Goal: Share content: Share content

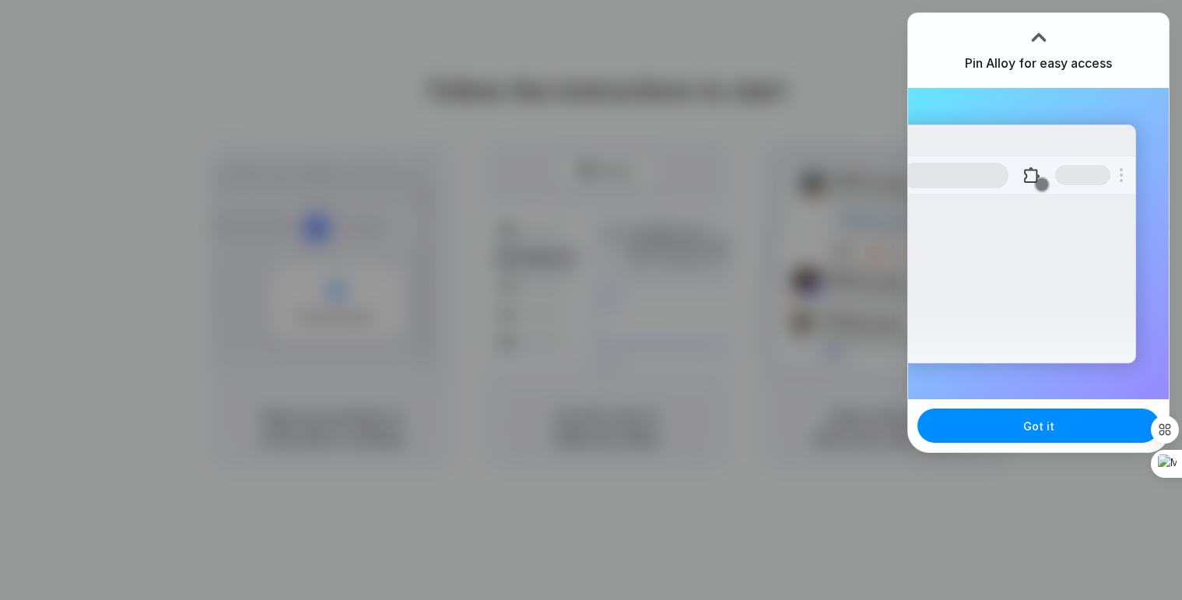
click at [628, 142] on div at bounding box center [591, 300] width 1182 height 600
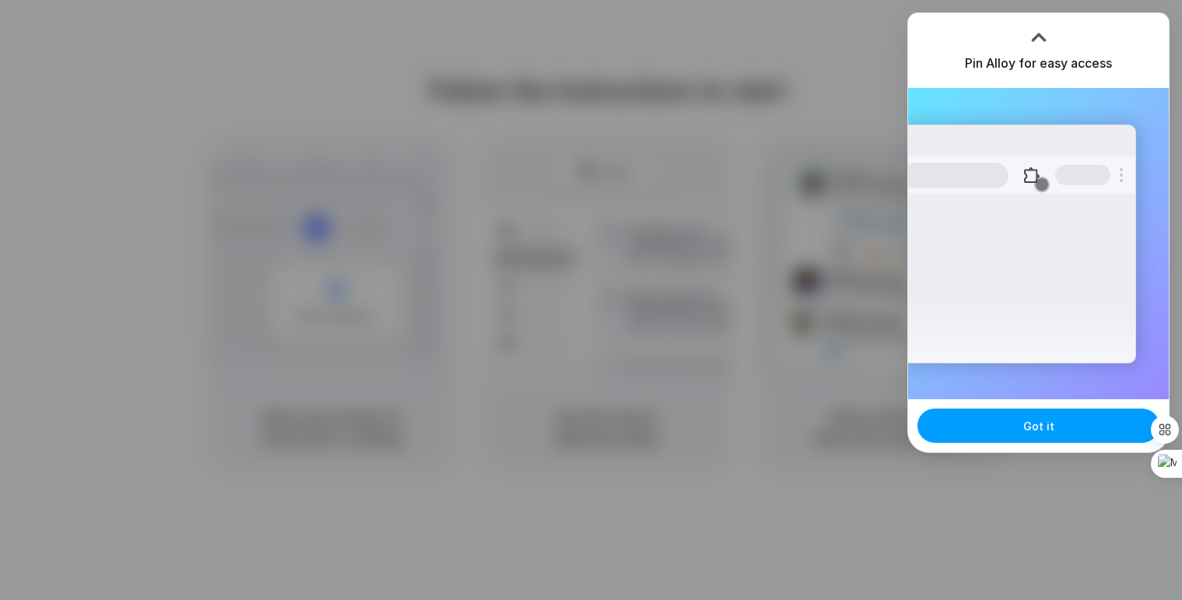
click at [1010, 427] on button "Got it" at bounding box center [1039, 426] width 242 height 34
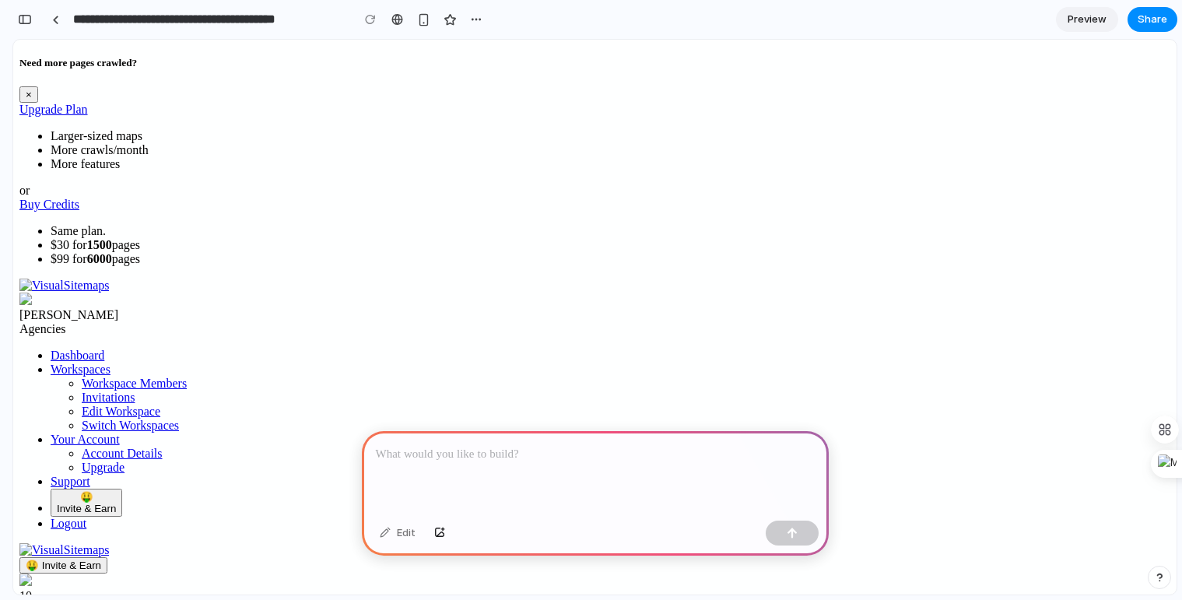
click at [491, 472] on div at bounding box center [595, 472] width 467 height 83
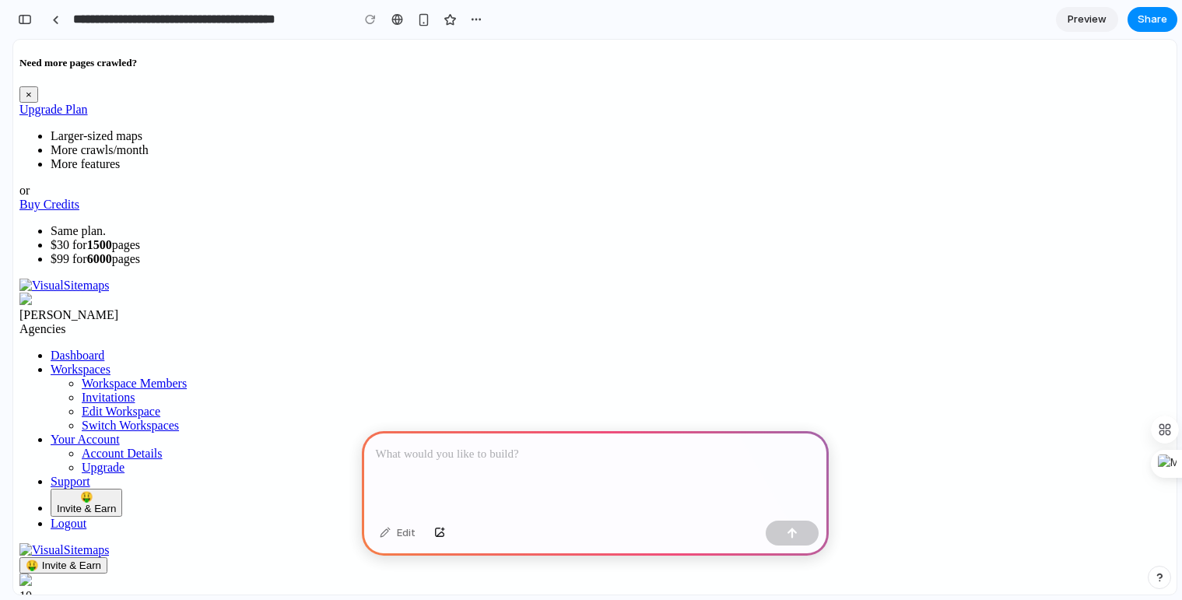
click at [465, 460] on p at bounding box center [595, 454] width 439 height 19
click at [47, 23] on link at bounding box center [55, 19] width 23 height 23
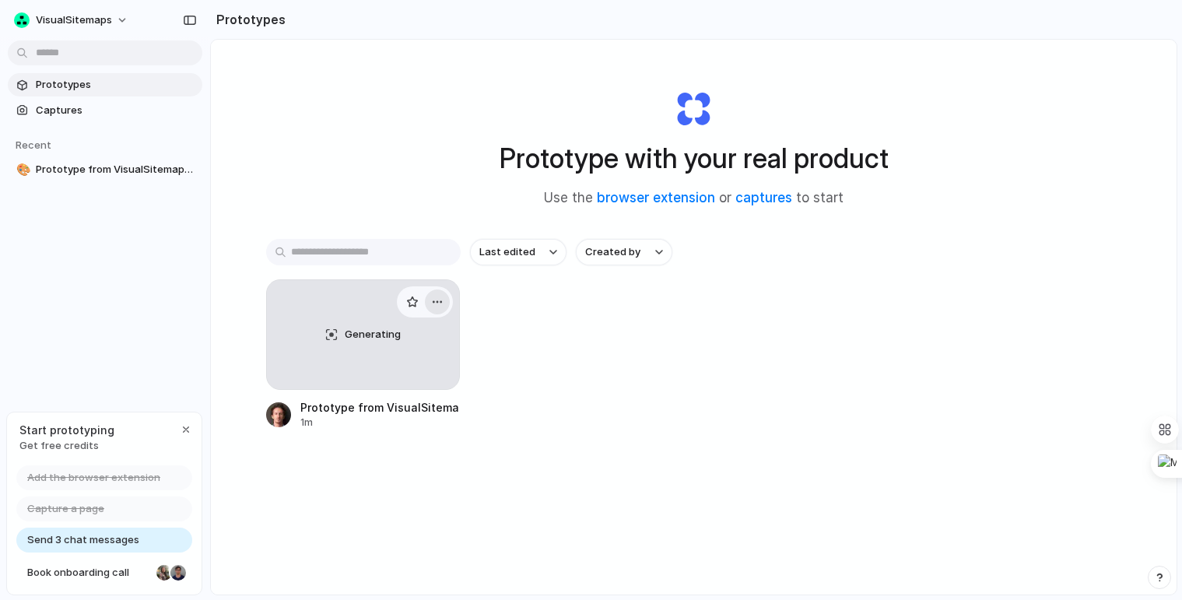
click at [437, 301] on div "button" at bounding box center [437, 302] width 12 height 12
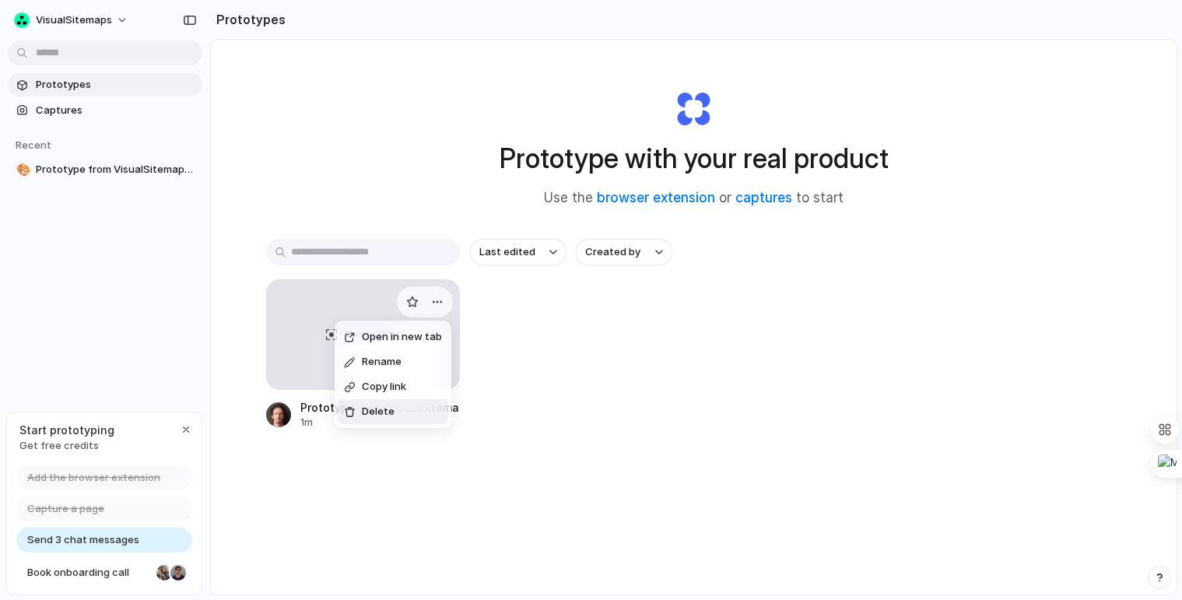
click at [407, 413] on li "Delete" at bounding box center [393, 411] width 111 height 25
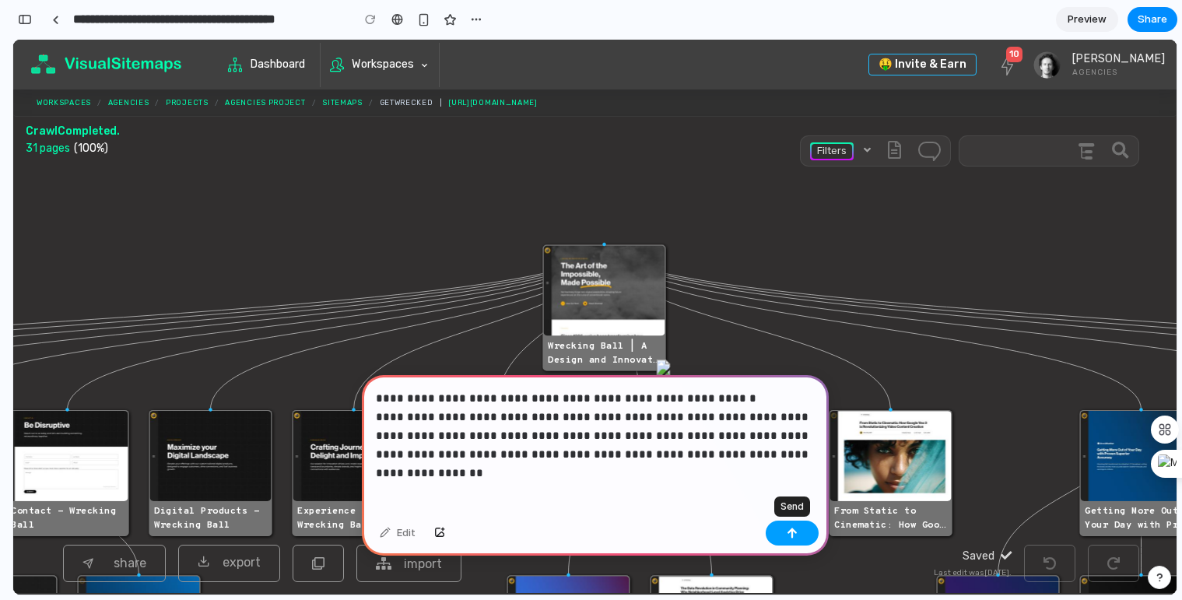
click at [796, 528] on div "button" at bounding box center [792, 533] width 11 height 11
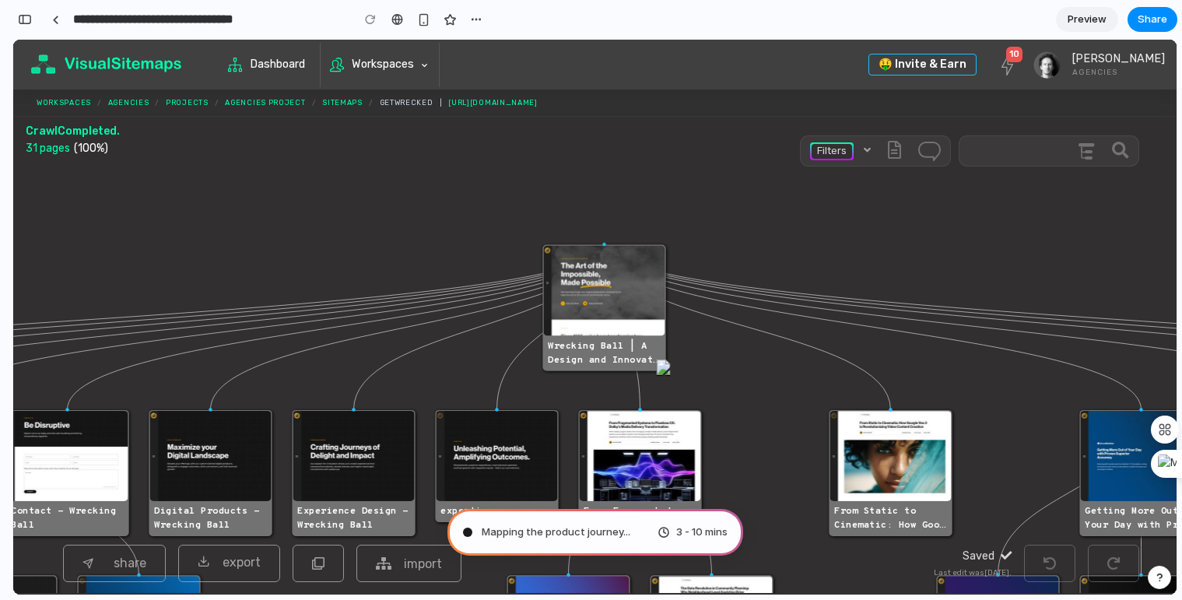
type input "**********"
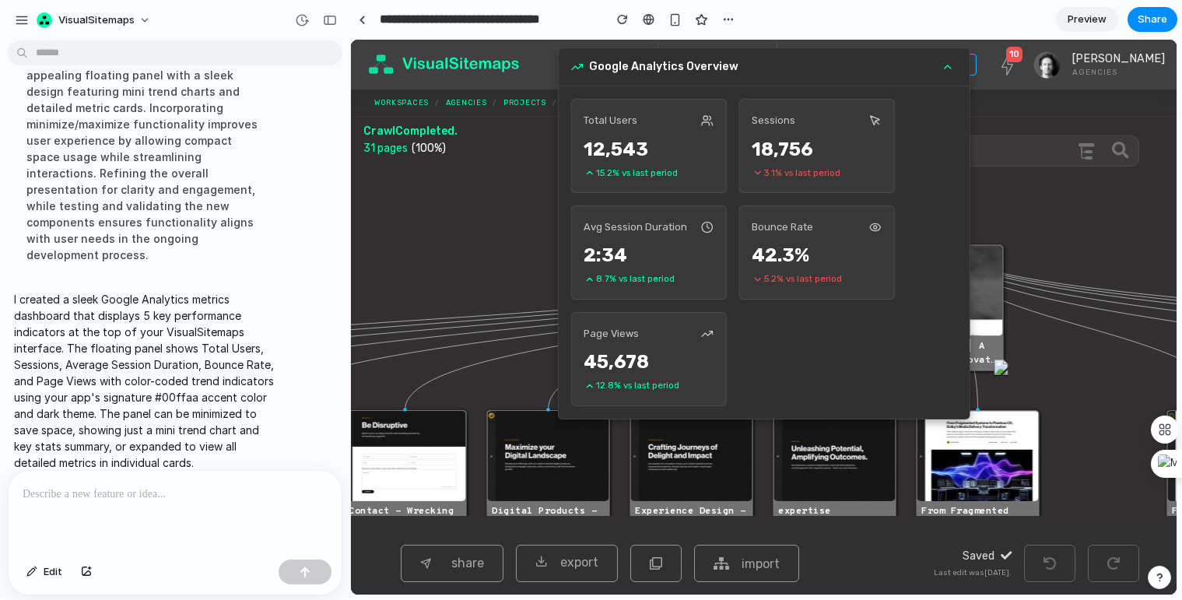
click at [946, 68] on icon at bounding box center [948, 67] width 12 height 12
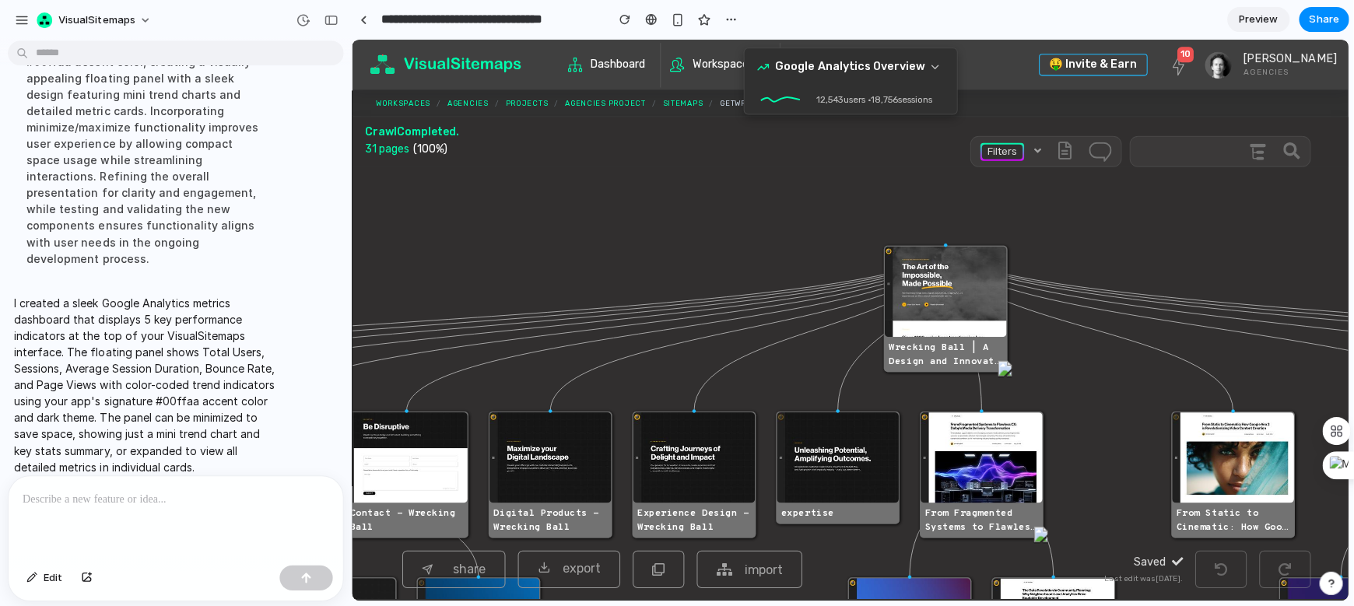
scroll to position [301, 0]
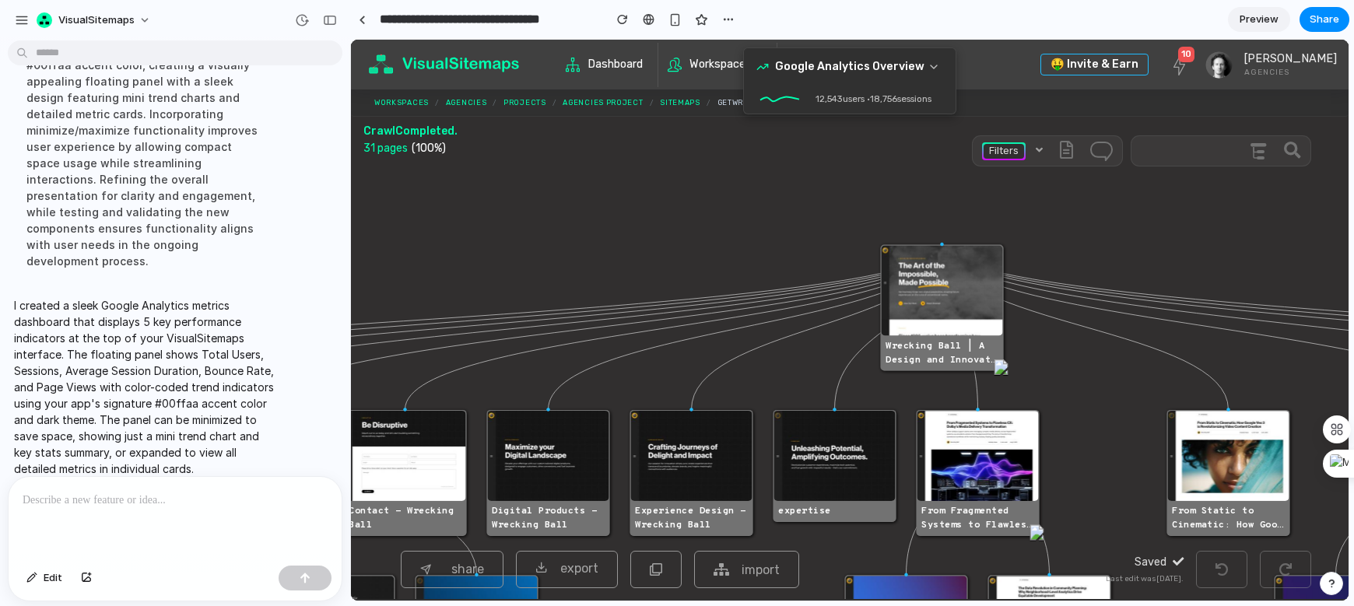
drag, startPoint x: 923, startPoint y: 54, endPoint x: 767, endPoint y: 93, distance: 160.5
click at [767, 93] on div "Google Analytics Overview 12,543 users • 18,756 sessions" at bounding box center [849, 80] width 213 height 67
click at [146, 511] on div at bounding box center [175, 518] width 333 height 83
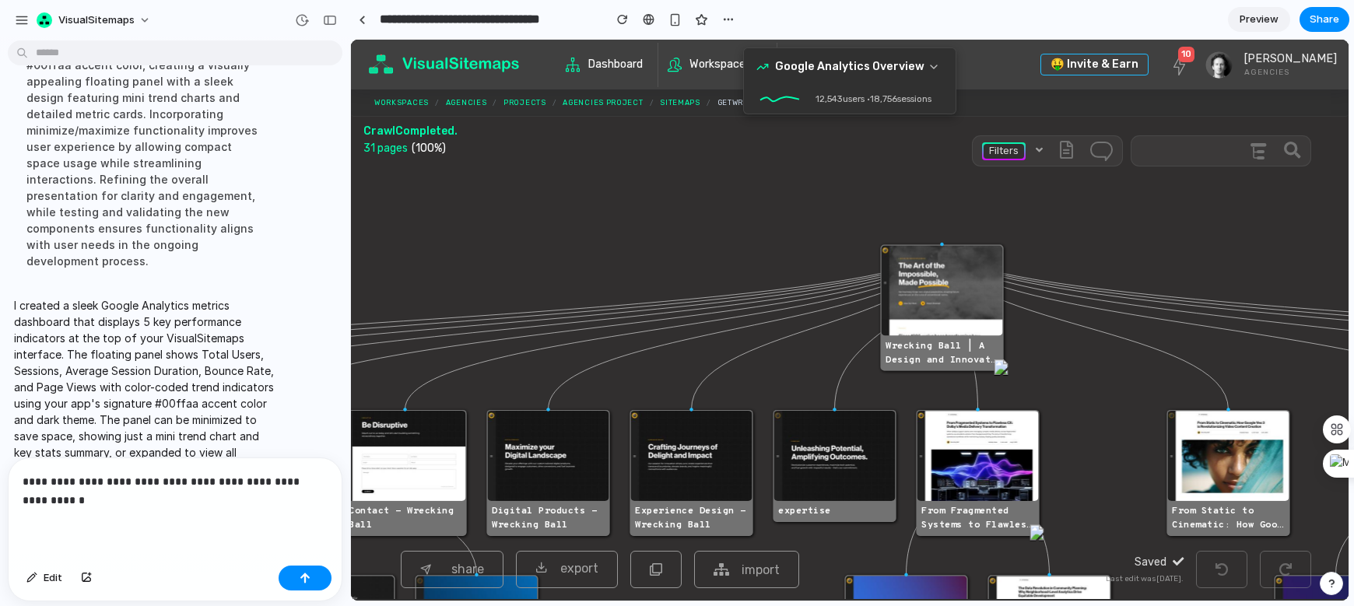
scroll to position [320, 0]
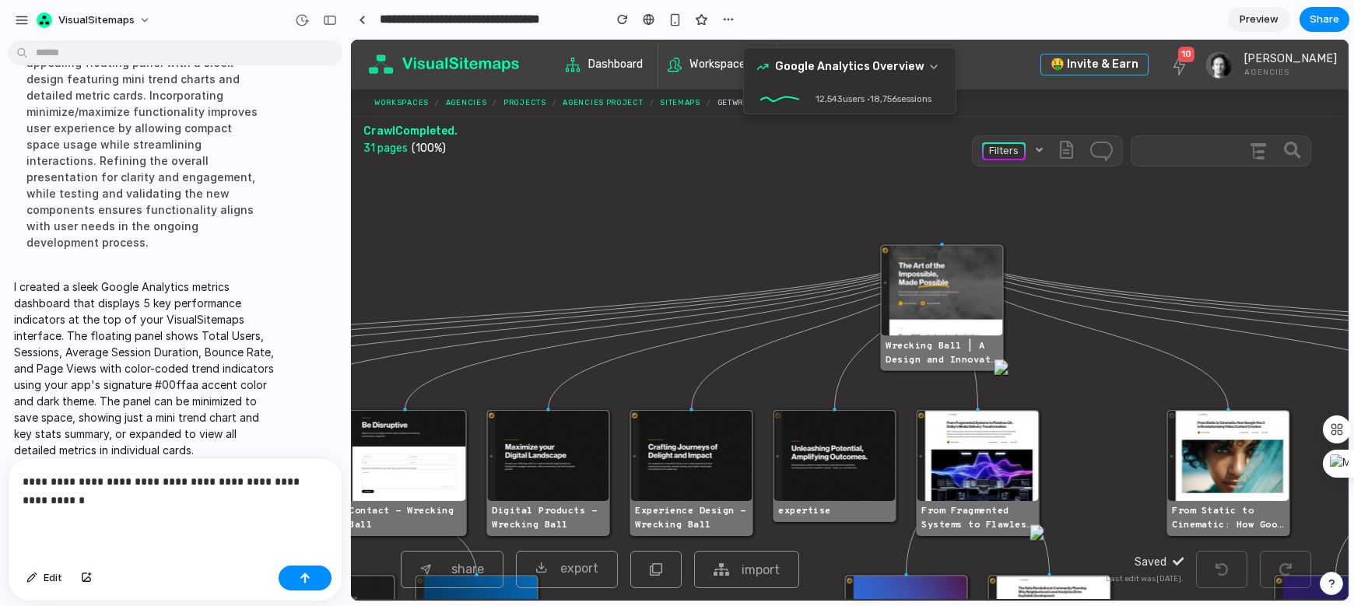
click at [61, 486] on p "**********" at bounding box center [175, 490] width 305 height 37
click at [58, 481] on p "**********" at bounding box center [175, 490] width 305 height 37
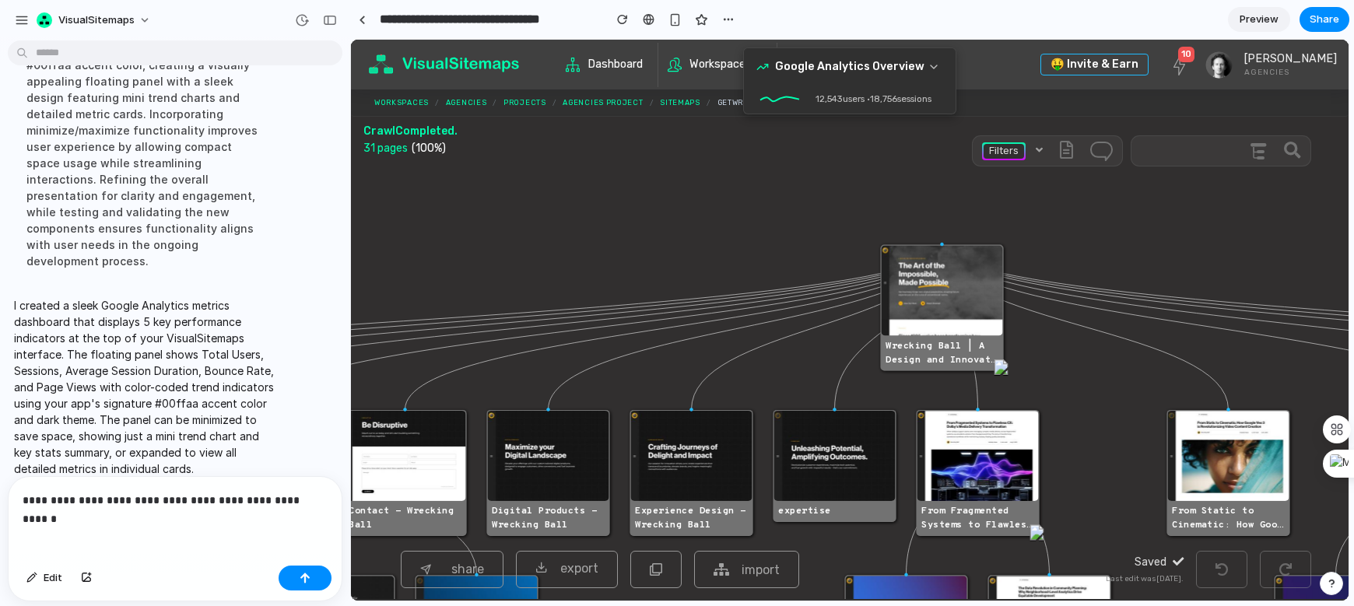
click at [92, 500] on p "**********" at bounding box center [175, 500] width 305 height 19
click at [55, 502] on p "**********" at bounding box center [175, 500] width 305 height 19
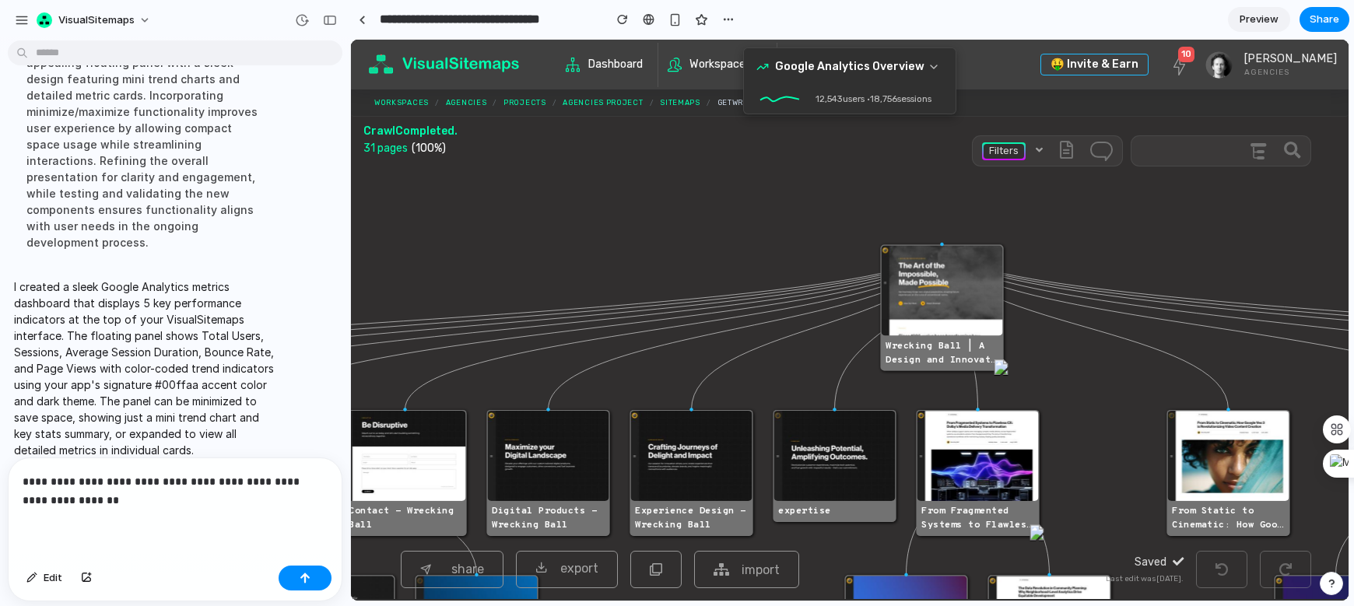
click at [226, 509] on p "**********" at bounding box center [175, 490] width 305 height 37
click at [235, 509] on p "**********" at bounding box center [175, 490] width 305 height 37
click at [102, 485] on p "**********" at bounding box center [175, 490] width 305 height 37
drag, startPoint x: 215, startPoint y: 486, endPoint x: 223, endPoint y: 494, distance: 12.1
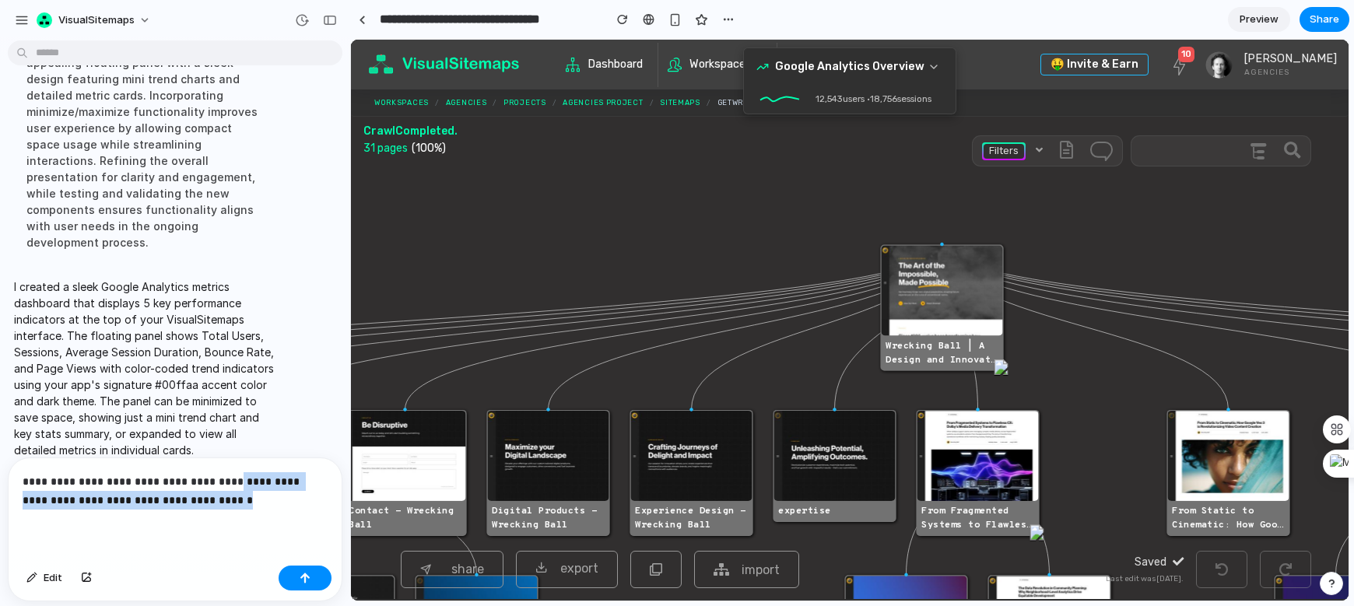
click at [223, 494] on p "**********" at bounding box center [175, 490] width 305 height 37
click at [264, 483] on p "**********" at bounding box center [175, 490] width 305 height 37
click at [223, 496] on p "**********" at bounding box center [175, 490] width 305 height 37
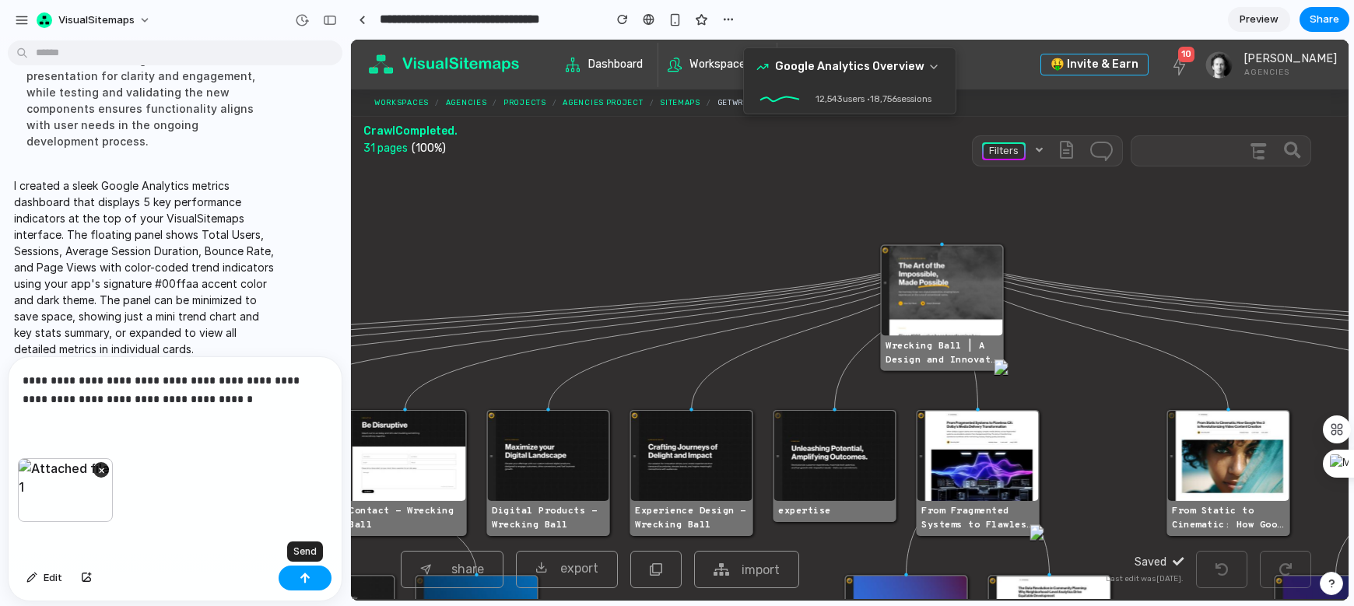
click at [298, 578] on button "button" at bounding box center [305, 578] width 53 height 25
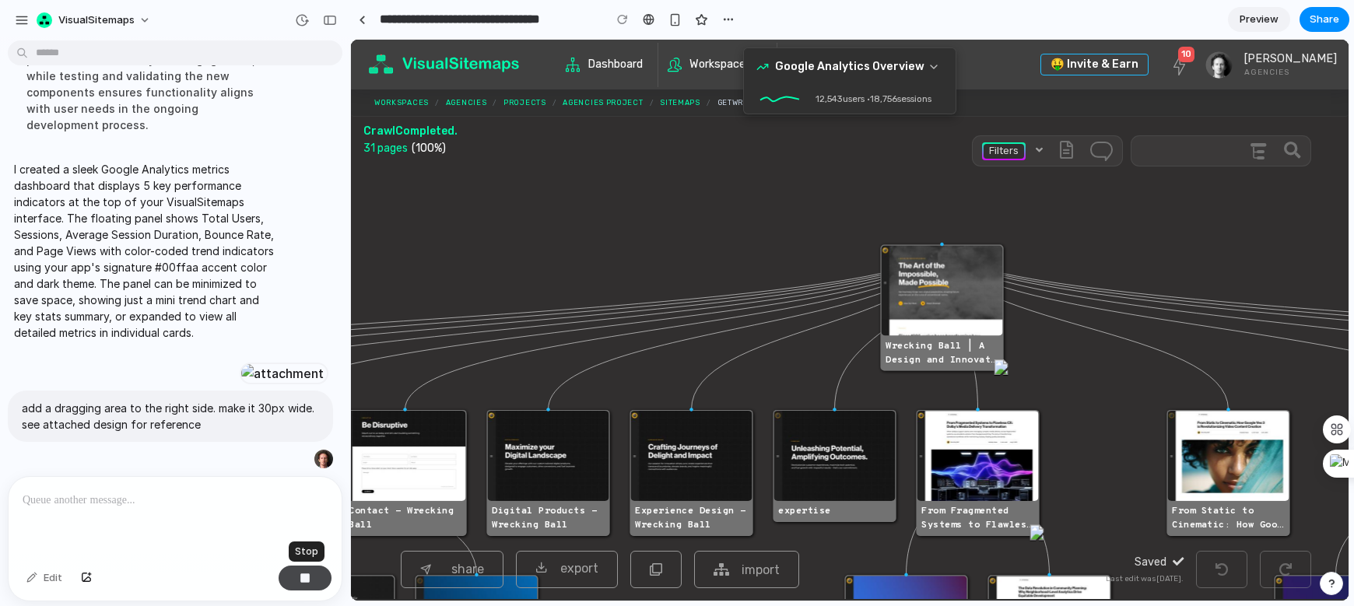
scroll to position [530, 0]
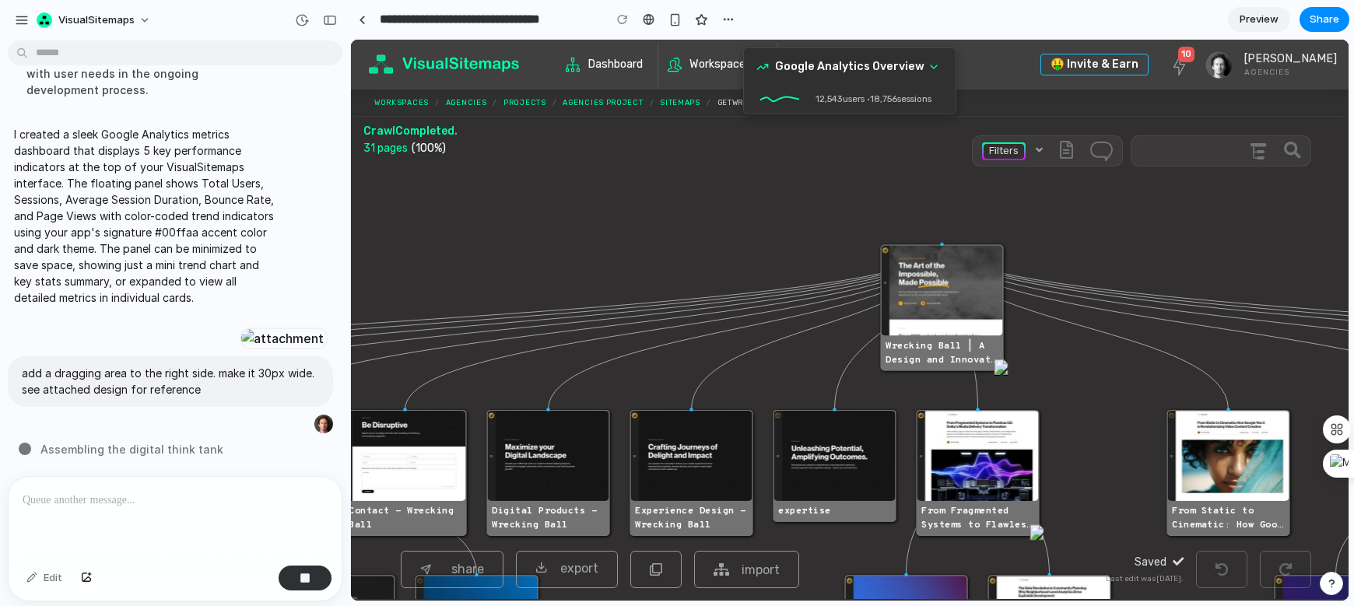
click at [937, 67] on icon at bounding box center [934, 67] width 12 height 12
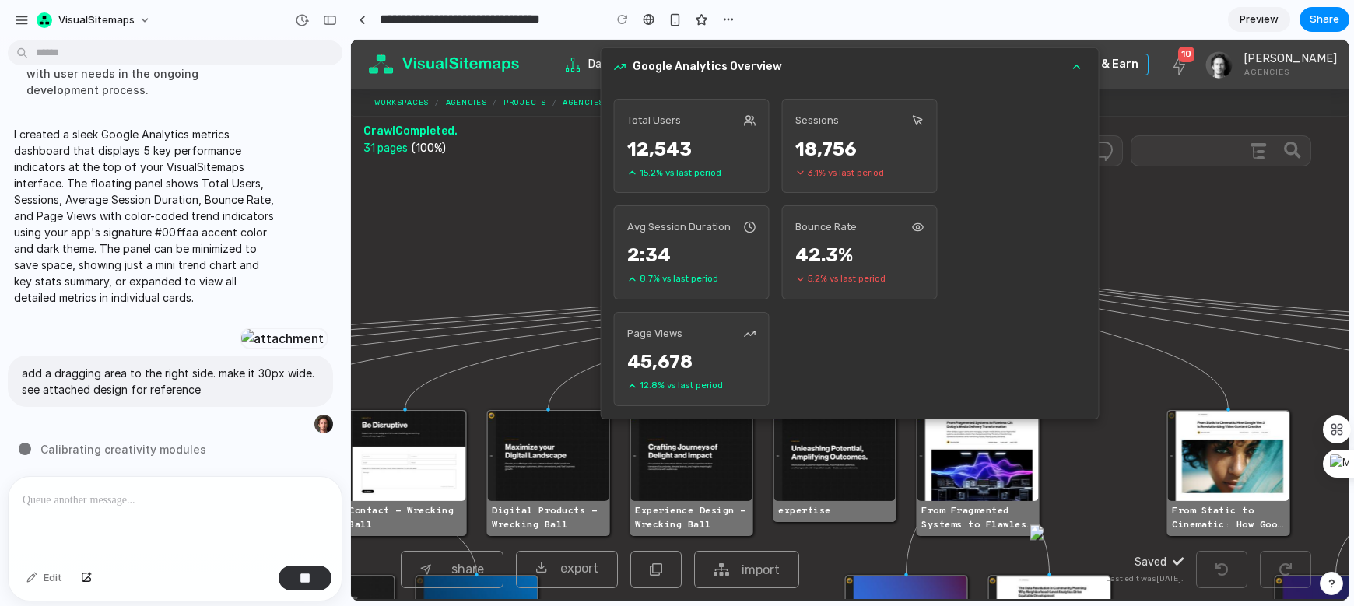
click at [1078, 67] on icon at bounding box center [1077, 67] width 12 height 12
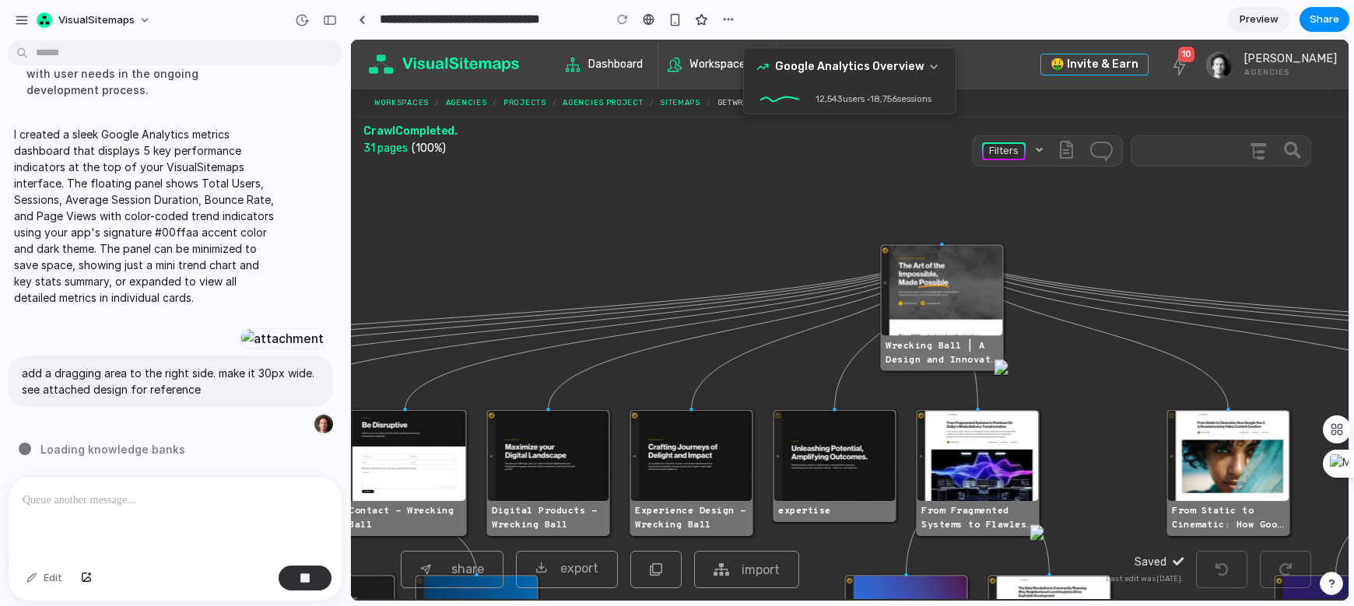
click at [938, 65] on icon at bounding box center [934, 67] width 12 height 12
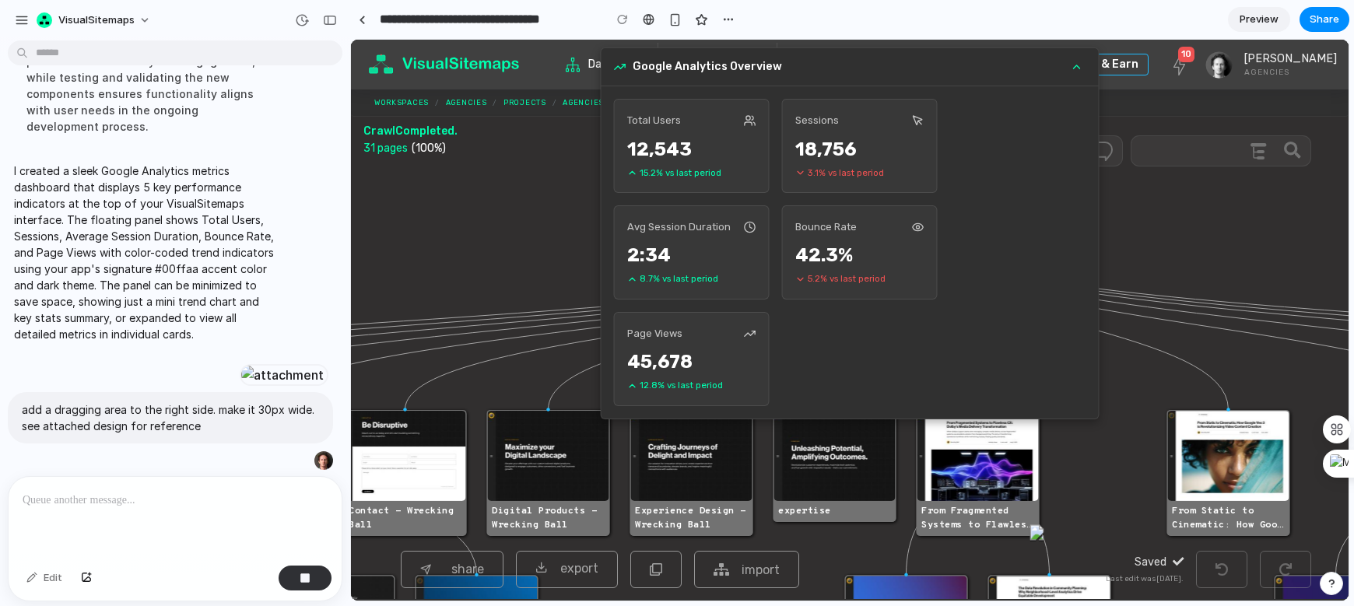
scroll to position [434, 0]
click at [115, 167] on p "I created a sleek Google Analytics metrics dashboard that displays 5 key perfor…" at bounding box center [144, 255] width 260 height 180
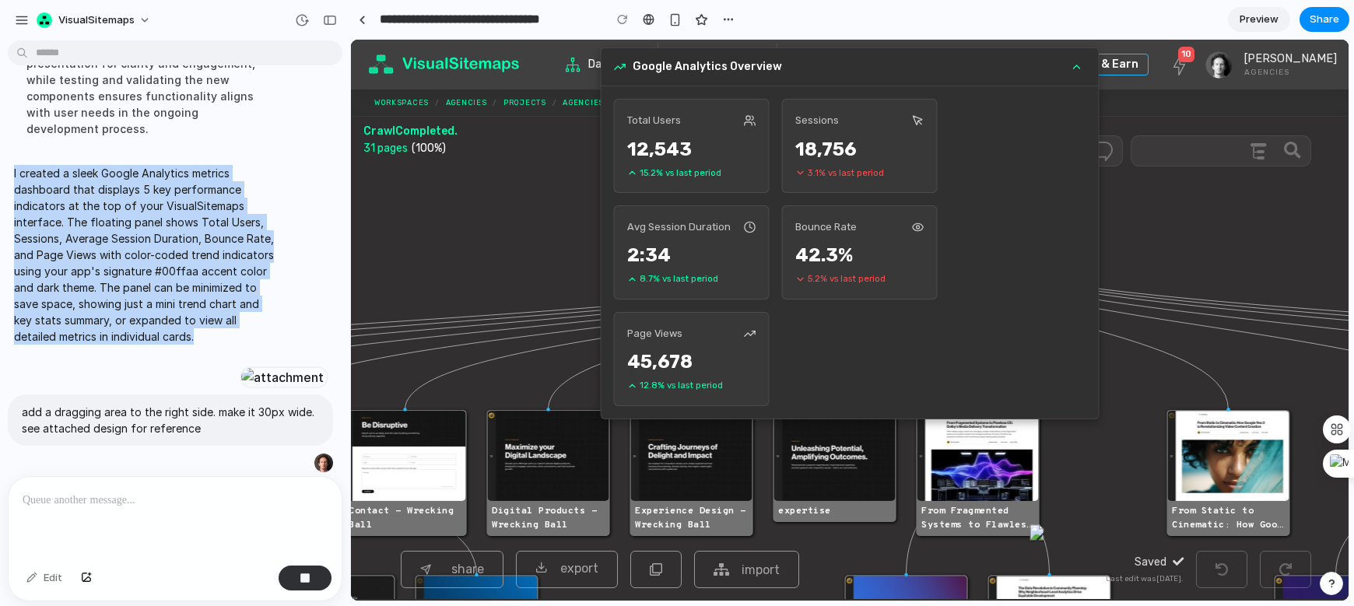
click at [115, 167] on p "I created a sleek Google Analytics metrics dashboard that displays 5 key perfor…" at bounding box center [144, 255] width 260 height 180
copy p "I created a sleek Google Analytics metrics dashboard that displays 5 key perfor…"
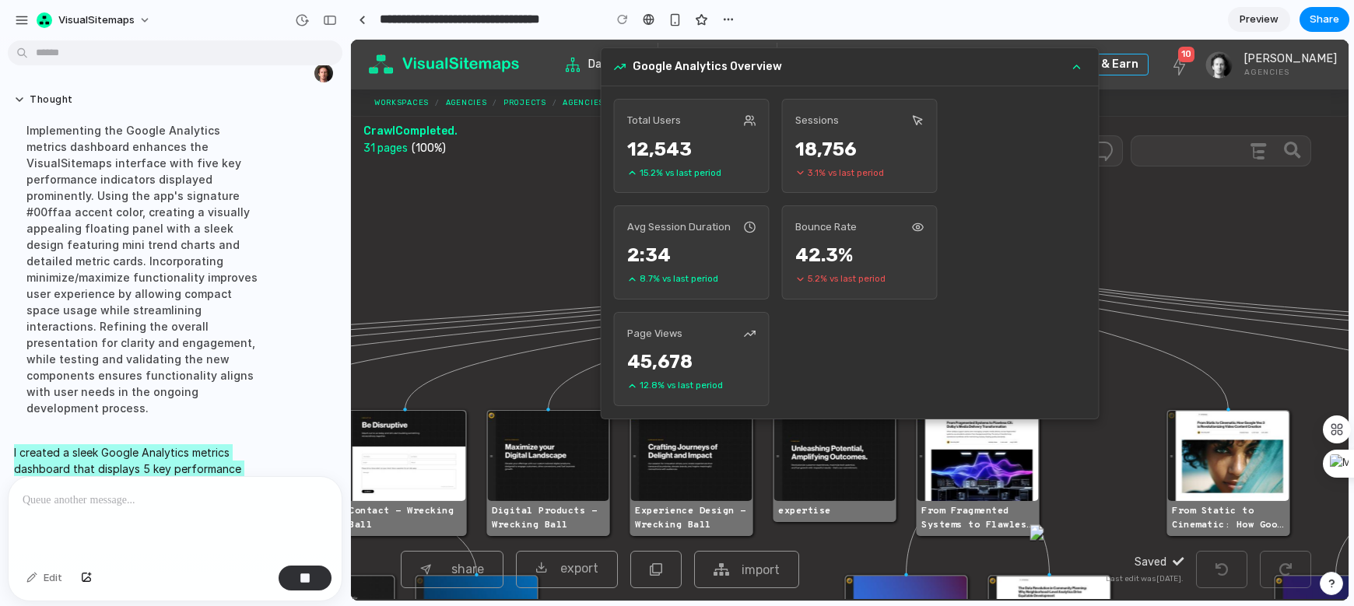
scroll to position [0, 0]
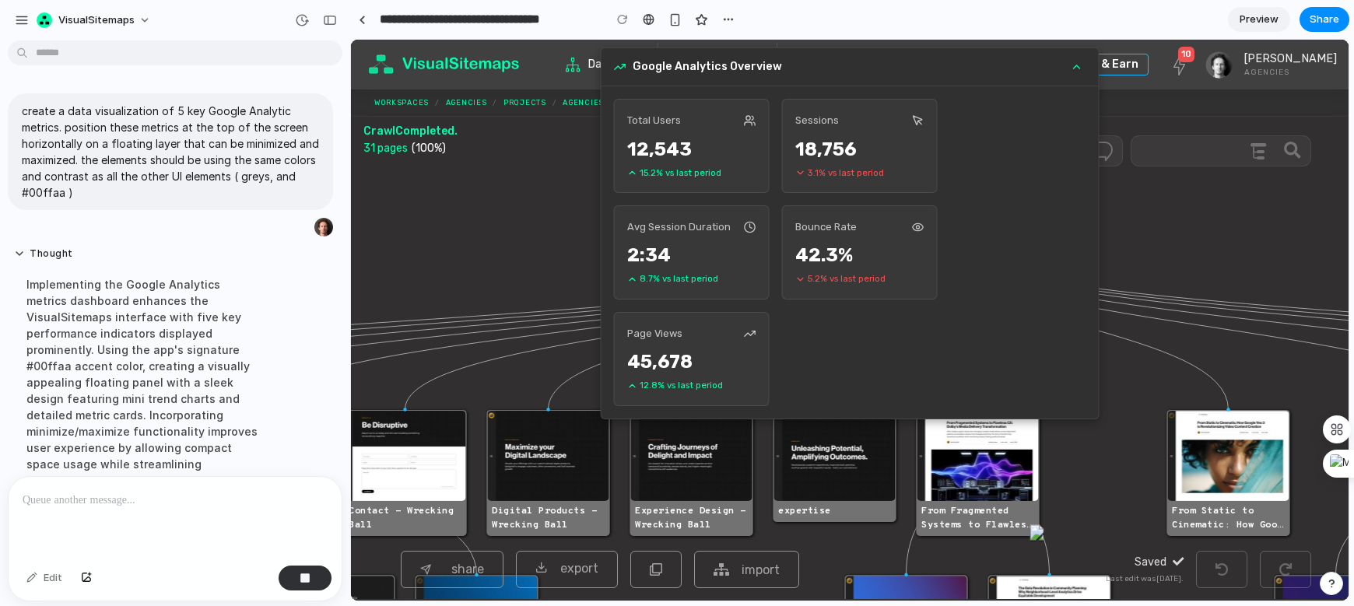
click at [120, 148] on p "create a data visualization of 5 key Google Analytic metrics. position these me…" at bounding box center [170, 152] width 297 height 98
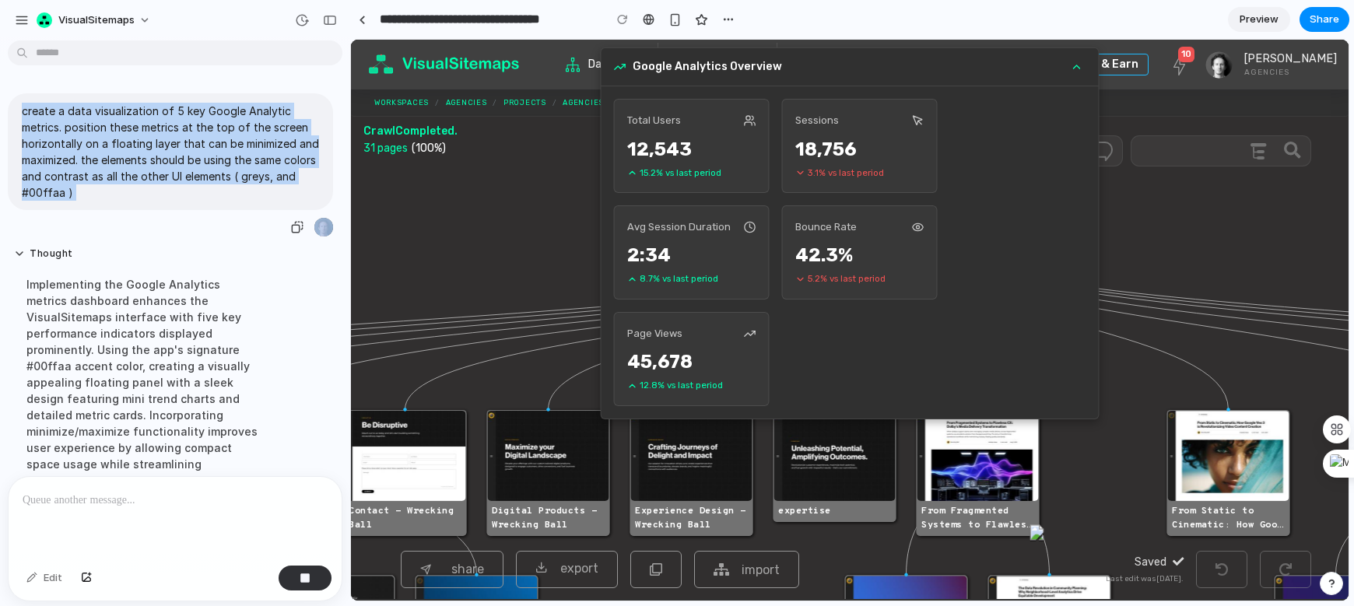
click at [120, 148] on p "create a data visualization of 5 key Google Analytic metrics. position these me…" at bounding box center [170, 152] width 297 height 98
copy div "create a data visualization of 5 key Google Analytic metrics. position these me…"
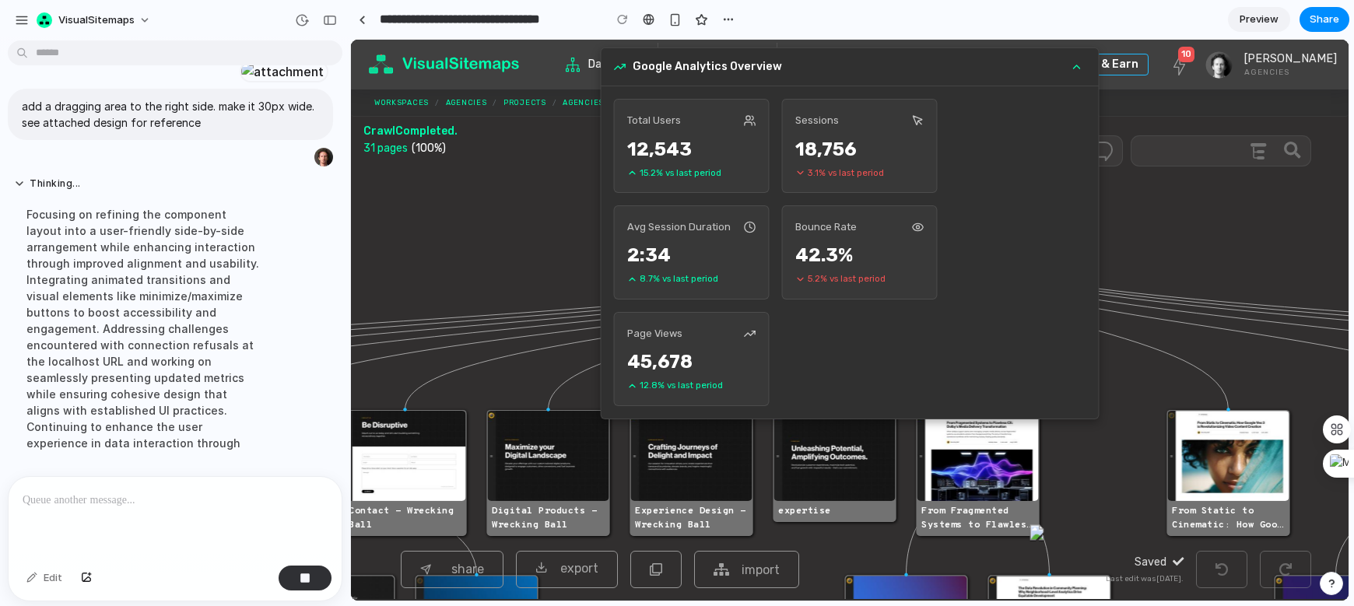
scroll to position [529, 0]
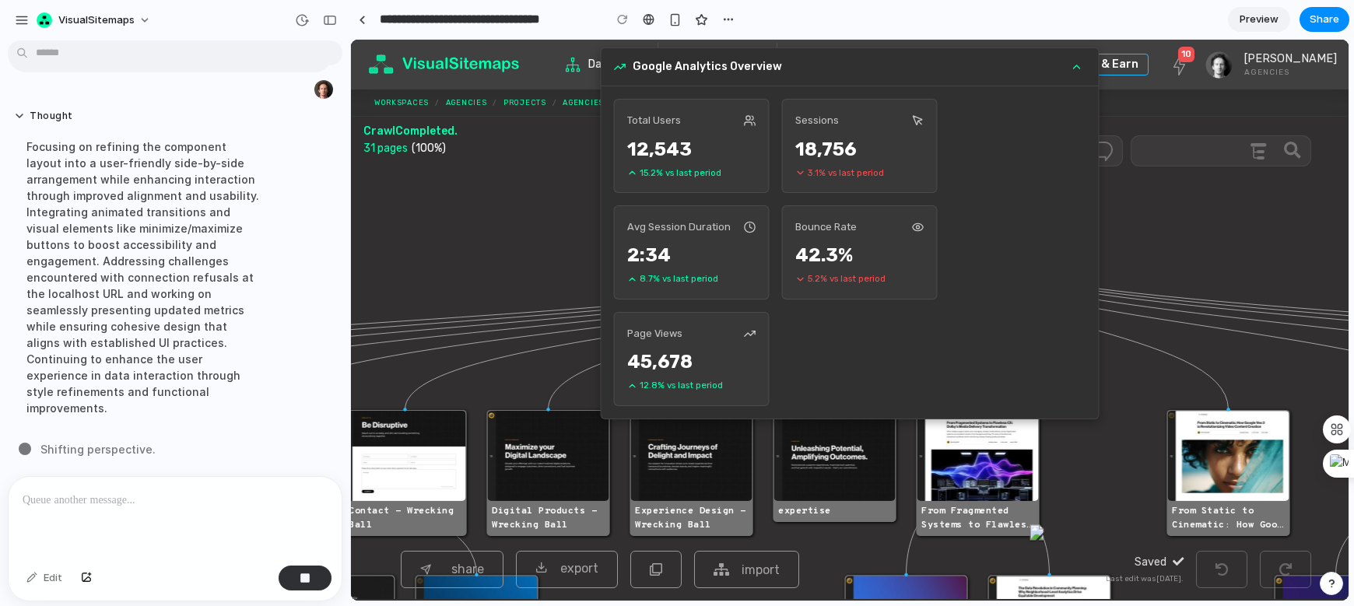
click at [1077, 65] on icon at bounding box center [1077, 66] width 6 height 3
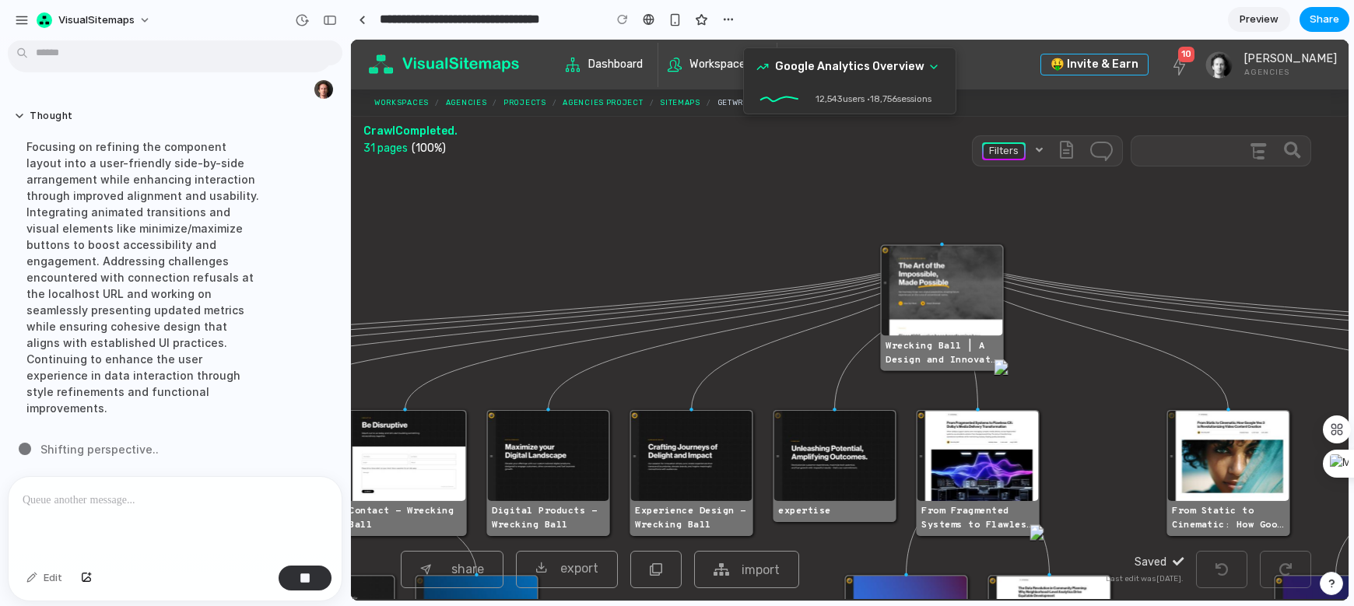
click at [1182, 24] on span "Share" at bounding box center [1325, 20] width 30 height 16
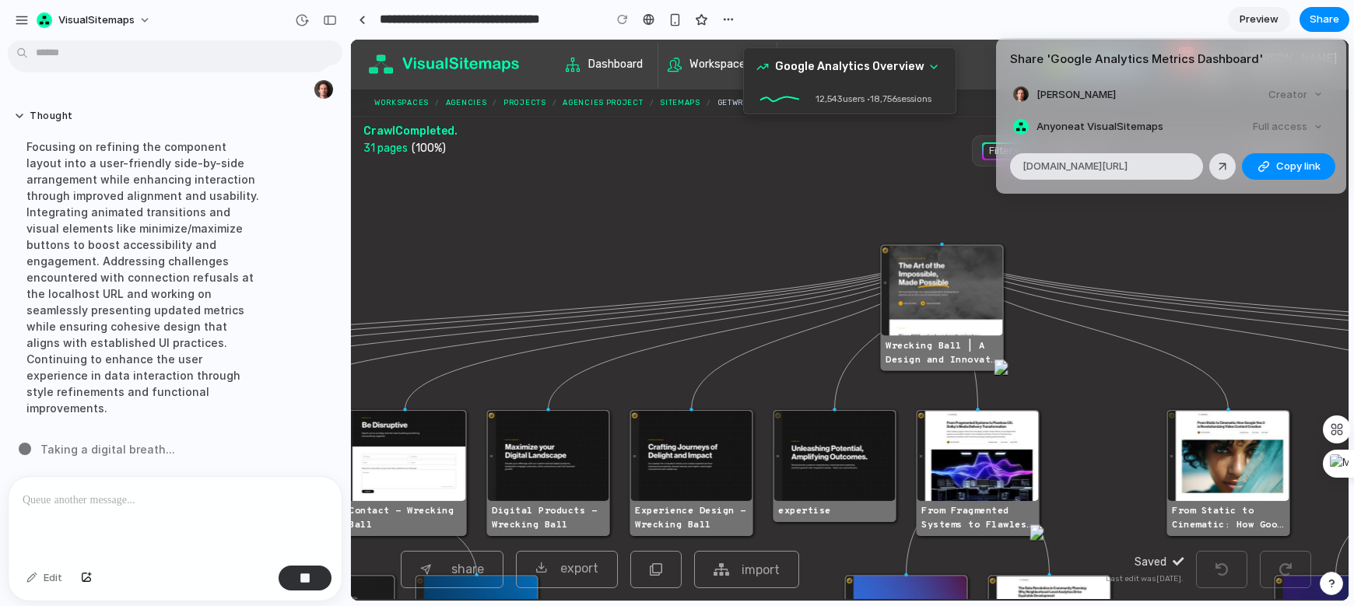
click at [1145, 127] on span "Anyone at VisualSitemaps" at bounding box center [1100, 127] width 127 height 16
click at [1182, 164] on span "Copy link" at bounding box center [1299, 167] width 44 height 16
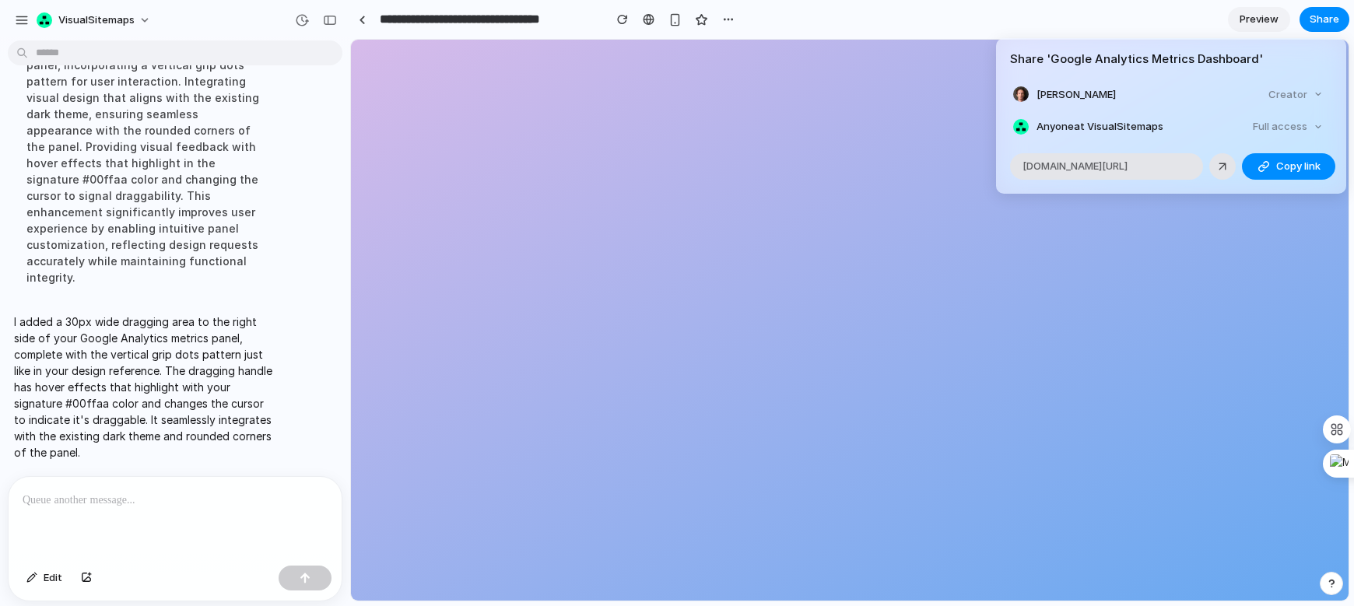
scroll to position [0, 0]
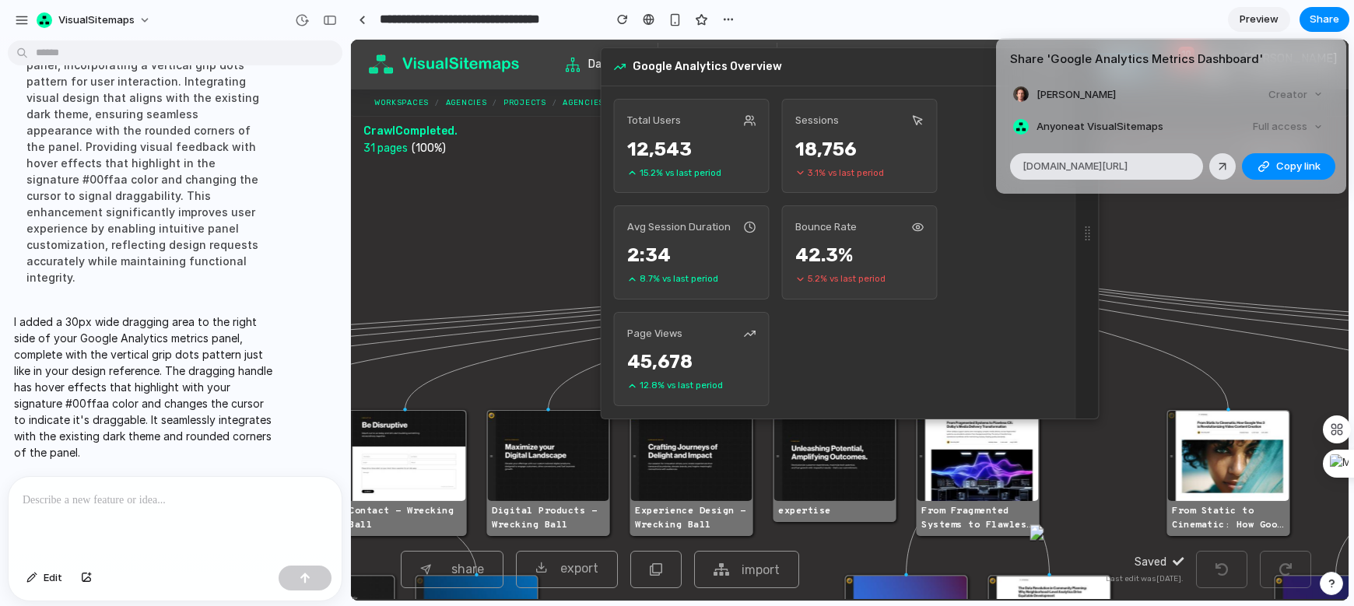
click at [1182, 242] on div "Share ' Google Analytics Metrics Dashboard ' Artur Maklyarevsky Creator Anyone …" at bounding box center [677, 303] width 1354 height 606
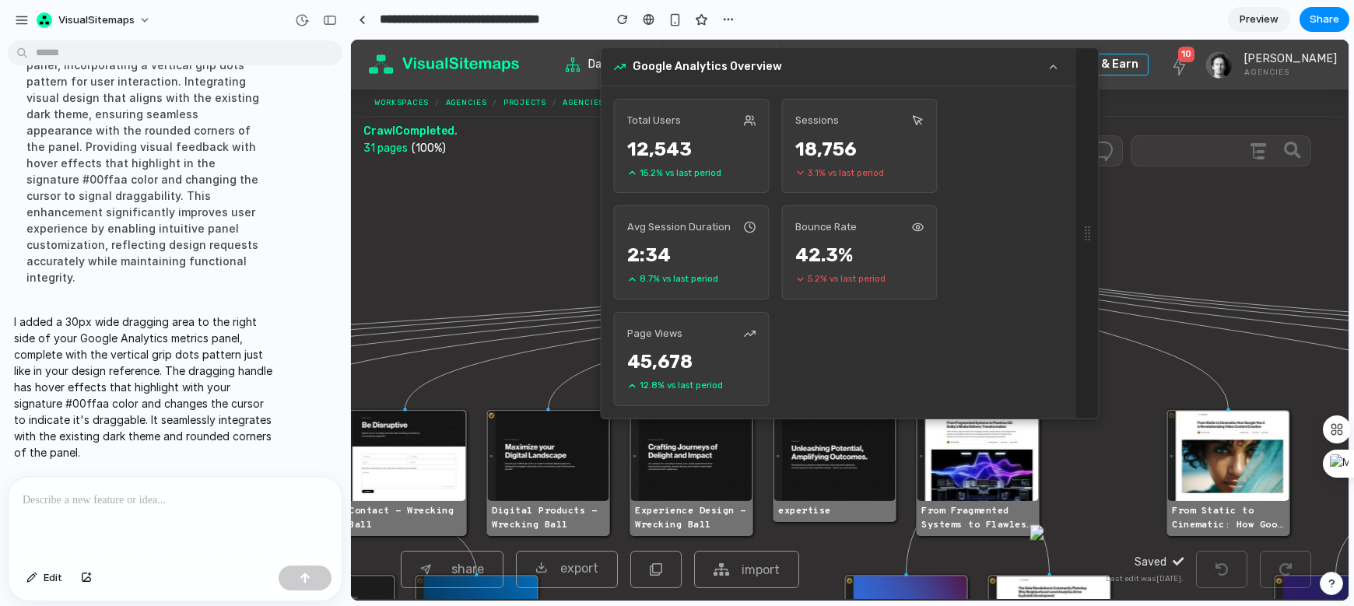
click at [1061, 79] on div "Google Analytics Overview" at bounding box center [839, 67] width 474 height 38
click at [1058, 71] on icon at bounding box center [1054, 67] width 12 height 12
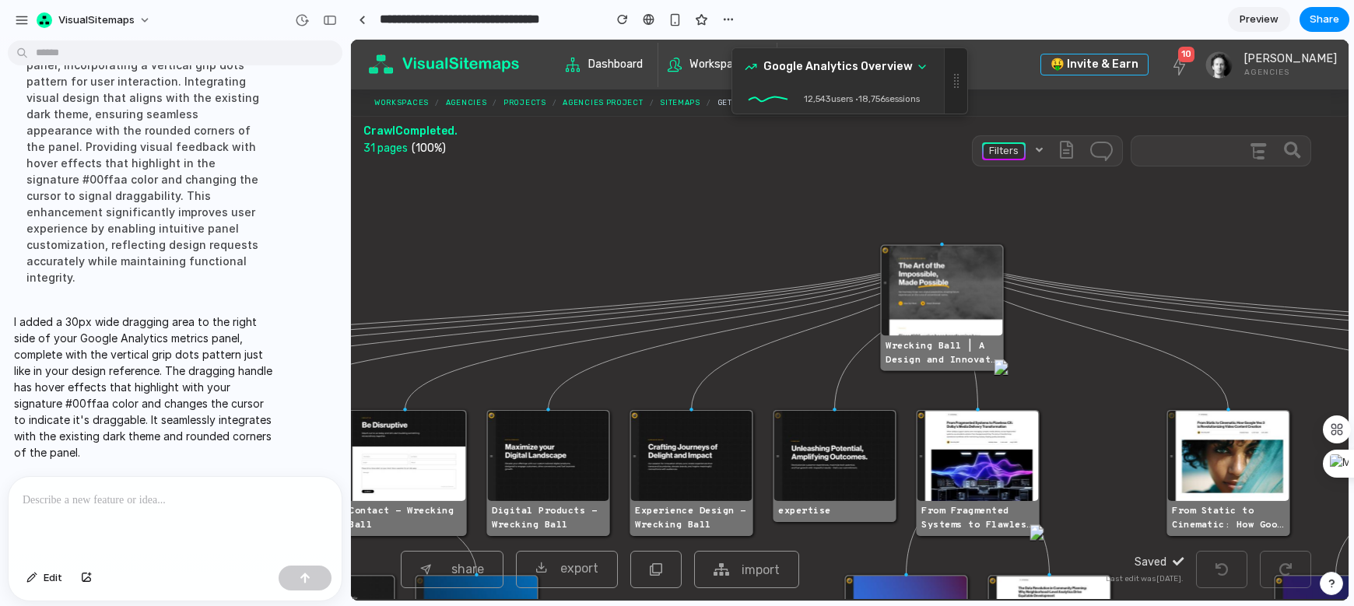
drag, startPoint x: 953, startPoint y: 76, endPoint x: 936, endPoint y: 145, distance: 70.6
click at [936, 145] on body "Google Analytics Overview 12,543 users • 18,756 sessions Need more pages crawle…" at bounding box center [850, 320] width 998 height 561
drag, startPoint x: 955, startPoint y: 83, endPoint x: 967, endPoint y: 83, distance: 12.5
click at [967, 83] on body "Google Analytics Overview 12,543 users • 18,756 sessions Need more pages crawle…" at bounding box center [850, 320] width 998 height 561
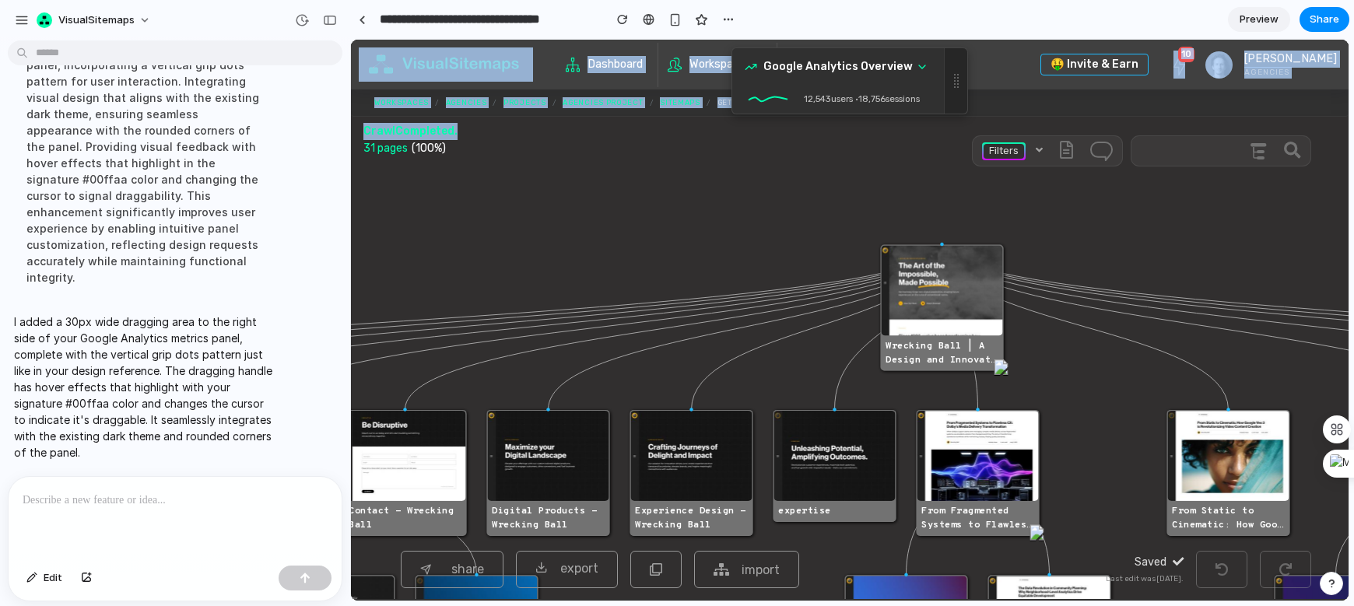
drag, startPoint x: 960, startPoint y: 83, endPoint x: 957, endPoint y: 135, distance: 52.2
click at [957, 138] on body "Google Analytics Overview 12,543 users • 18,756 sessions Need more pages crawle…" at bounding box center [850, 320] width 998 height 561
click at [957, 84] on div at bounding box center [958, 84] width 2 height 2
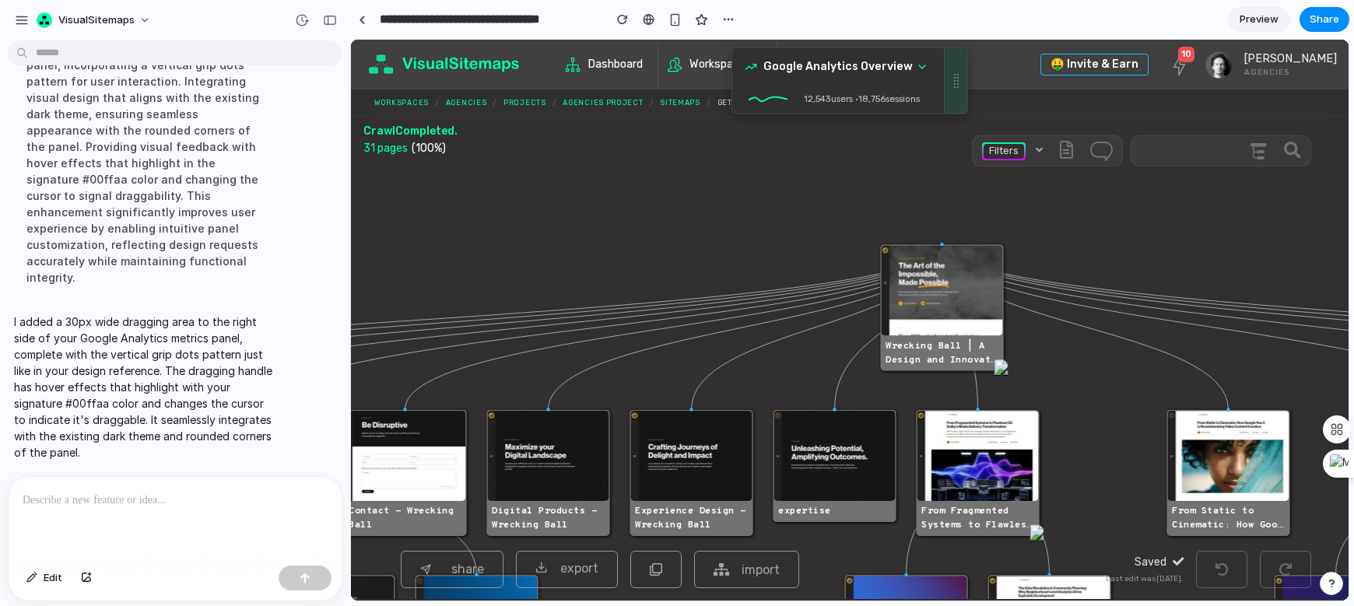
drag, startPoint x: 956, startPoint y: 79, endPoint x: 949, endPoint y: 87, distance: 11.1
click at [949, 87] on div at bounding box center [955, 80] width 23 height 65
drag, startPoint x: 949, startPoint y: 87, endPoint x: 946, endPoint y: 137, distance: 49.9
click at [946, 137] on body "Google Analytics Overview 12,543 users • 18,756 sessions Need more pages crawle…" at bounding box center [850, 320] width 998 height 561
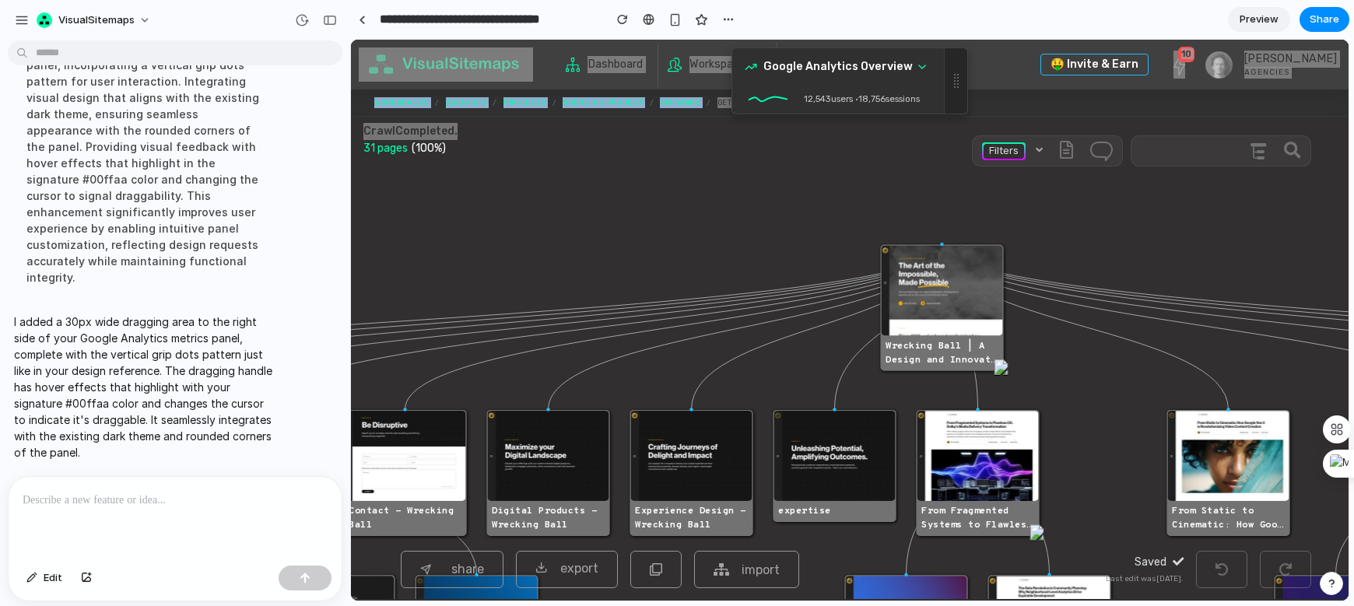
click at [170, 494] on p at bounding box center [175, 500] width 305 height 19
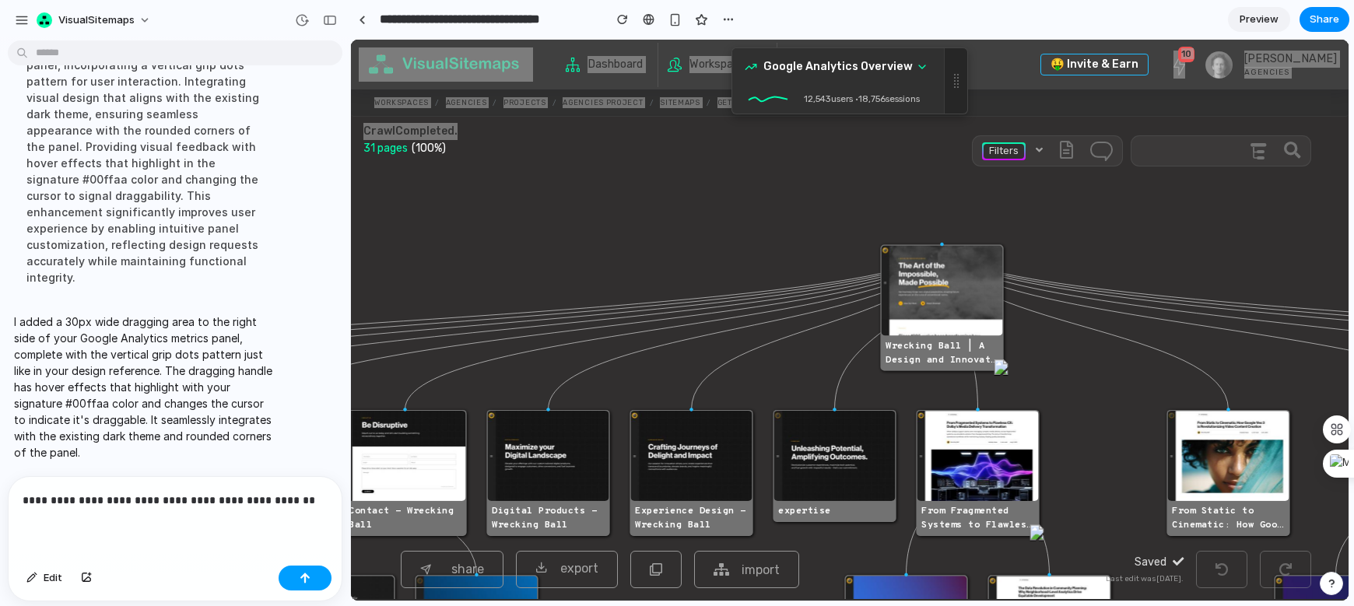
click at [310, 583] on button "button" at bounding box center [305, 578] width 53 height 25
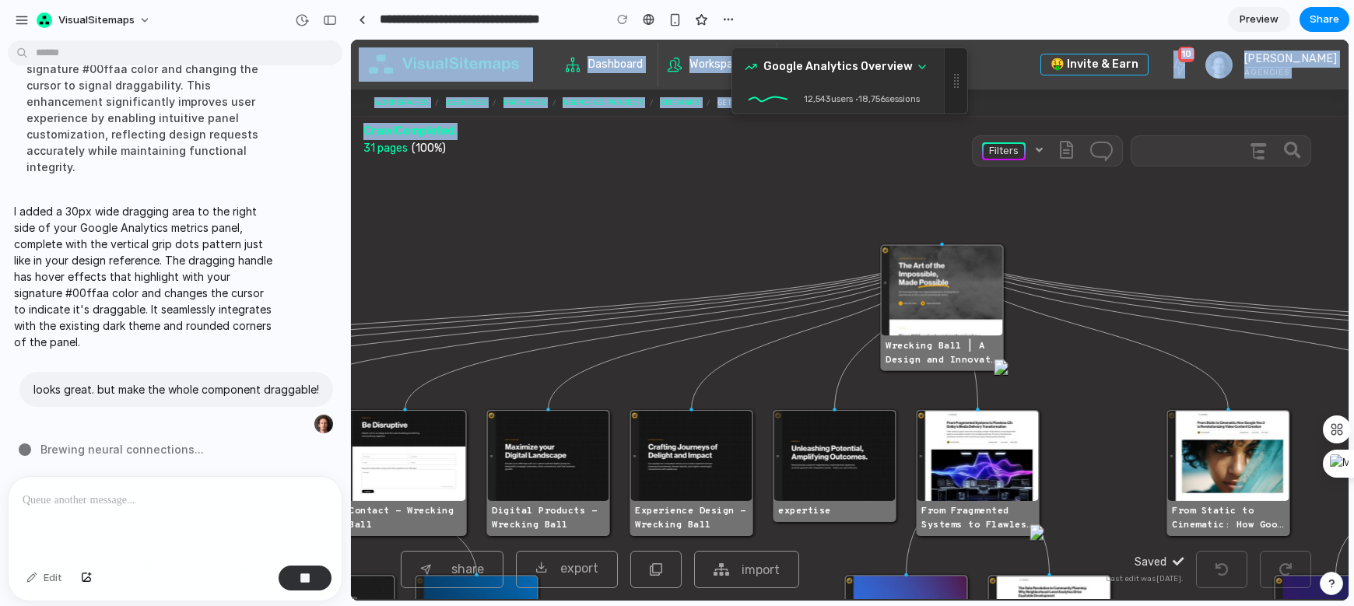
drag, startPoint x: 951, startPoint y: 94, endPoint x: 940, endPoint y: 93, distance: 10.9
click at [940, 93] on div "Google Analytics Overview 12,543 users • 18,756 sessions" at bounding box center [850, 80] width 237 height 67
drag, startPoint x: 960, startPoint y: 72, endPoint x: 960, endPoint y: 118, distance: 45.9
click at [960, 118] on body "Google Analytics Overview 12,543 users • 18,756 sessions Need more pages crawle…" at bounding box center [850, 320] width 998 height 561
click at [956, 65] on div at bounding box center [955, 80] width 23 height 65
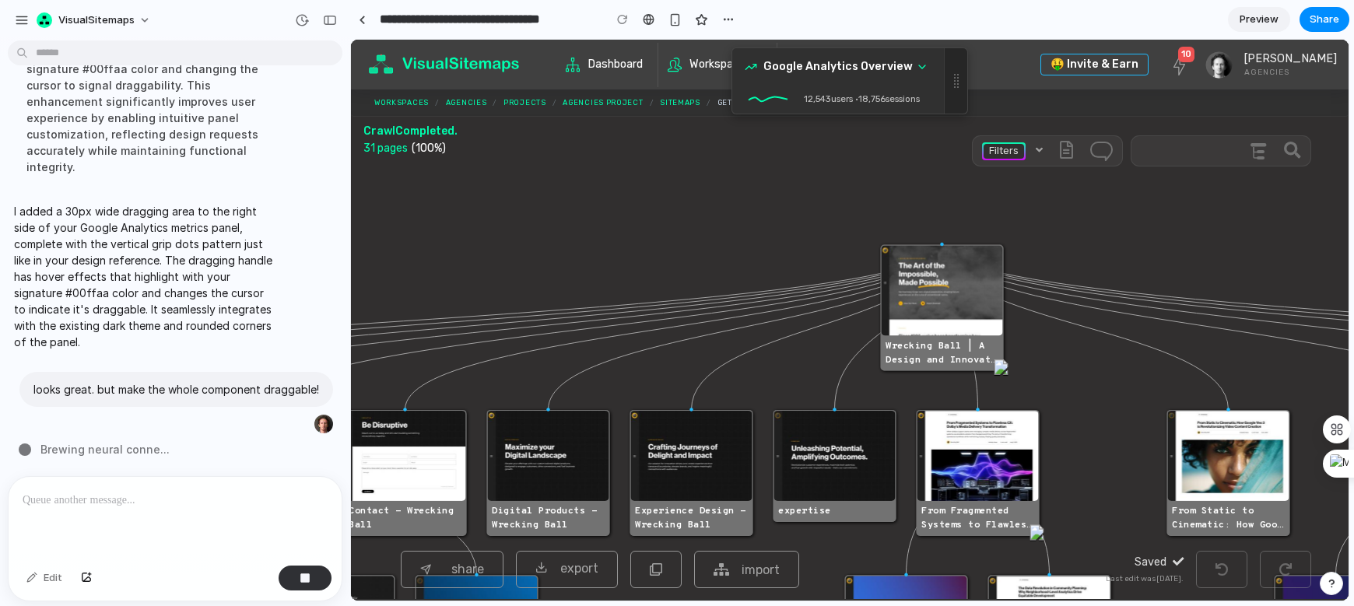
drag, startPoint x: 923, startPoint y: 66, endPoint x: 913, endPoint y: 66, distance: 10.1
click at [913, 66] on button at bounding box center [922, 67] width 19 height 19
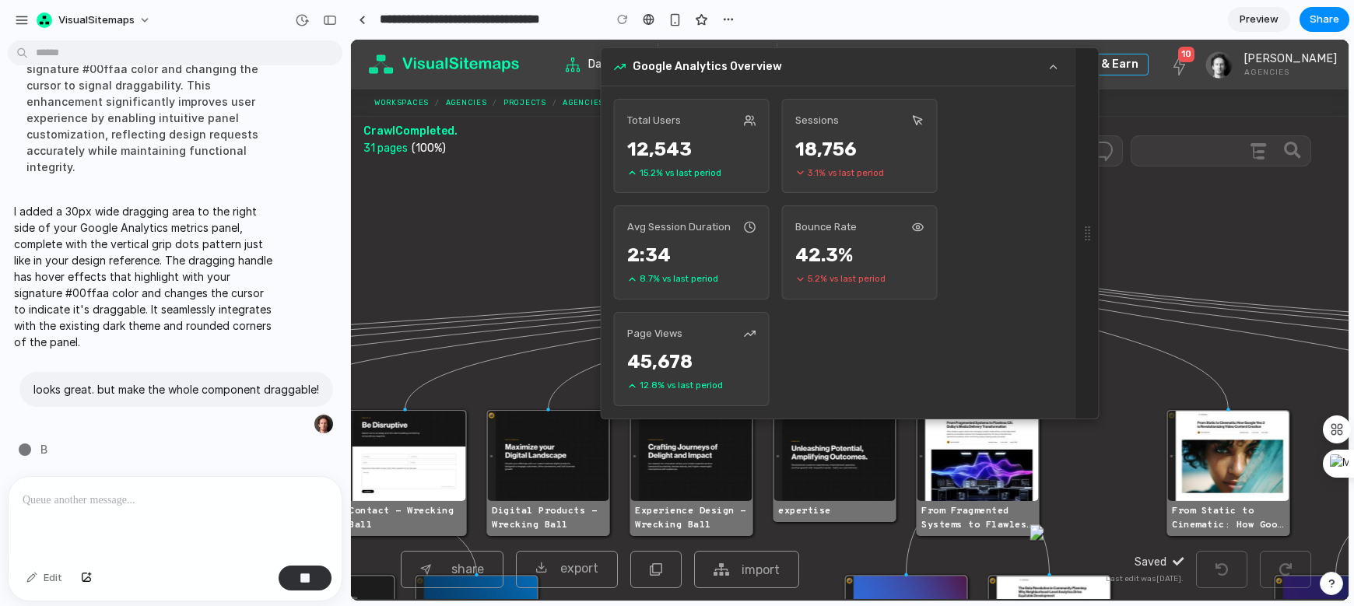
click at [1055, 83] on div "Google Analytics Overview" at bounding box center [839, 67] width 474 height 38
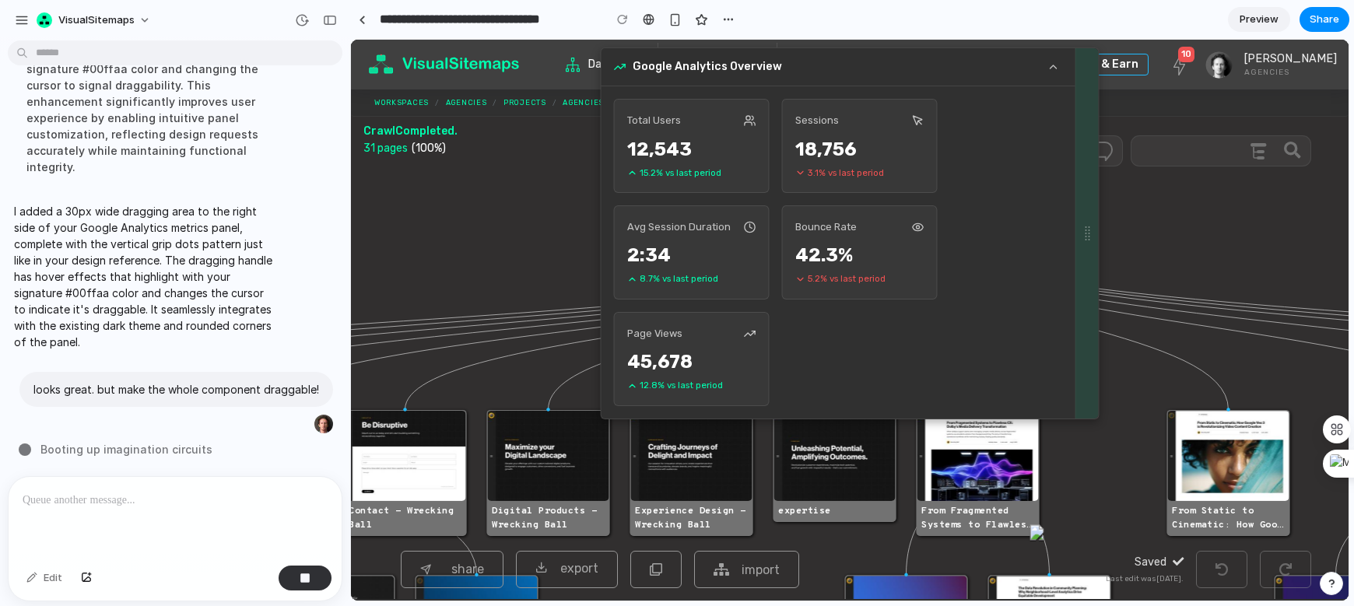
drag, startPoint x: 1083, startPoint y: 151, endPoint x: 1083, endPoint y: 240, distance: 88.7
click at [1083, 240] on div at bounding box center [1087, 233] width 23 height 370
drag, startPoint x: 1083, startPoint y: 240, endPoint x: 1125, endPoint y: 252, distance: 43.1
click at [1125, 252] on body "Google Analytics Overview Total Users 12,543 15.2 % vs last period Sessions 18,…" at bounding box center [850, 320] width 998 height 561
click at [1051, 71] on icon at bounding box center [1054, 67] width 12 height 12
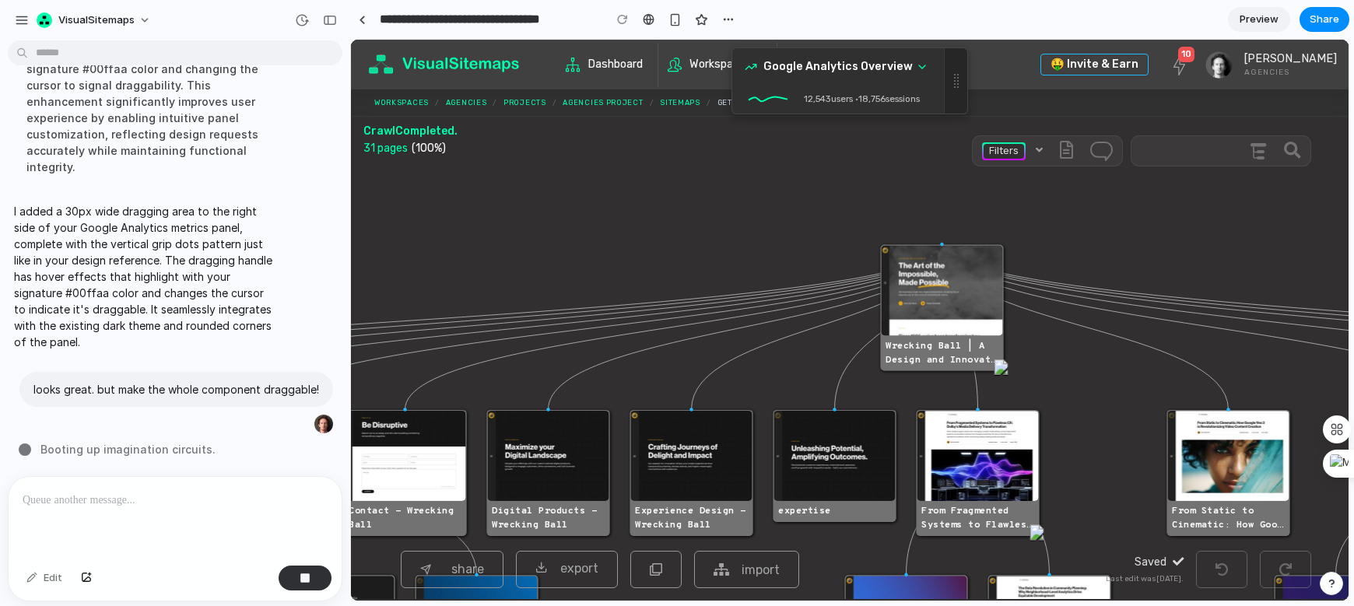
click at [994, 52] on div "🤑 Invite & Earn Upgrade to Create More Crawls 🚀 10 Artur Agencies Resources Das…" at bounding box center [850, 65] width 998 height 50
drag, startPoint x: 960, startPoint y: 77, endPoint x: 956, endPoint y: 107, distance: 30.6
click at [956, 107] on div at bounding box center [955, 80] width 23 height 65
click at [922, 68] on icon at bounding box center [922, 66] width 6 height 3
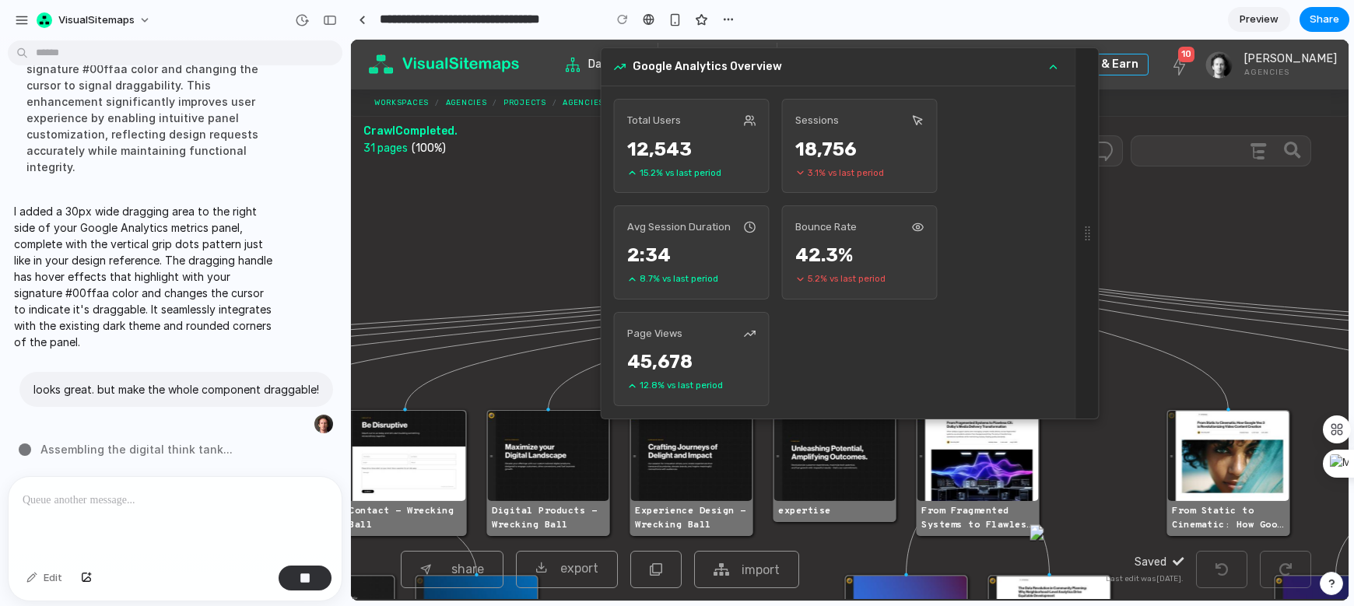
click at [1049, 90] on div "Total Users 12,543 15.2 % vs last period Sessions 18,756 3.1 % vs last period A…" at bounding box center [839, 252] width 474 height 332
click at [1050, 65] on icon at bounding box center [1054, 67] width 12 height 12
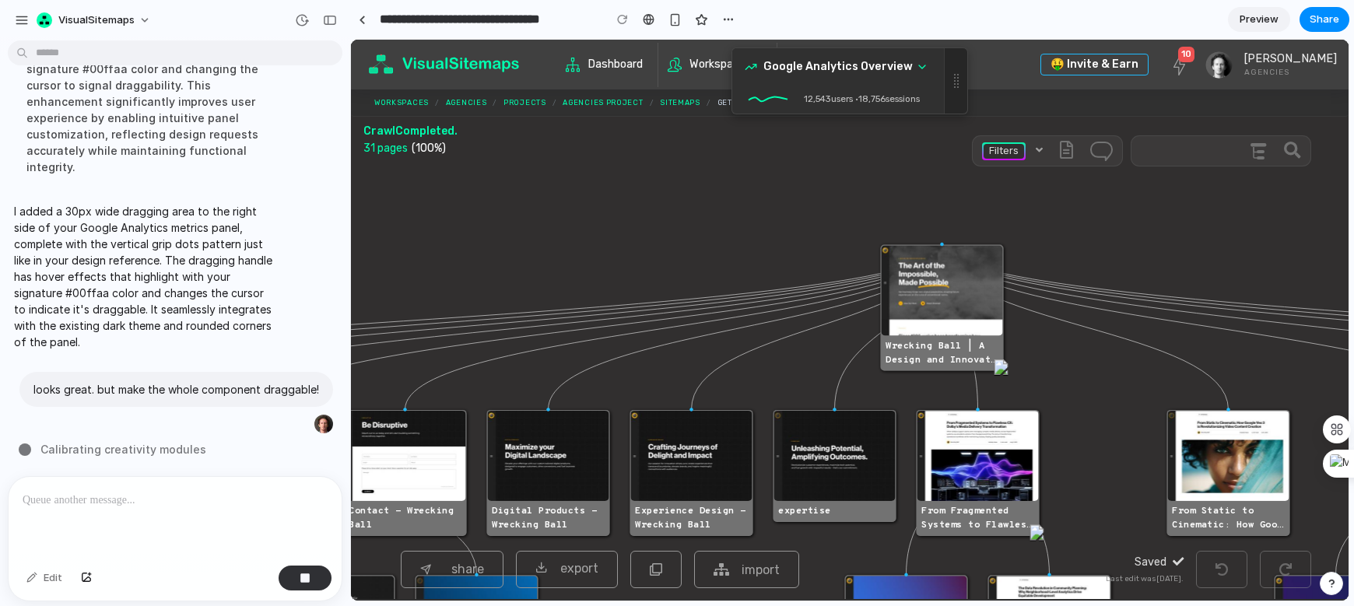
click at [1168, 154] on div "Site Structure" at bounding box center [1221, 150] width 181 height 31
click at [729, 16] on div "button" at bounding box center [728, 19] width 12 height 12
click at [729, 16] on div "Duplicate Delete" at bounding box center [677, 303] width 1354 height 606
click at [727, 20] on div "button" at bounding box center [728, 19] width 12 height 12
click at [727, 20] on div "Duplicate Delete" at bounding box center [677, 303] width 1354 height 606
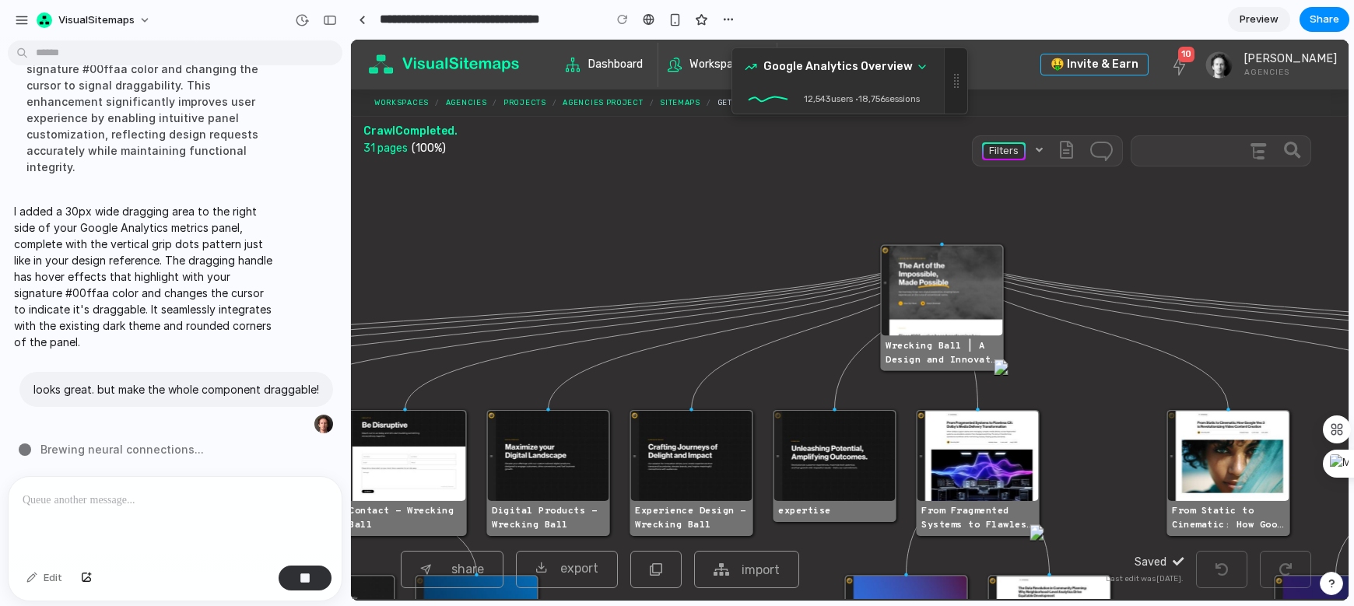
click at [1003, 369] on image at bounding box center [1002, 368] width 16 height 16
click at [1037, 536] on image at bounding box center [1038, 533] width 16 height 16
click at [855, 456] on image at bounding box center [834, 456] width 121 height 90
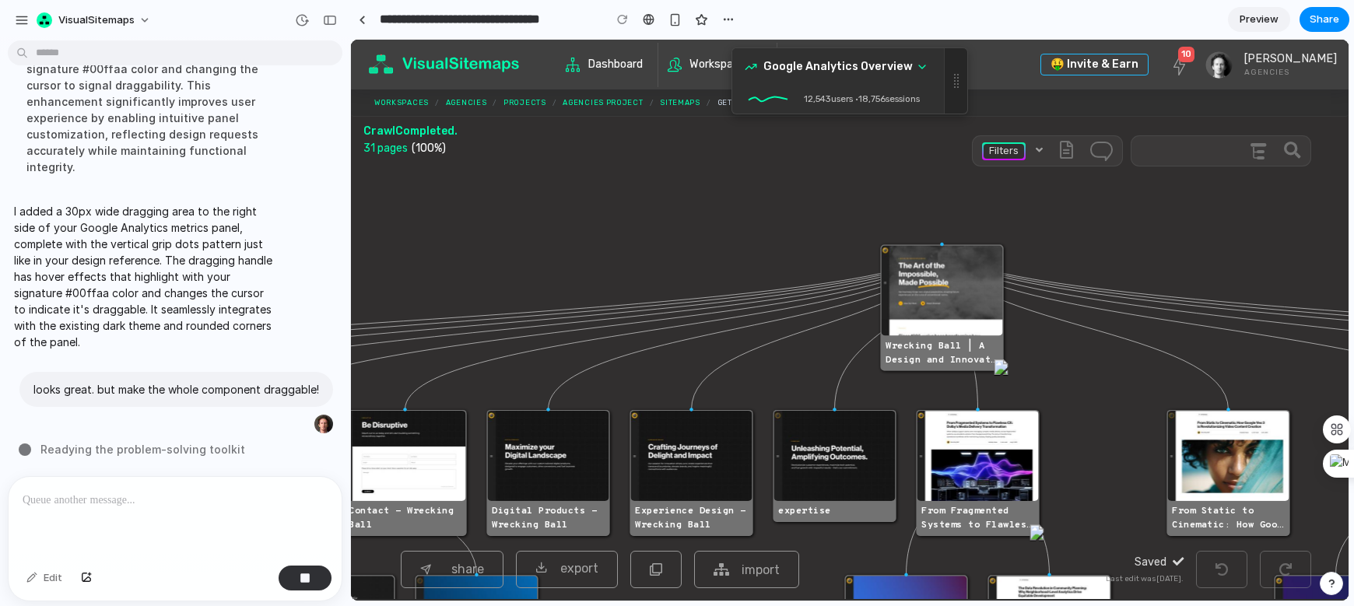
click at [777, 333] on icon "#tree-container .page-title > div { font-family: 'Overpass Mono', sans-serif; f…" at bounding box center [850, 383] width 998 height 433
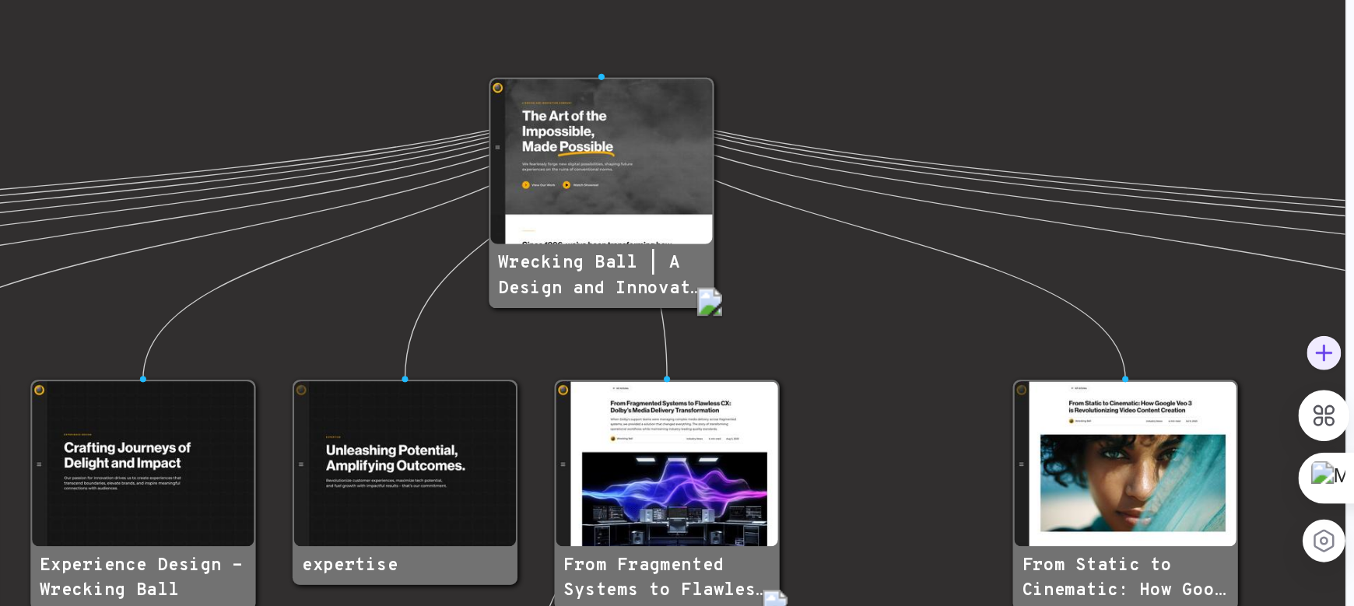
click at [364, 0] on icon "#tree-container .page-title > div { font-family: 'Overpass Mono', sans-serif; f…" at bounding box center [20, 46] width 998 height 433
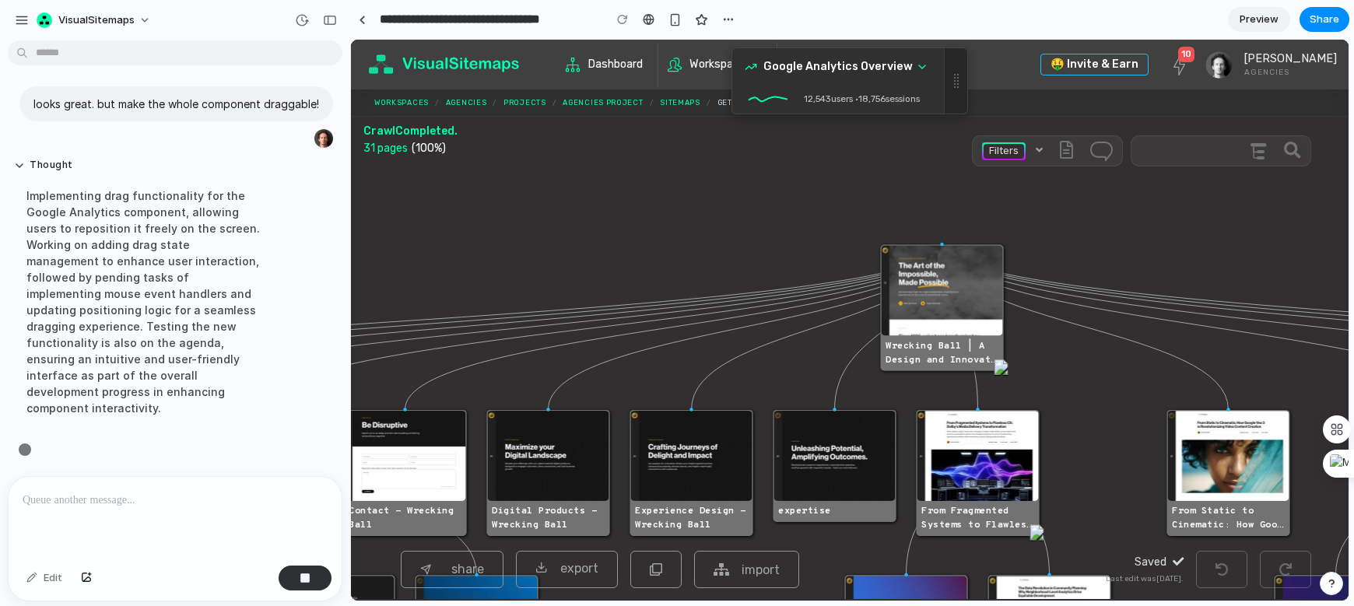
scroll to position [802, 0]
drag, startPoint x: 959, startPoint y: 89, endPoint x: 950, endPoint y: 89, distance: 9.3
click at [950, 89] on div at bounding box center [955, 80] width 23 height 65
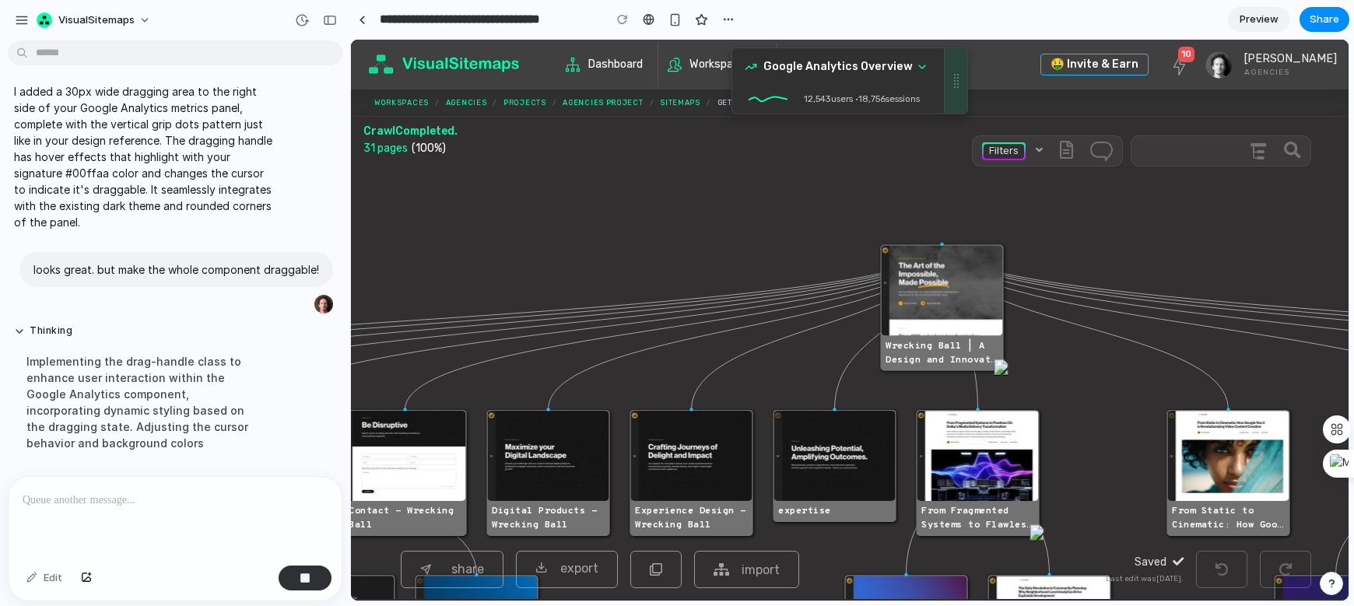
click at [950, 89] on div at bounding box center [955, 80] width 23 height 65
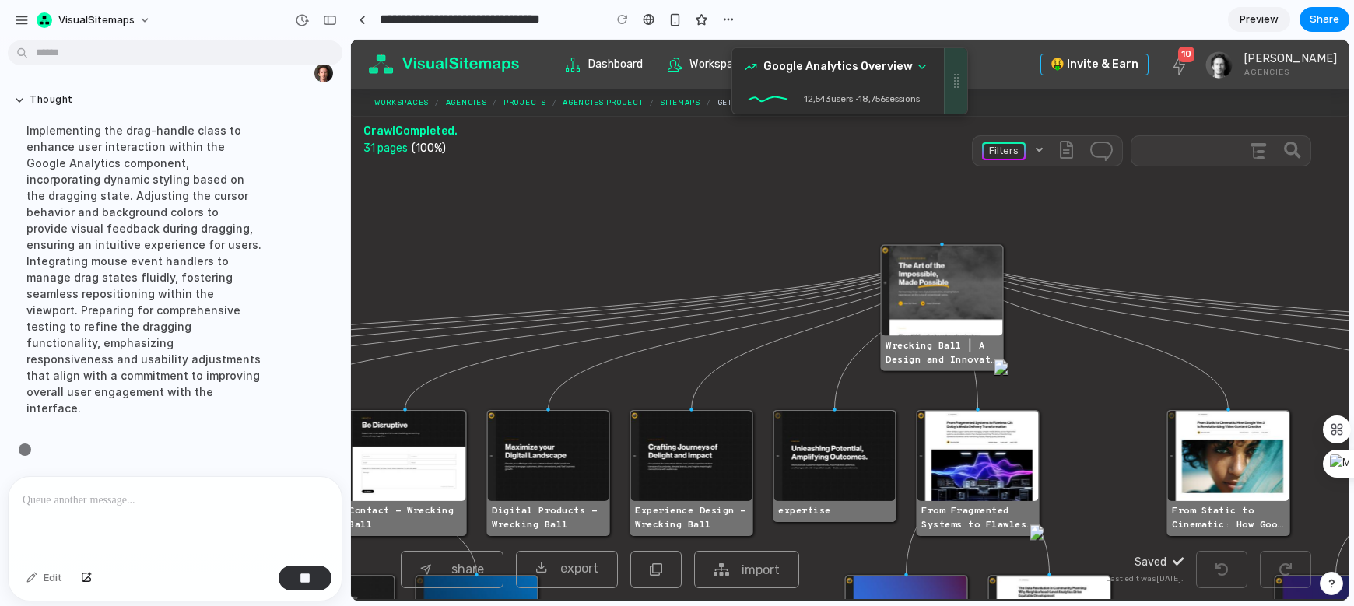
scroll to position [851, 0]
click at [922, 70] on icon at bounding box center [922, 67] width 12 height 12
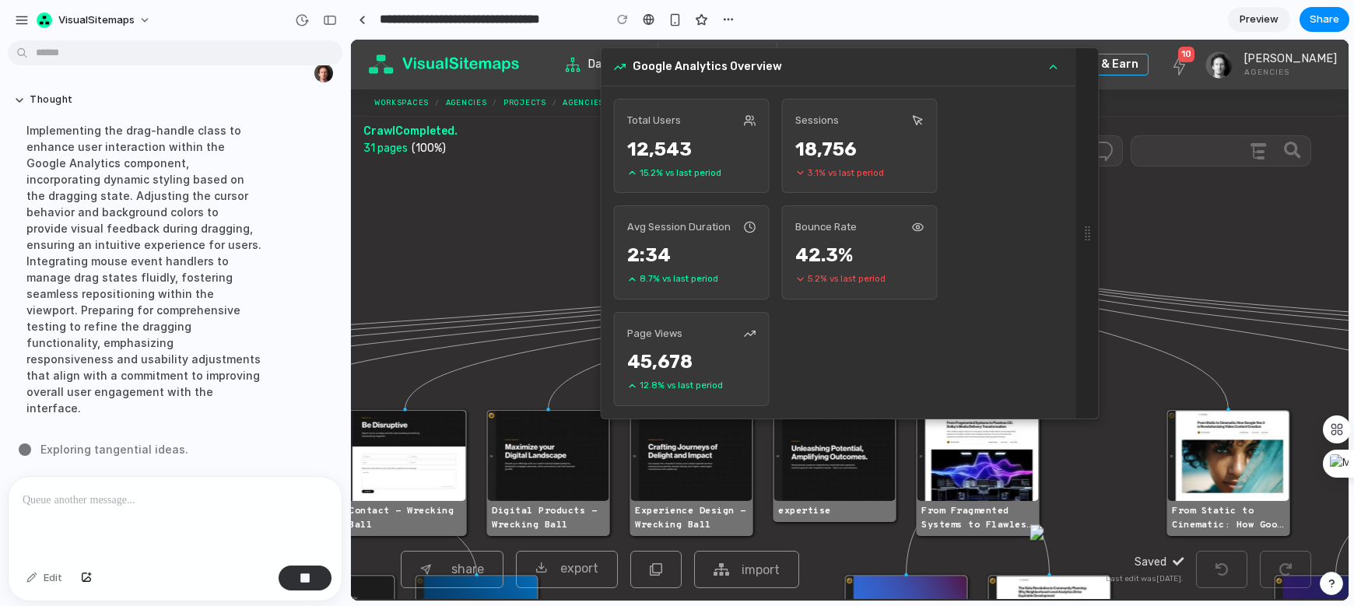
click at [1055, 67] on icon at bounding box center [1054, 66] width 6 height 3
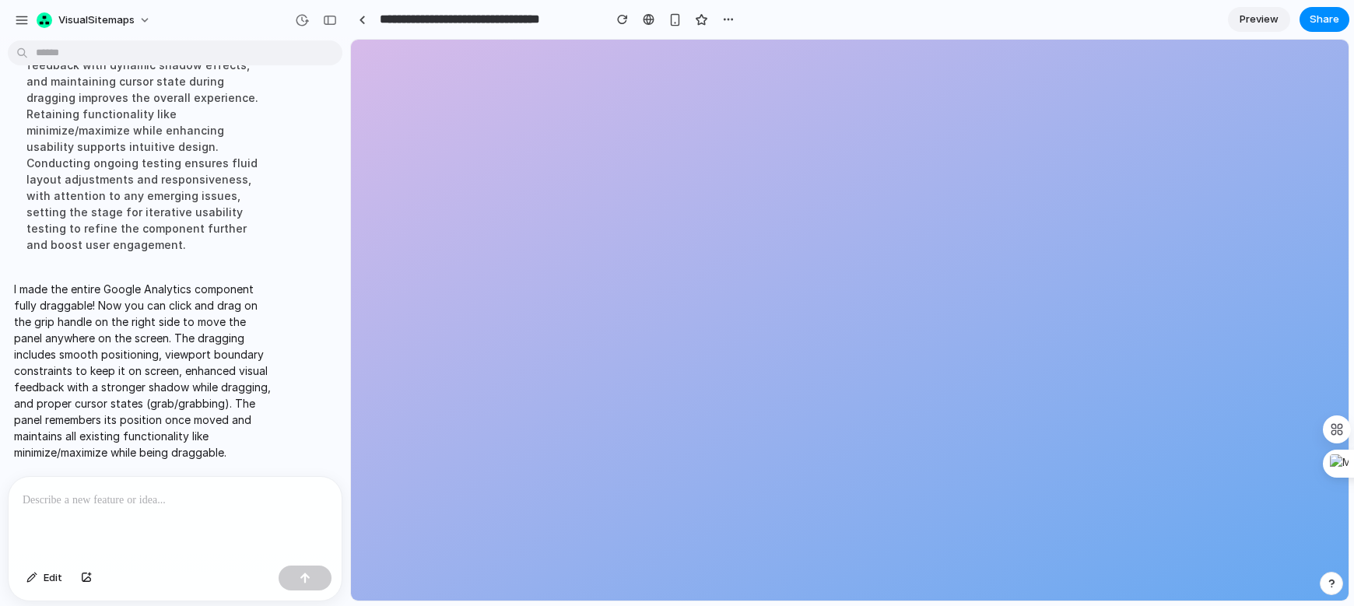
scroll to position [0, 0]
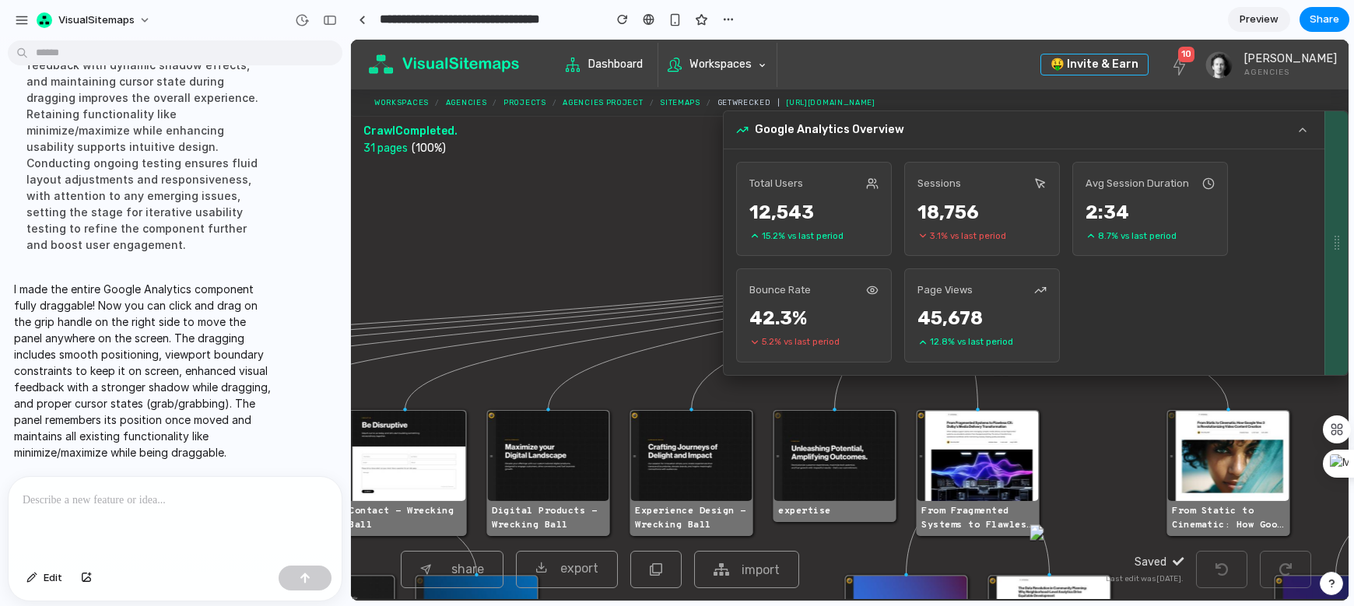
drag, startPoint x: 1087, startPoint y: 135, endPoint x: 876, endPoint y: 198, distance: 220.4
click at [876, 198] on div "Google Analytics Overview Total Users 12,543 15.2 % vs last period Sessions 18,…" at bounding box center [1036, 243] width 626 height 265
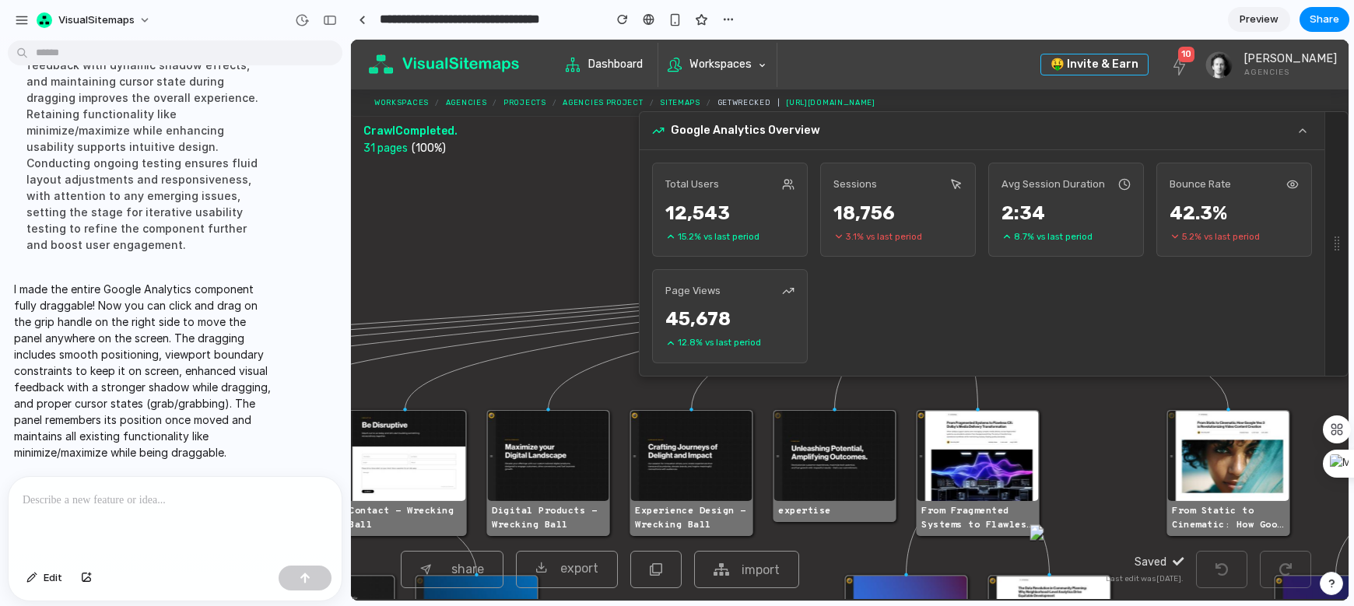
click at [1182, 132] on div "Google Analytics Overview" at bounding box center [982, 131] width 685 height 38
click at [1182, 132] on icon at bounding box center [1303, 131] width 12 height 12
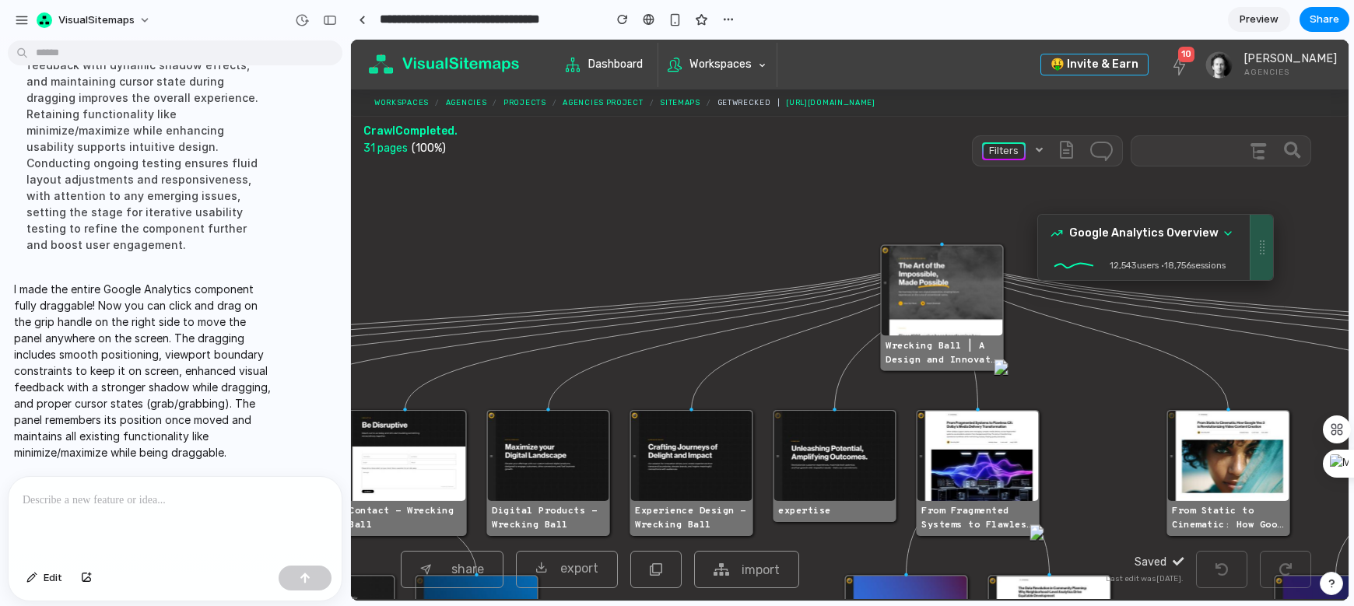
drag, startPoint x: 863, startPoint y: 130, endPoint x: 1269, endPoint y: 222, distance: 415.8
click at [1182, 222] on div at bounding box center [1261, 247] width 23 height 65
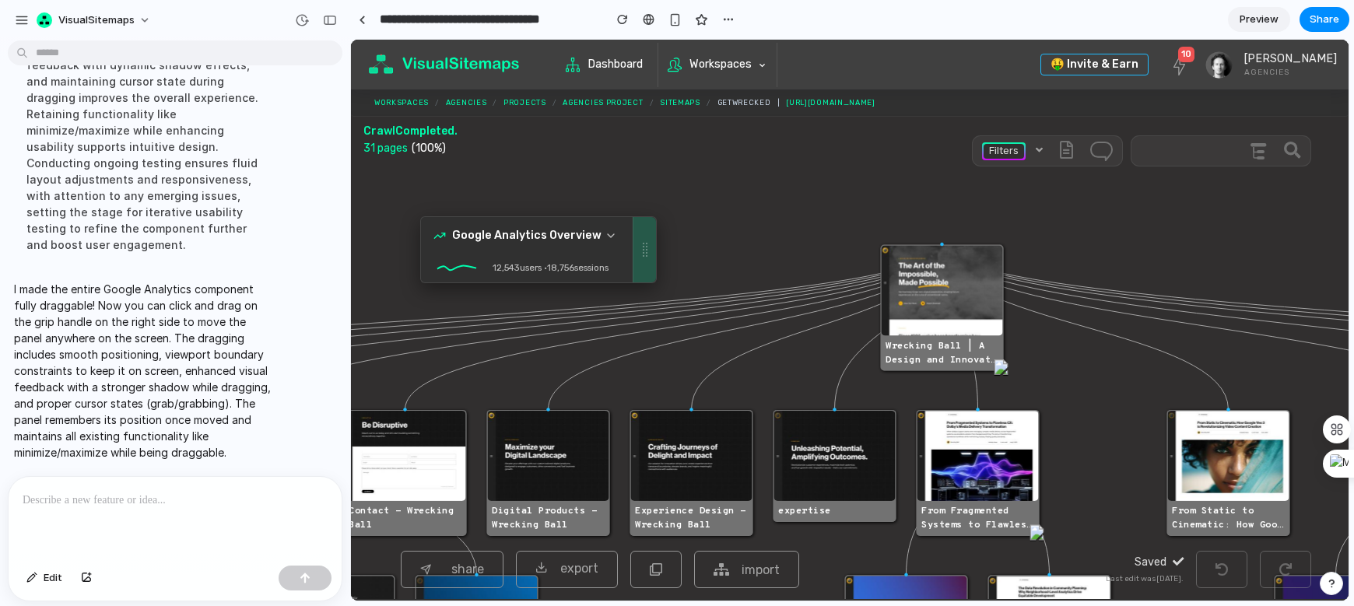
drag, startPoint x: 1262, startPoint y: 230, endPoint x: 614, endPoint y: 225, distance: 647.6
click at [646, 243] on div at bounding box center [647, 244] width 2 height 2
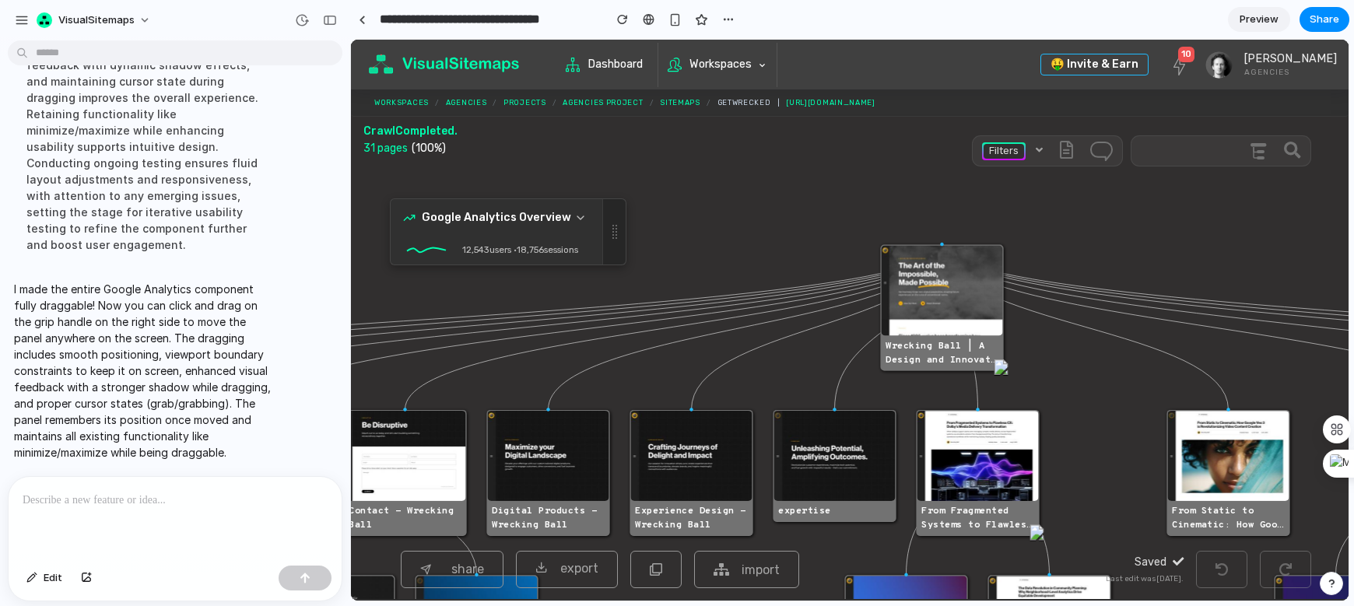
click at [574, 162] on div "Crawl Completed . 31 pages (100%)" at bounding box center [681, 142] width 676 height 50
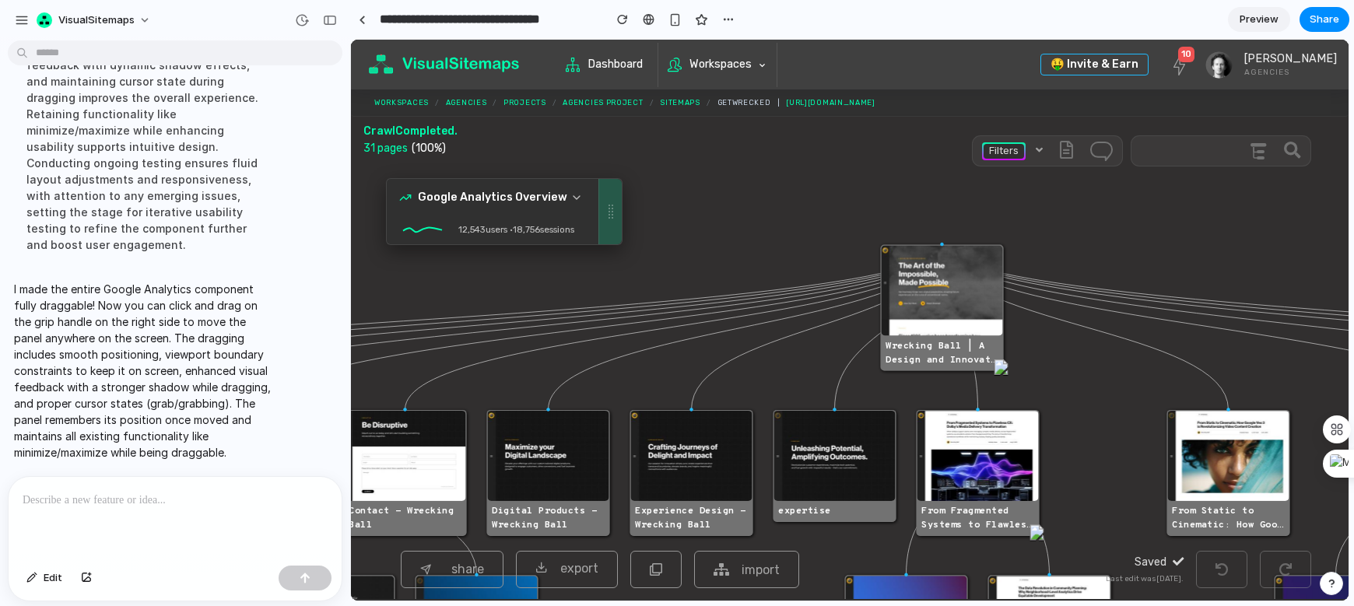
drag, startPoint x: 606, startPoint y: 223, endPoint x: 599, endPoint y: 203, distance: 21.0
click at [599, 202] on div at bounding box center [610, 211] width 23 height 65
click at [1182, 26] on span "Share" at bounding box center [1325, 20] width 30 height 16
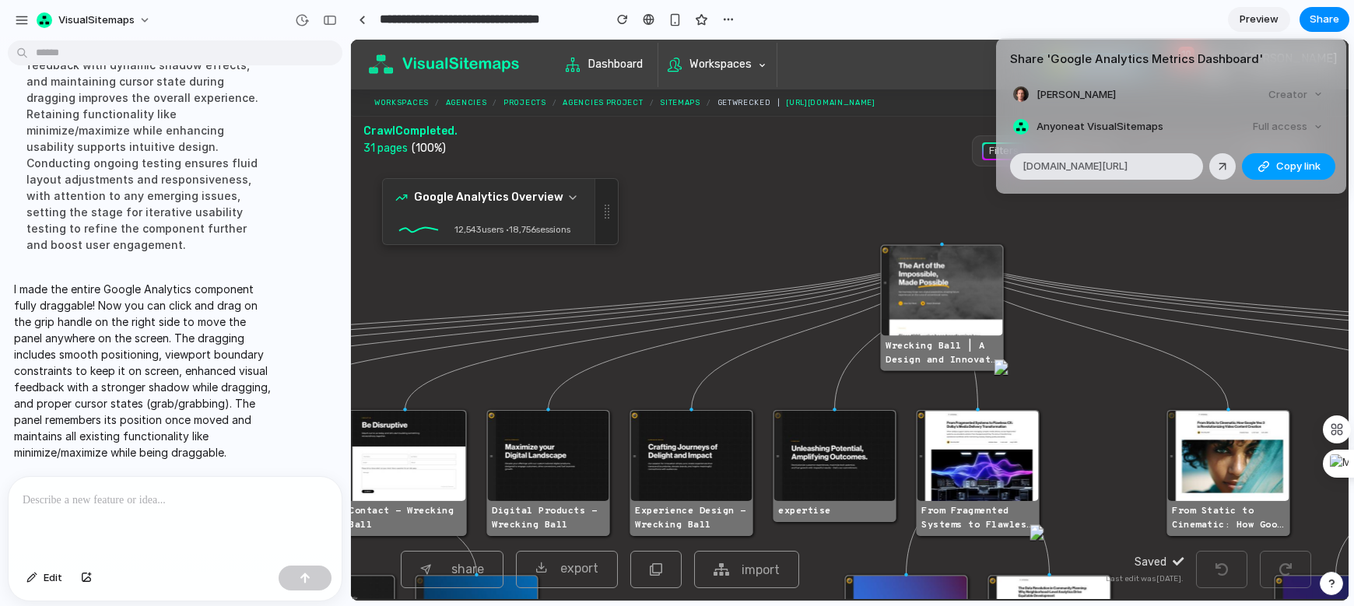
click at [1182, 166] on button "Copy link" at bounding box center [1288, 166] width 93 height 26
click at [1182, 232] on div "Share ' Google Analytics Metrics Dashboard ' Artur Maklyarevsky Creator Anyone …" at bounding box center [677, 303] width 1354 height 606
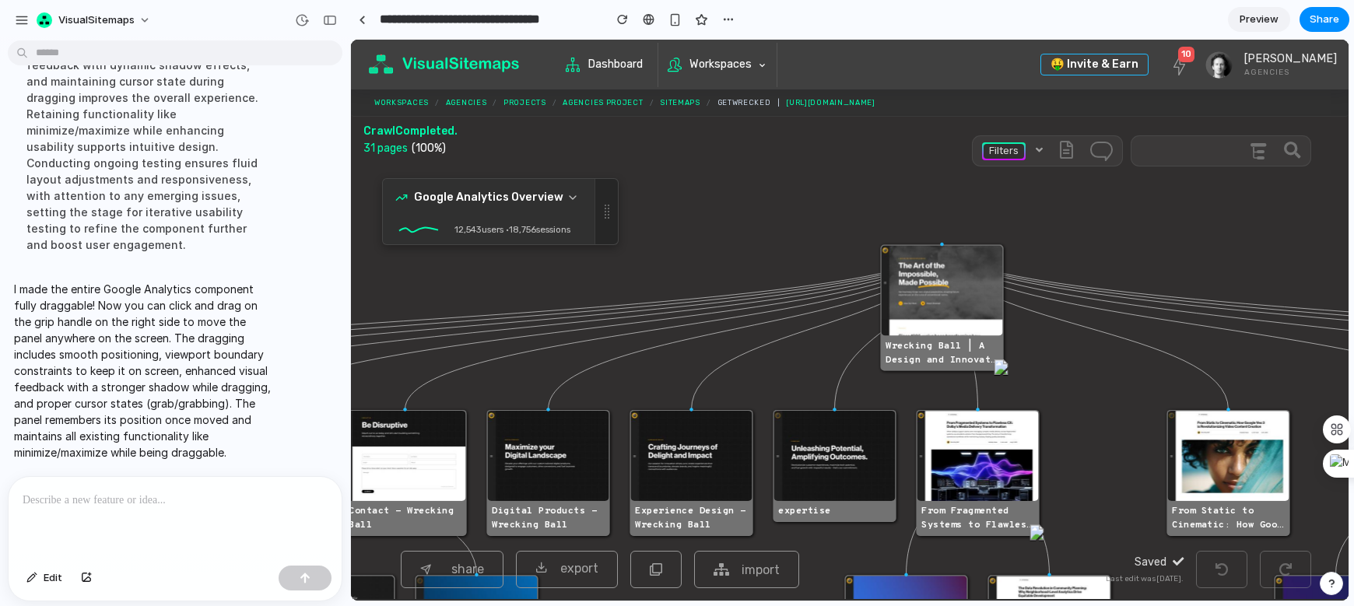
click at [1182, 20] on span "Preview" at bounding box center [1259, 20] width 39 height 16
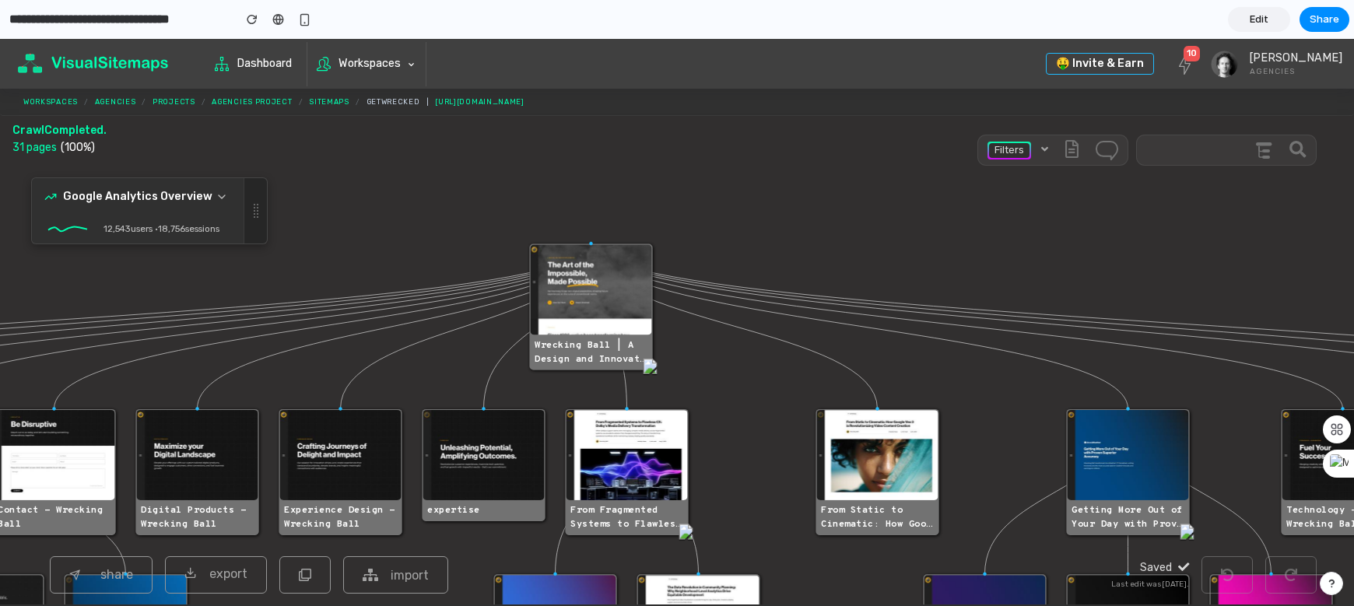
click at [1182, 20] on link "Edit" at bounding box center [1259, 19] width 62 height 25
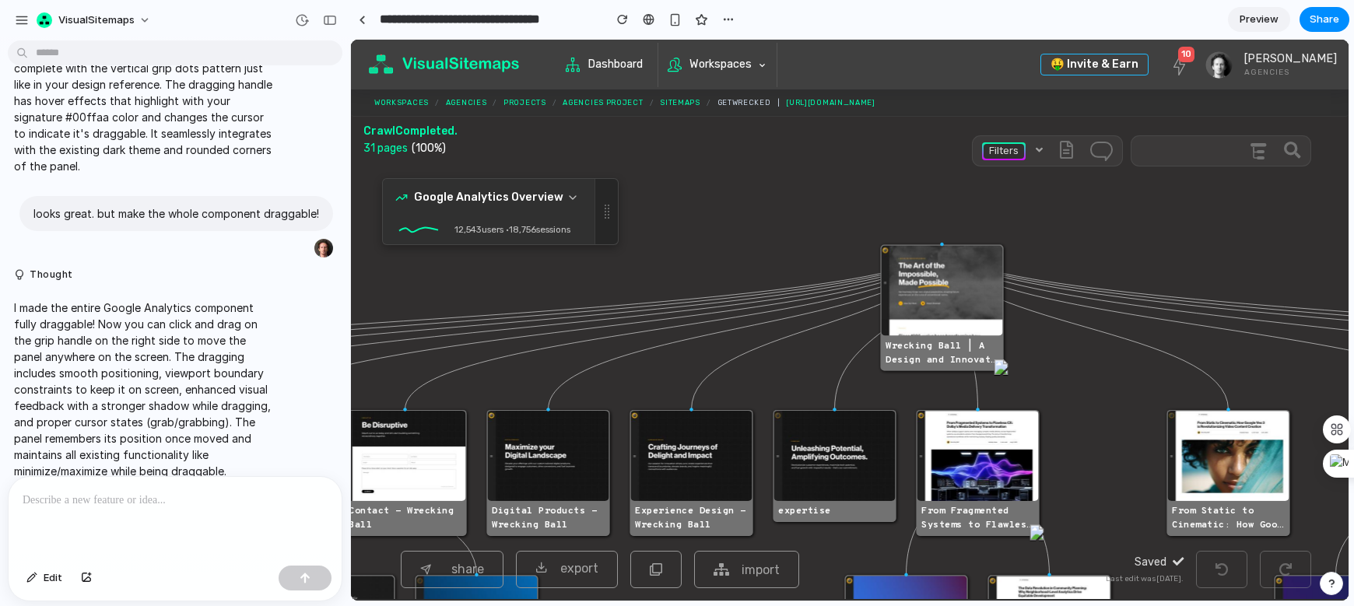
scroll to position [696, 0]
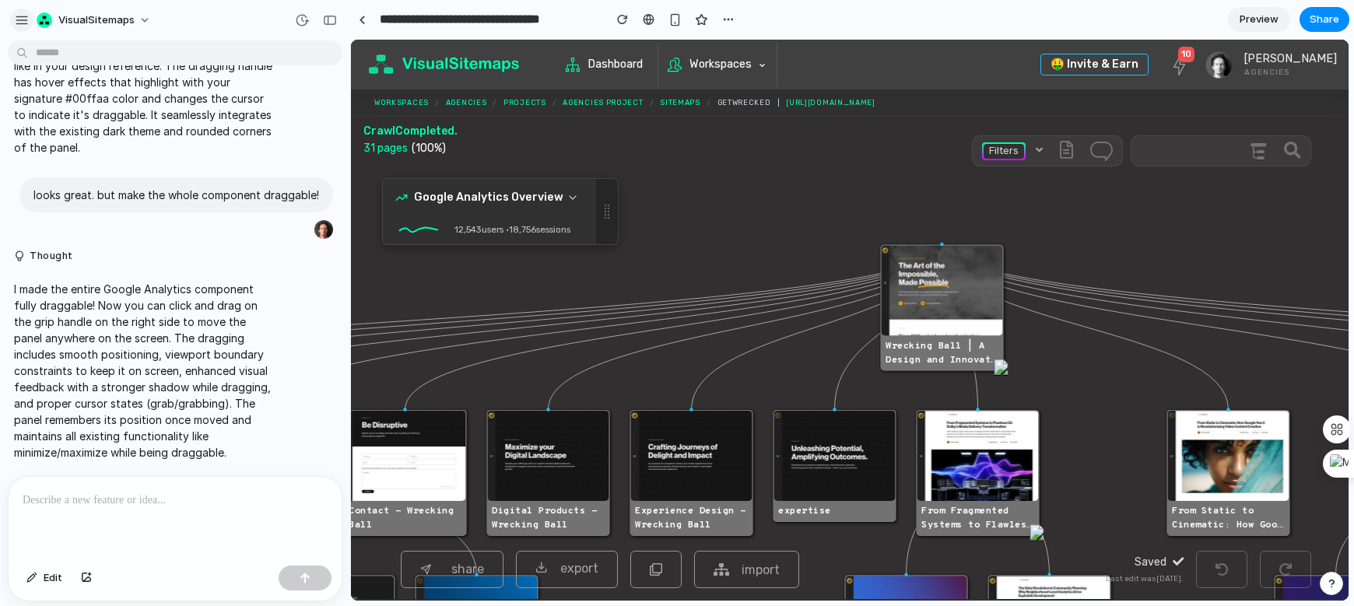
click at [24, 17] on div "button" at bounding box center [22, 20] width 14 height 14
click at [247, 499] on p at bounding box center [175, 500] width 305 height 19
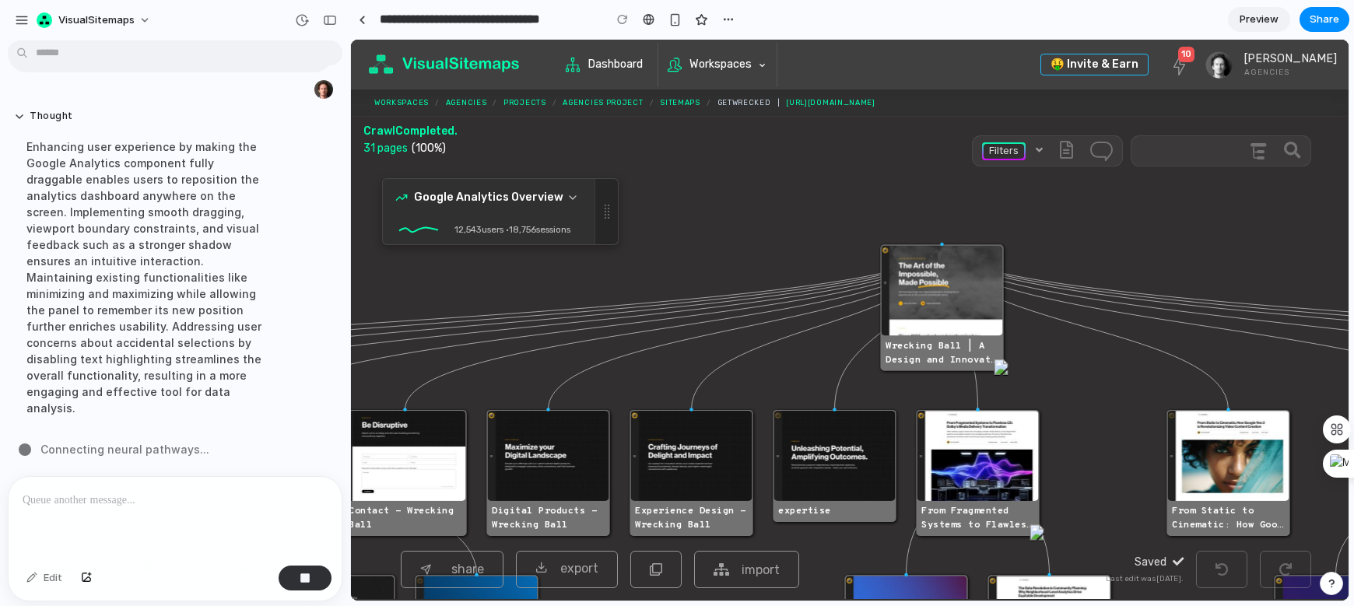
scroll to position [1141, 0]
drag, startPoint x: 486, startPoint y: 192, endPoint x: 529, endPoint y: 210, distance: 47.1
click at [529, 210] on div "Google Analytics Overview" at bounding box center [489, 197] width 212 height 37
click at [570, 203] on icon at bounding box center [573, 197] width 12 height 12
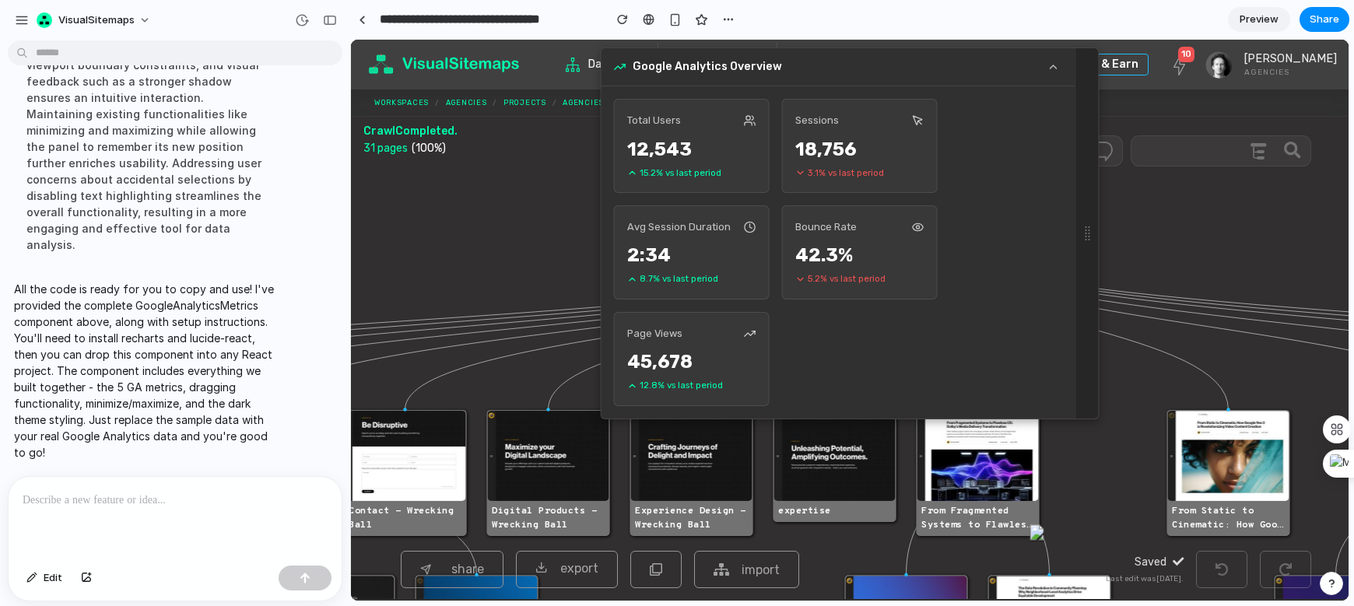
scroll to position [1305, 0]
click at [1048, 64] on icon at bounding box center [1054, 67] width 12 height 12
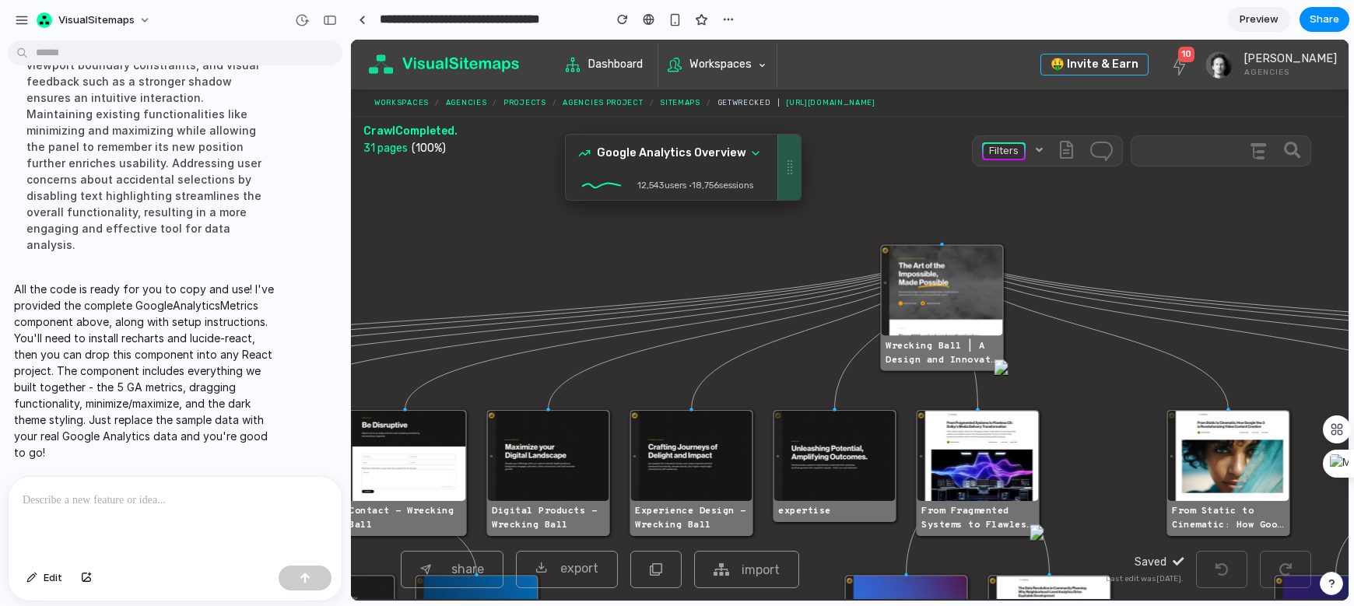
drag, startPoint x: 949, startPoint y: 84, endPoint x: 704, endPoint y: 187, distance: 265.8
click at [704, 187] on div "Google Analytics Overview 12,543 users • 18,756 sessions" at bounding box center [683, 167] width 237 height 67
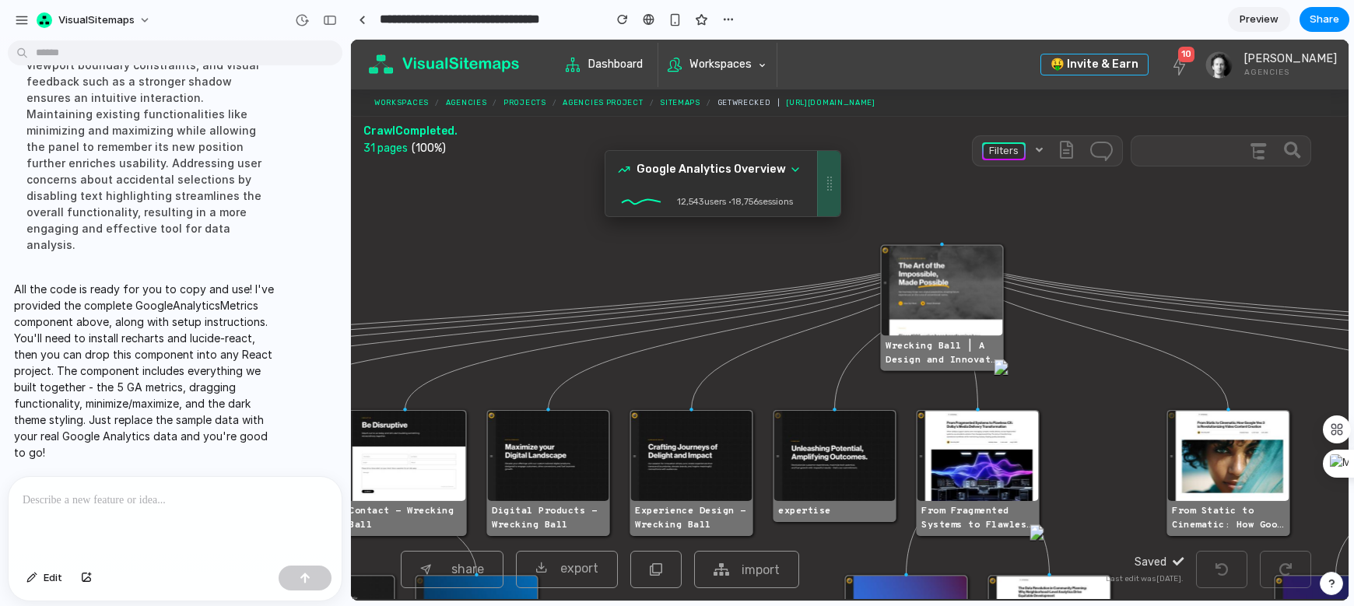
click at [827, 198] on div at bounding box center [828, 183] width 23 height 65
click at [796, 172] on icon at bounding box center [795, 169] width 12 height 12
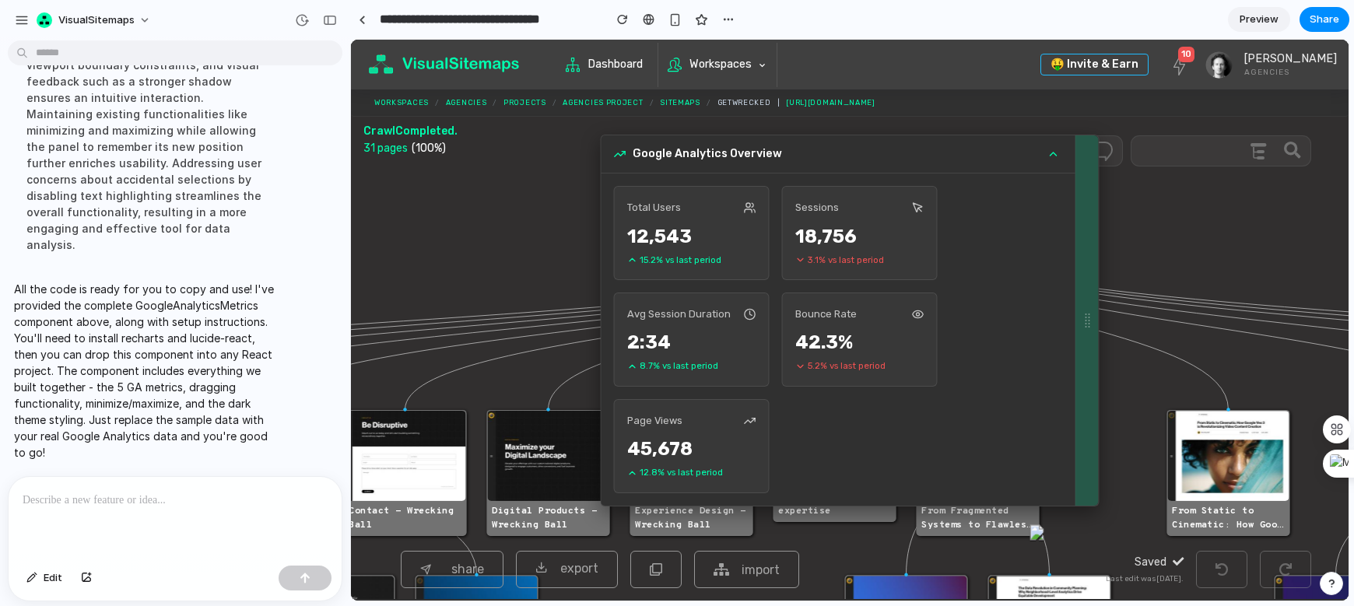
drag, startPoint x: 1343, startPoint y: 214, endPoint x: 1042, endPoint y: 198, distance: 300.9
click at [1042, 196] on div "Google Analytics Overview Total Users 12,543 15.2 % vs last period Sessions 18,…" at bounding box center [850, 321] width 499 height 372
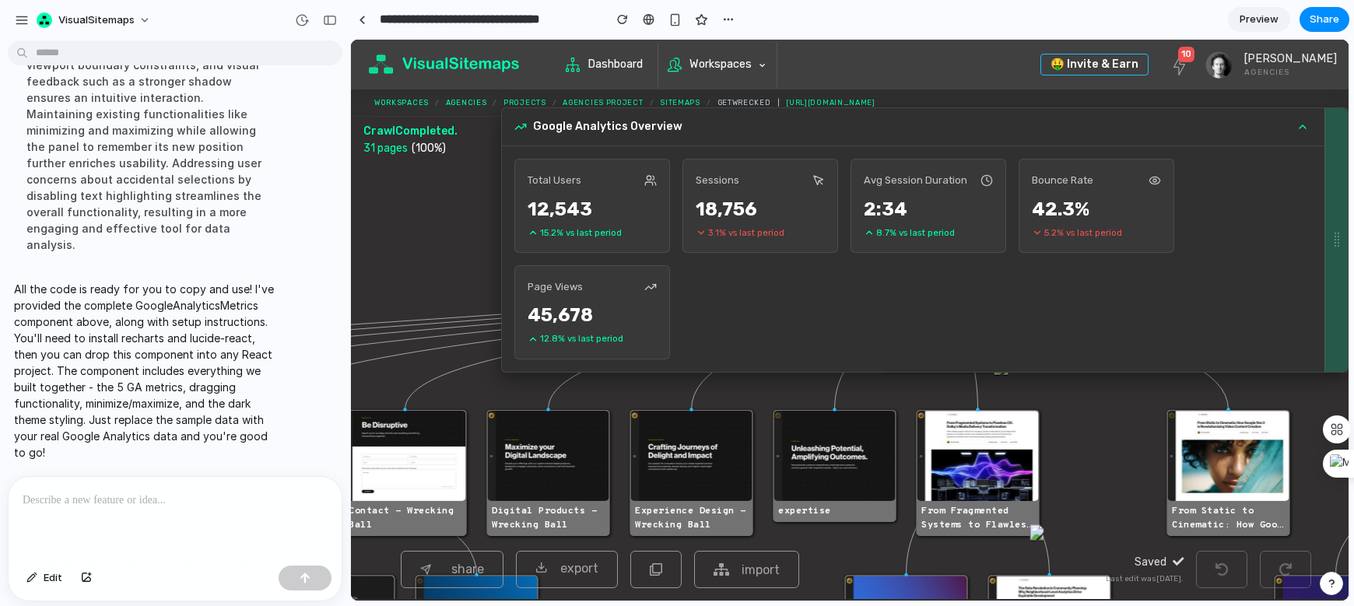
drag, startPoint x: 1083, startPoint y: 265, endPoint x: 722, endPoint y: 245, distance: 362.5
click at [722, 245] on div "Google Analytics Overview Total Users 12,543 15.2 % vs last period Sessions 18,…" at bounding box center [925, 239] width 848 height 265
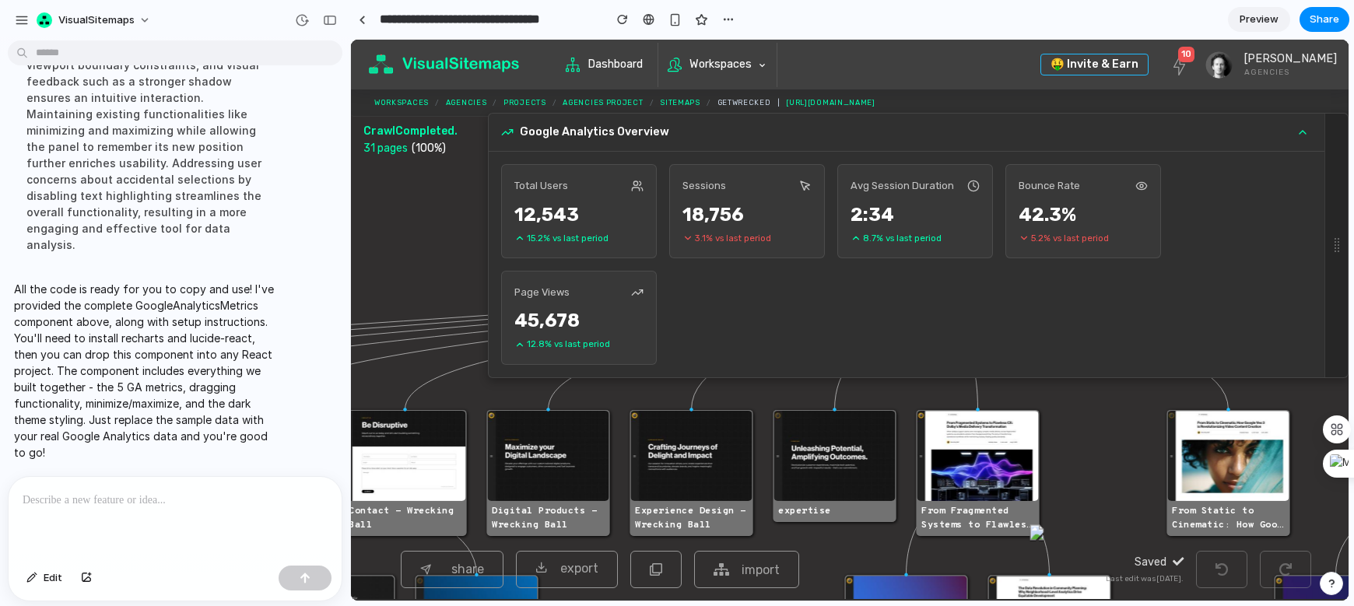
drag, startPoint x: 1166, startPoint y: 143, endPoint x: 999, endPoint y: 142, distance: 166.6
click at [999, 142] on div "Google Analytics Overview" at bounding box center [907, 133] width 836 height 38
click at [1182, 133] on icon at bounding box center [1303, 132] width 12 height 12
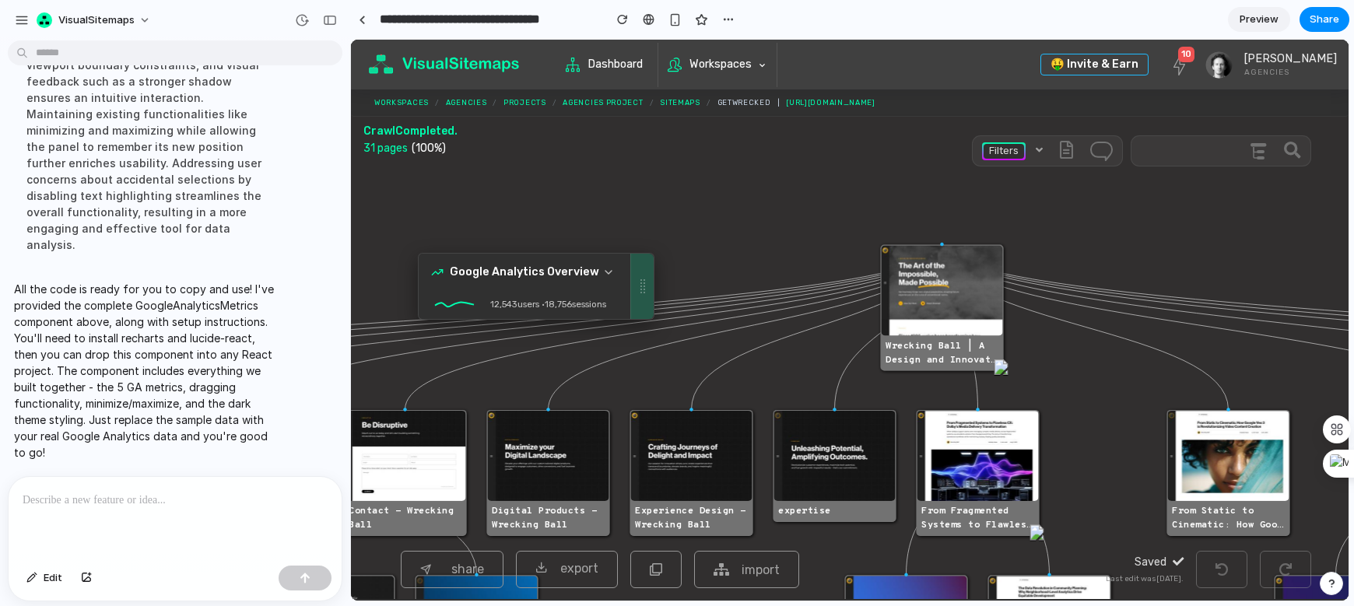
drag, startPoint x: 715, startPoint y: 149, endPoint x: 708, endPoint y: 275, distance: 125.5
click at [654, 275] on div at bounding box center [641, 286] width 23 height 65
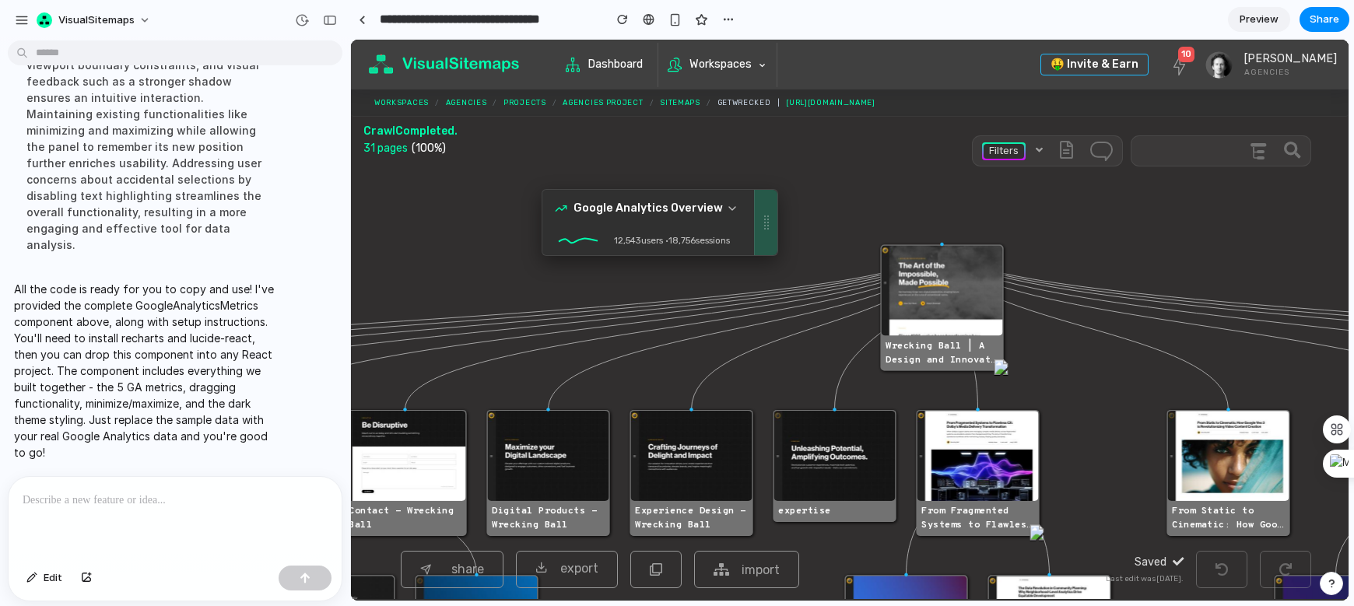
drag, startPoint x: 704, startPoint y: 285, endPoint x: 766, endPoint y: 234, distance: 79.6
click at [766, 234] on div at bounding box center [765, 222] width 23 height 65
click at [1182, 21] on span "Share" at bounding box center [1325, 20] width 30 height 16
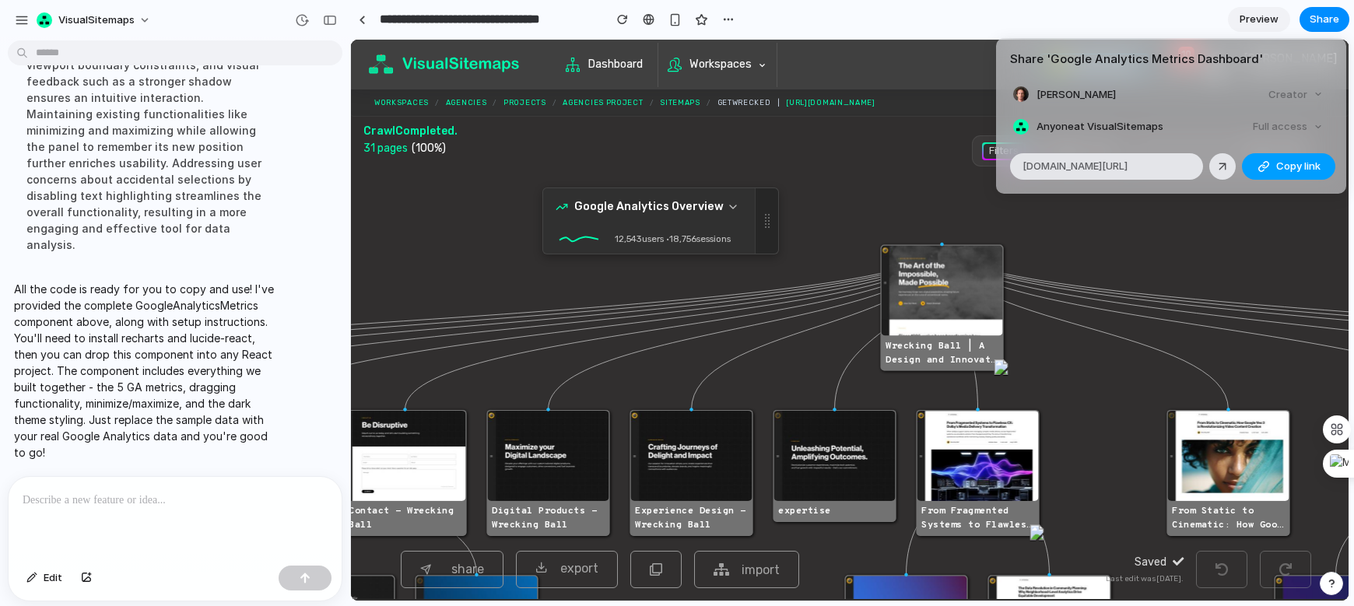
click at [1182, 161] on span "Copy link" at bounding box center [1299, 167] width 44 height 16
click at [1182, 170] on span "Copy link" at bounding box center [1299, 167] width 44 height 16
click at [1182, 160] on span "Copy link" at bounding box center [1299, 167] width 44 height 16
click at [941, 195] on div "Share ' Google Analytics Metrics Dashboard ' Artur Maklyarevsky Creator Anyone …" at bounding box center [677, 303] width 1354 height 606
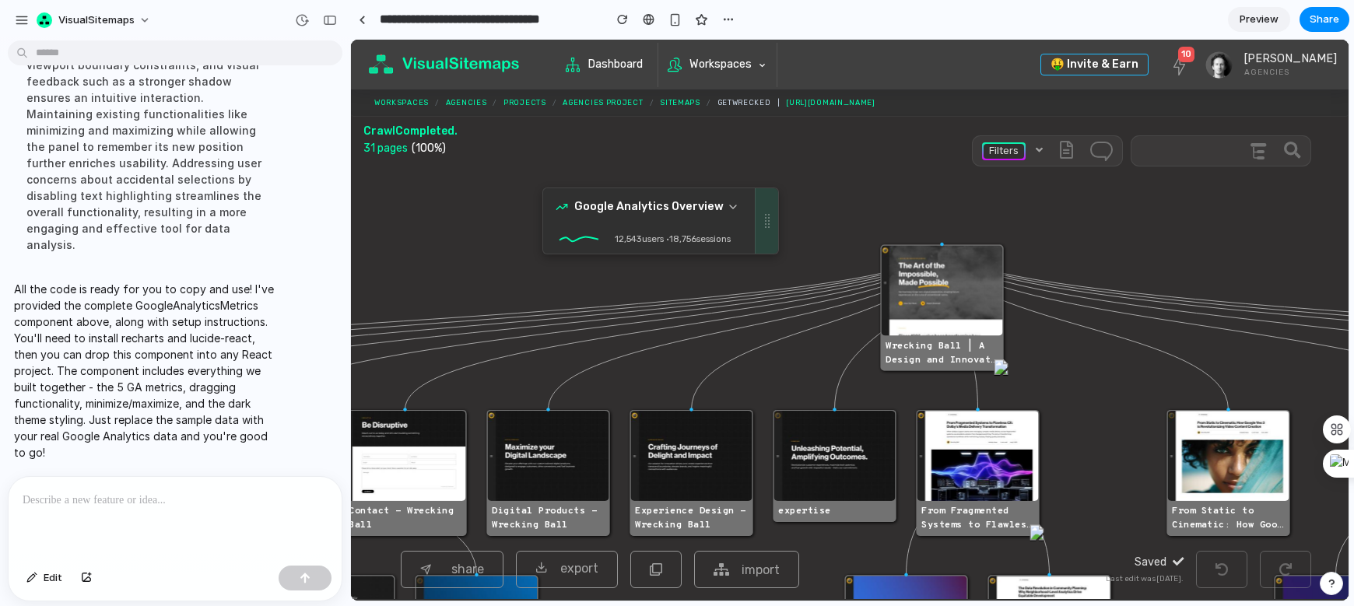
click at [773, 216] on div at bounding box center [766, 220] width 23 height 65
click at [768, 217] on div at bounding box center [769, 218] width 2 height 2
click at [730, 206] on icon at bounding box center [733, 206] width 6 height 3
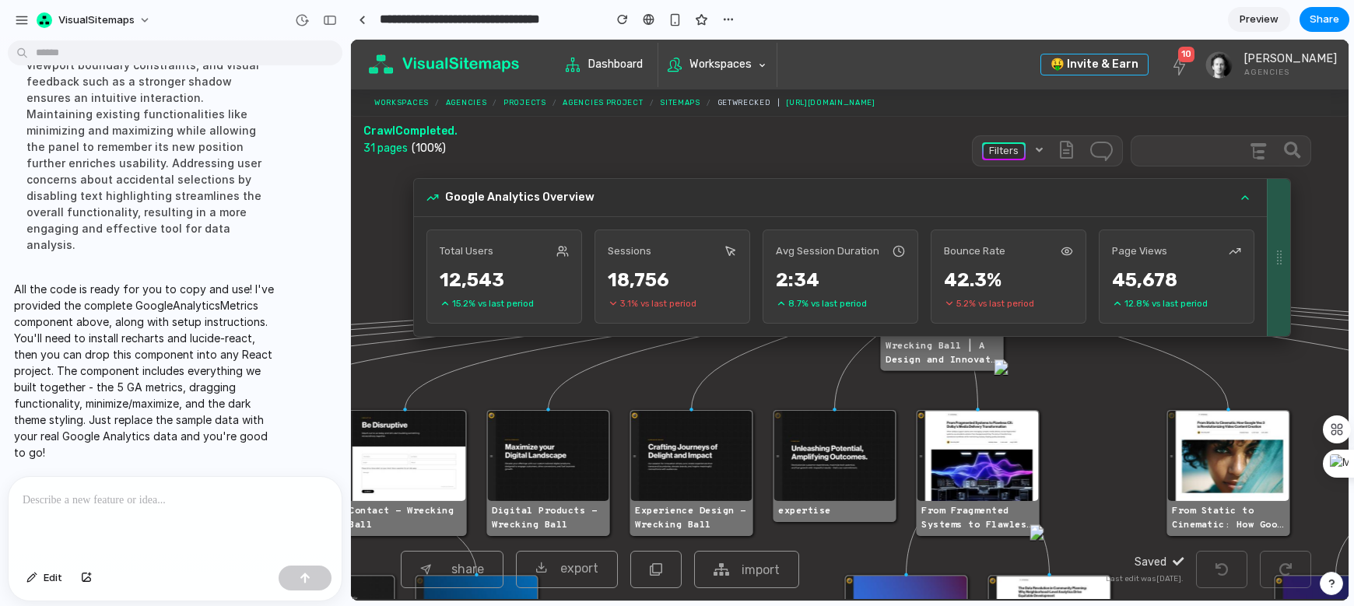
drag, startPoint x: 1331, startPoint y: 237, endPoint x: 1202, endPoint y: 227, distance: 129.5
click at [1182, 227] on div "Google Analytics Overview Total Users 12,543 15.2 % vs last period Sessions 18,…" at bounding box center [852, 257] width 878 height 159
click at [1182, 267] on icon "#tree-container .page-title > div { font-family: 'Overpass Mono', sans-serif; f…" at bounding box center [850, 383] width 998 height 433
click at [367, 19] on link at bounding box center [361, 19] width 23 height 23
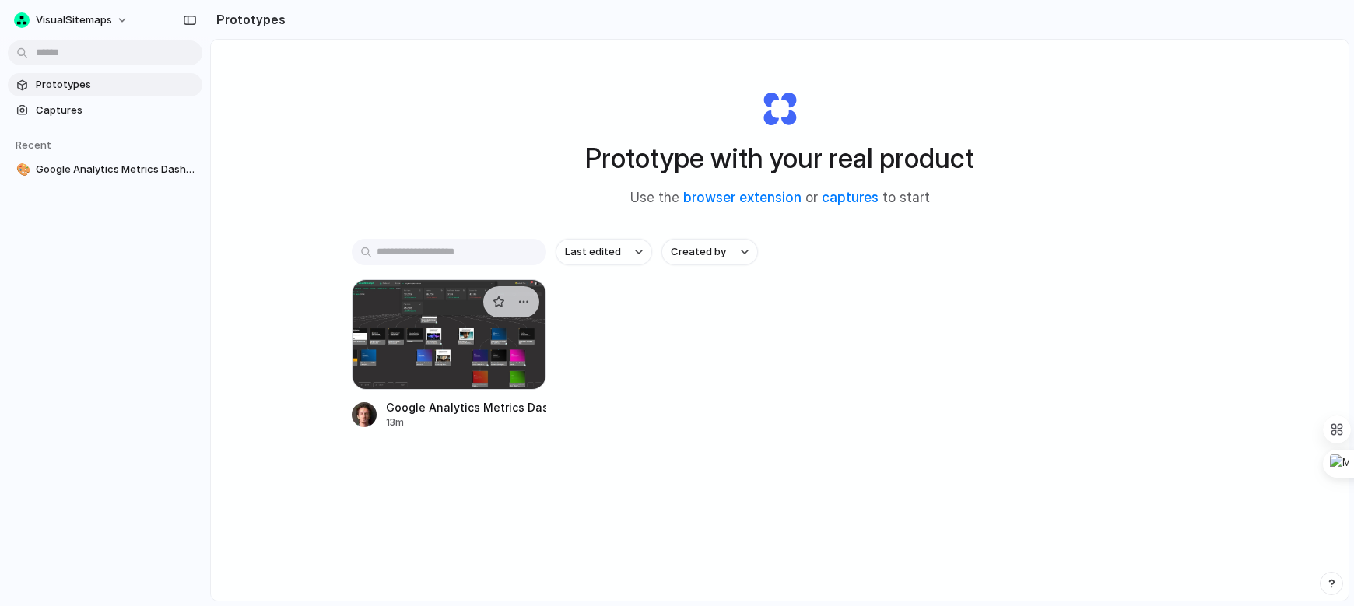
click at [476, 323] on div at bounding box center [449, 334] width 195 height 111
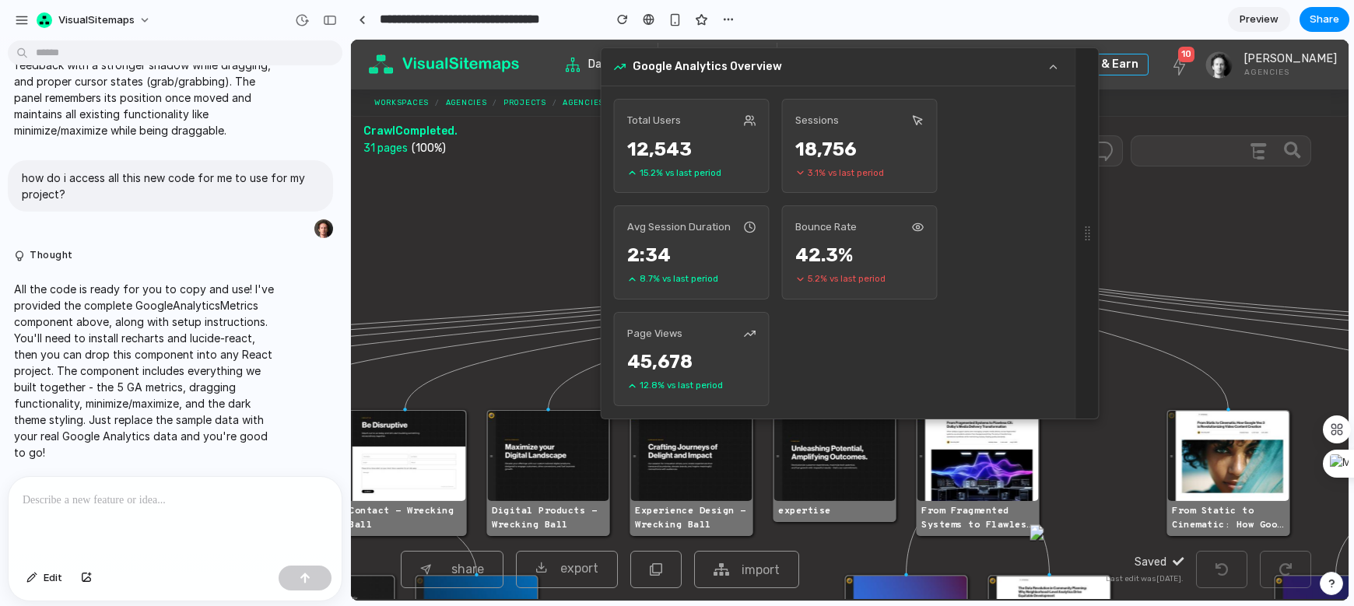
click at [1182, 18] on span "Preview" at bounding box center [1259, 20] width 39 height 16
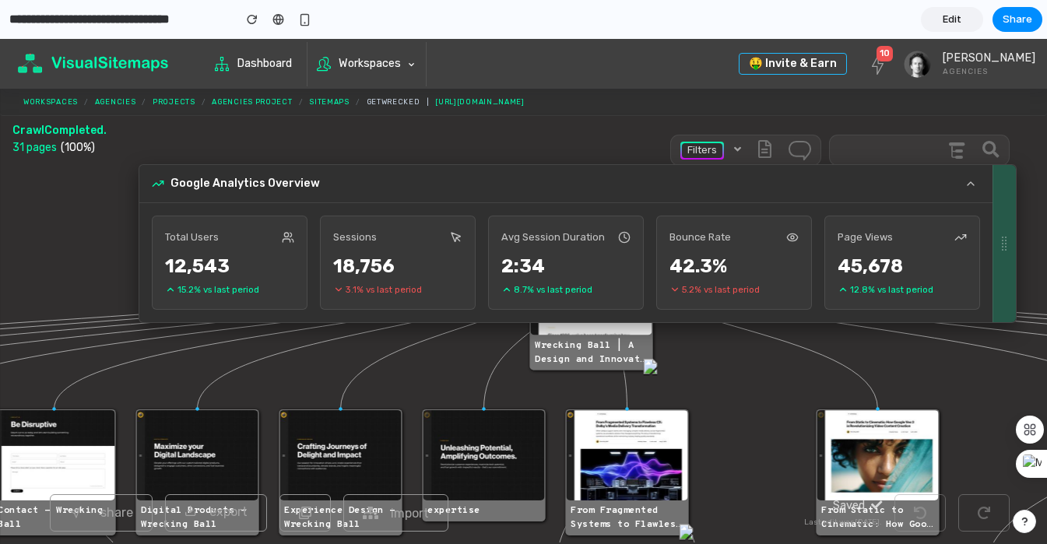
drag, startPoint x: 769, startPoint y: 238, endPoint x: 384, endPoint y: 356, distance: 402.8
click at [384, 356] on body "Google Analytics Overview Total Users 12,543 15.2 % vs last period Sessions 18,…" at bounding box center [523, 291] width 1047 height 505
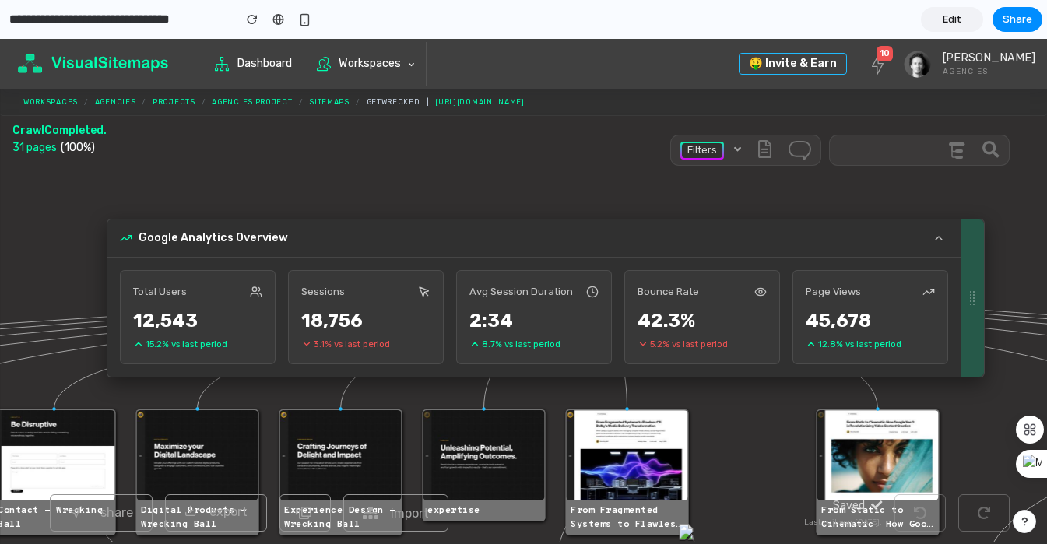
drag, startPoint x: 1002, startPoint y: 226, endPoint x: 970, endPoint y: 280, distance: 63.1
click at [970, 280] on div at bounding box center [971, 297] width 23 height 157
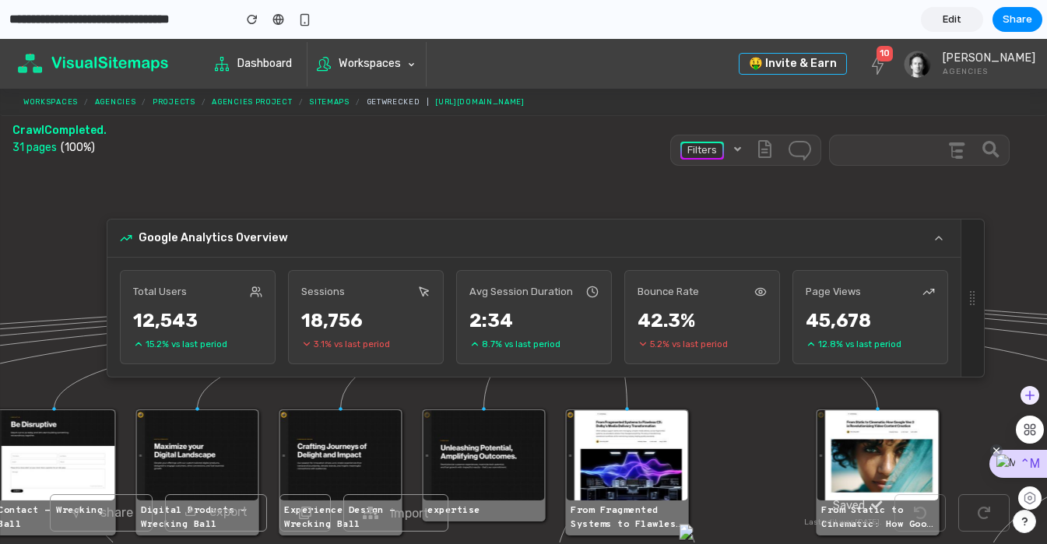
click at [1035, 469] on div "⌃M" at bounding box center [1018, 464] width 58 height 28
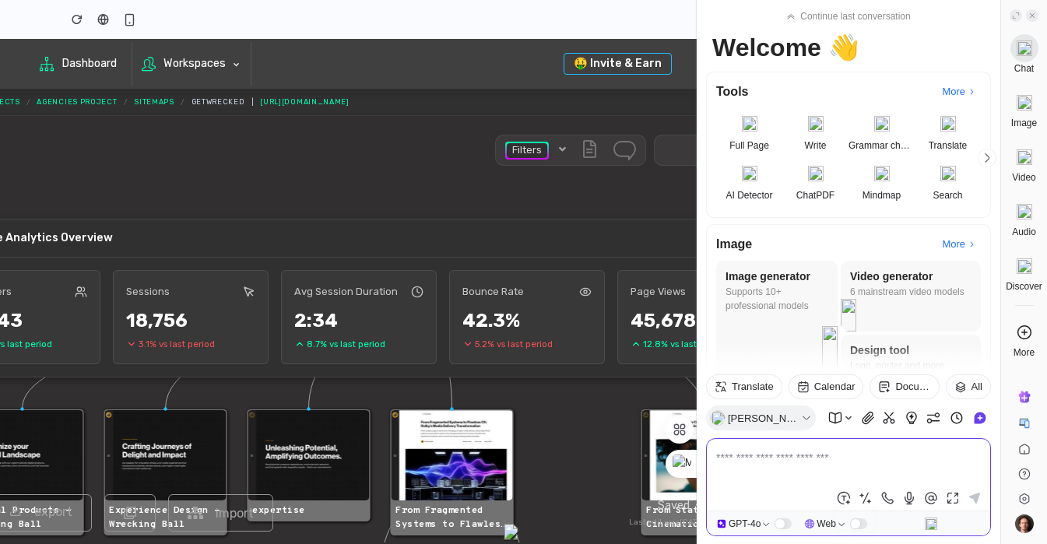
click at [1032, 16] on icon at bounding box center [1032, 15] width 5 height 5
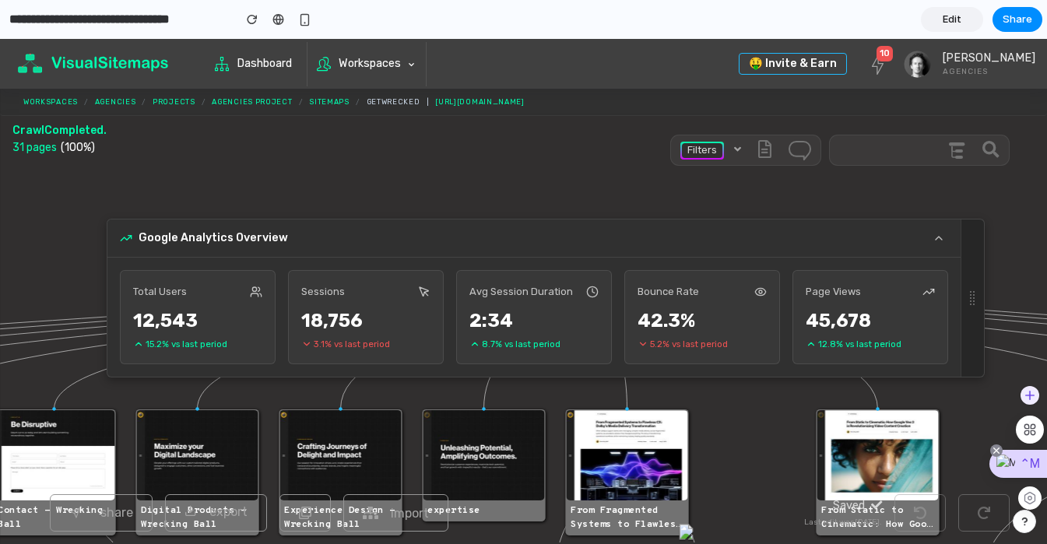
click at [996, 453] on icon at bounding box center [996, 451] width 6 height 6
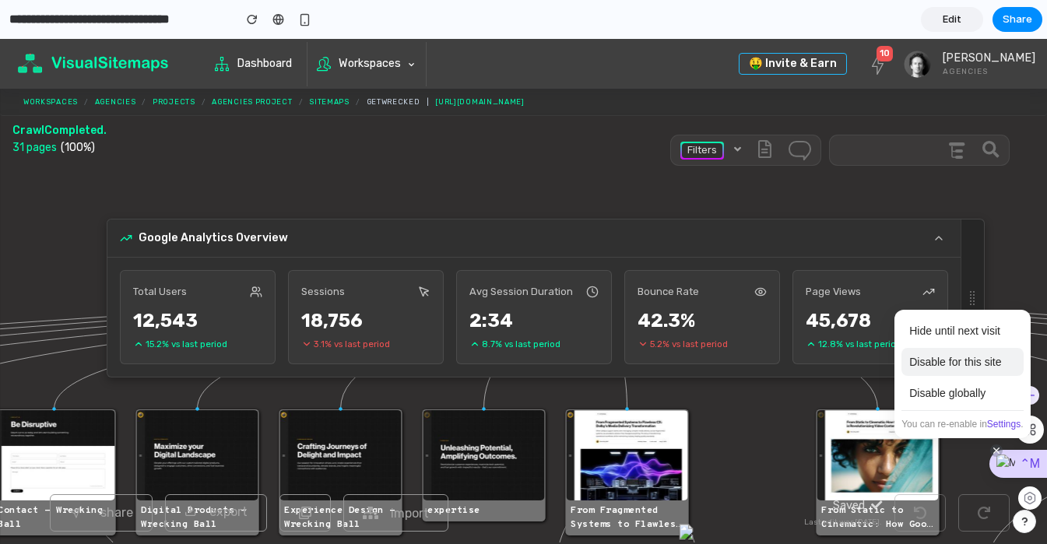
click at [977, 362] on div "Disable for this site" at bounding box center [961, 362] width 121 height 28
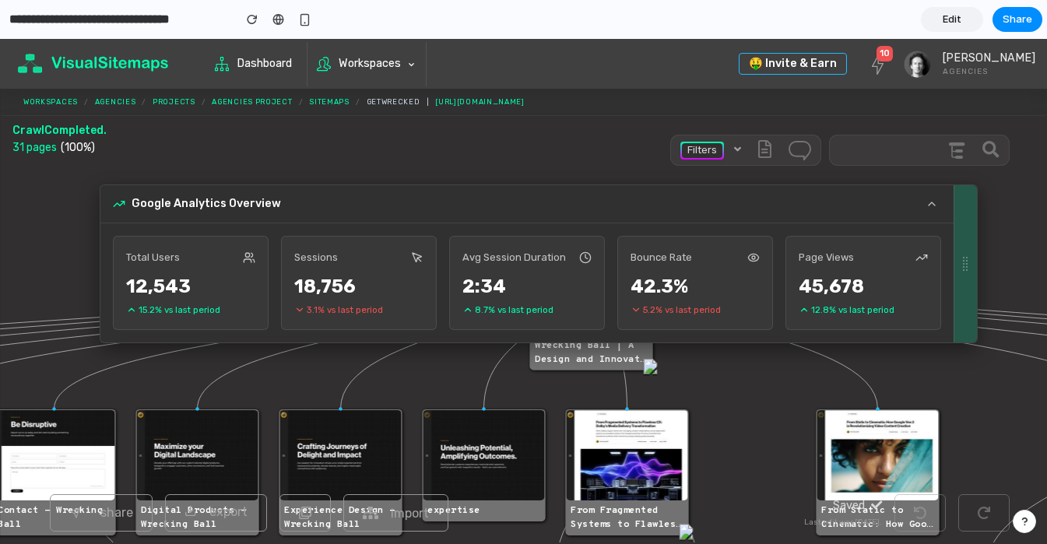
drag, startPoint x: 978, startPoint y: 251, endPoint x: 971, endPoint y: 216, distance: 35.7
click at [971, 216] on div at bounding box center [964, 263] width 23 height 157
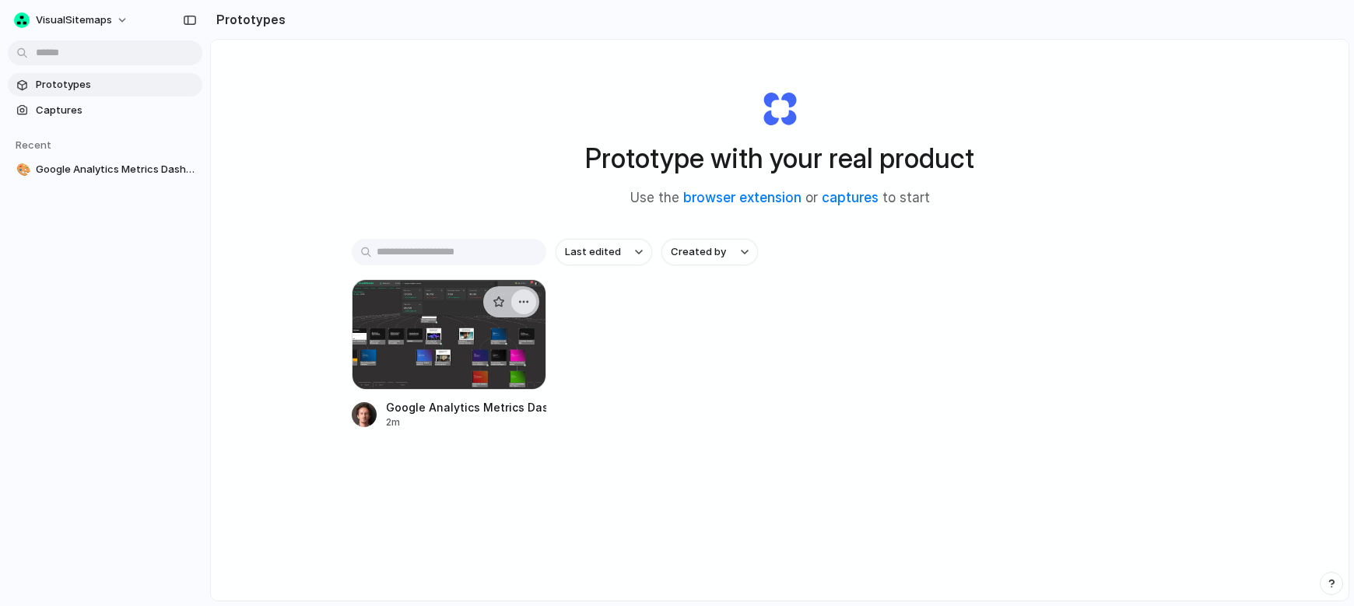
click at [526, 300] on div "button" at bounding box center [524, 302] width 12 height 12
click at [324, 167] on div "Open in new tab Rename Copy link Delete" at bounding box center [677, 303] width 1354 height 606
click at [114, 25] on button "VisualSitemaps" at bounding box center [72, 20] width 128 height 25
